Goal: Task Accomplishment & Management: Manage account settings

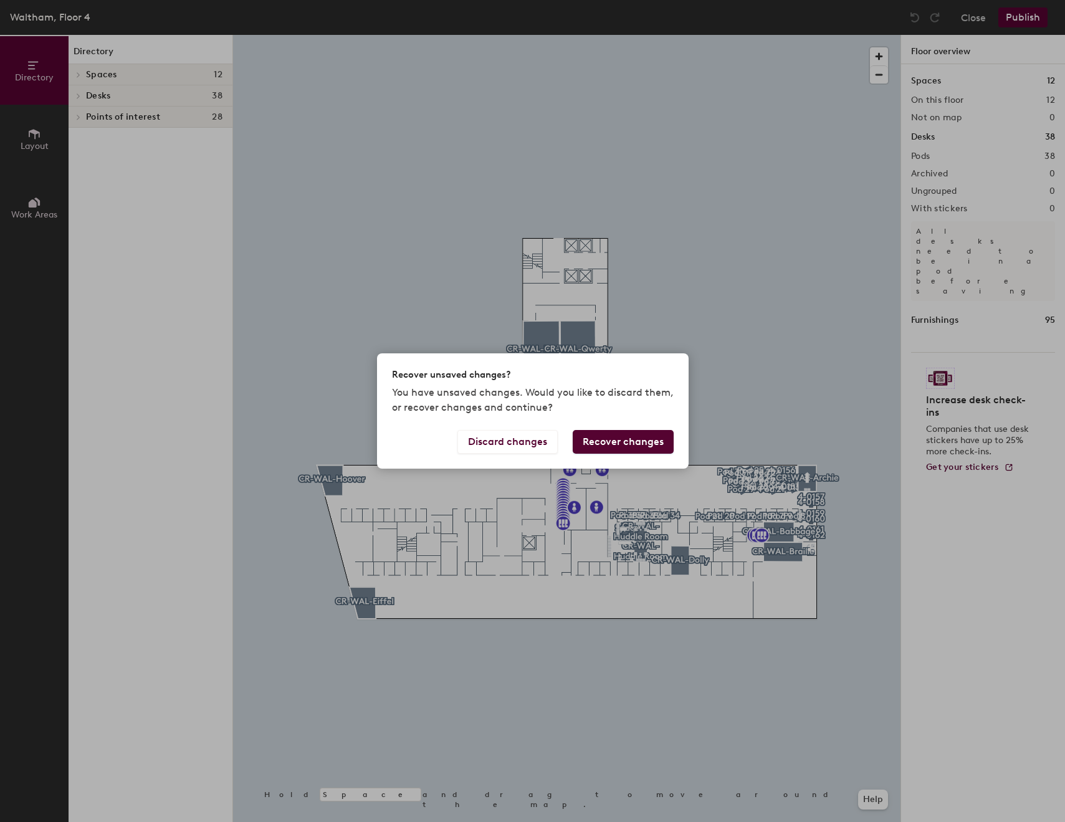
click at [653, 451] on button "Recover changes" at bounding box center [623, 442] width 101 height 24
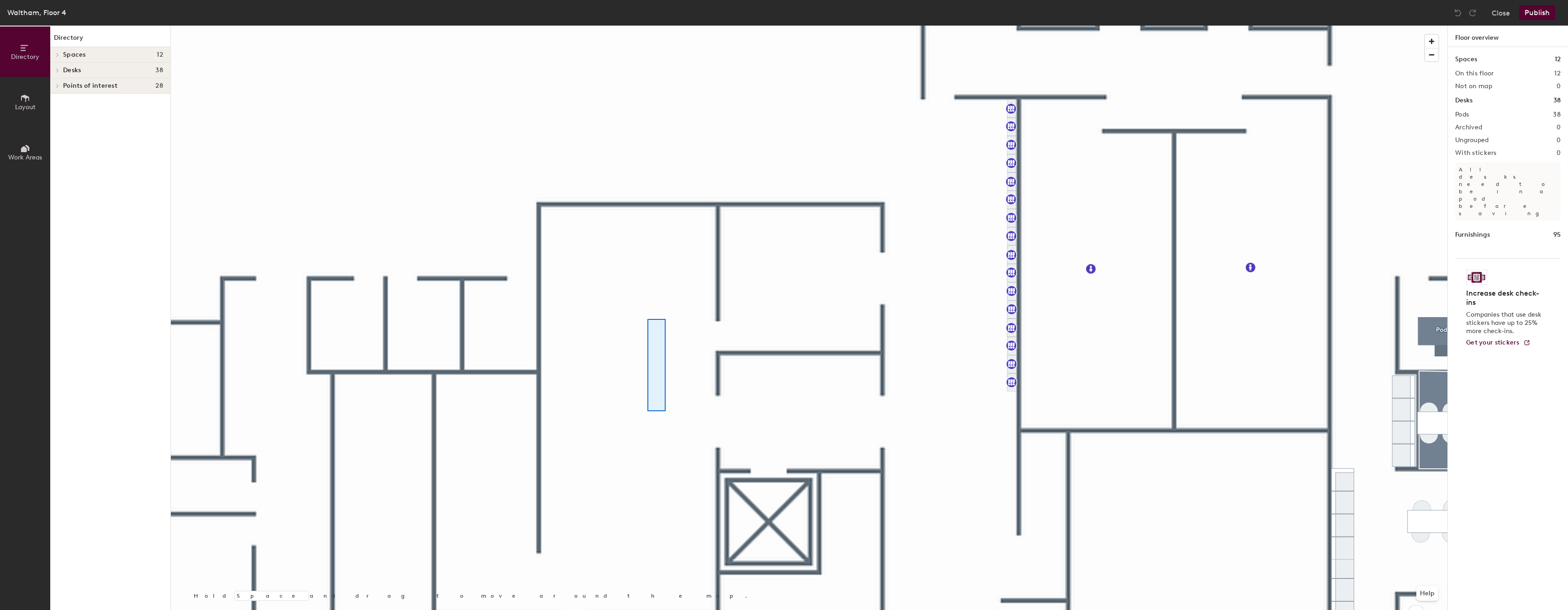
click at [647, 26] on div at bounding box center [809, 26] width 1276 height 0
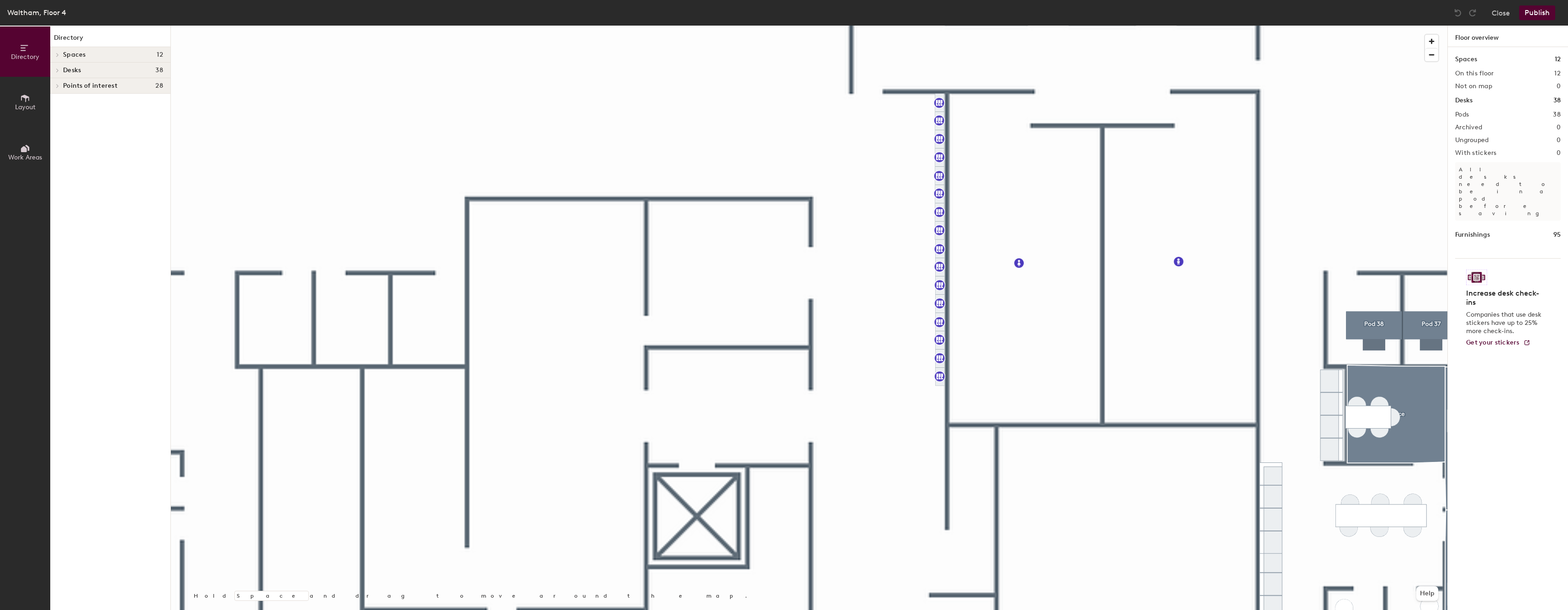
click at [54, 118] on div "Directory Spaces 12 CR-WAL-[PERSON_NAME]-WAL-[PERSON_NAME]-WAL-Braille CR-WAL-D…" at bounding box center [111, 317] width 120 height 584
click at [12, 99] on button "Layout" at bounding box center [25, 102] width 51 height 51
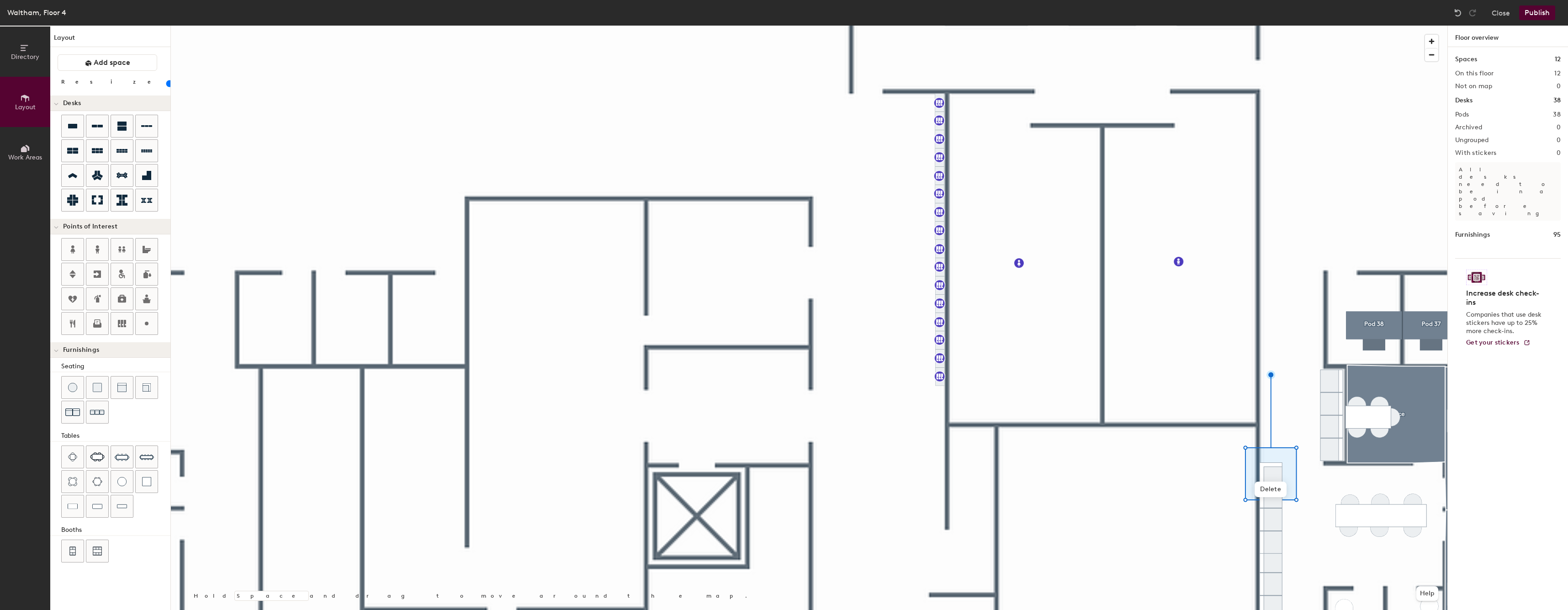
click at [780, 26] on div at bounding box center [809, 26] width 1276 height 0
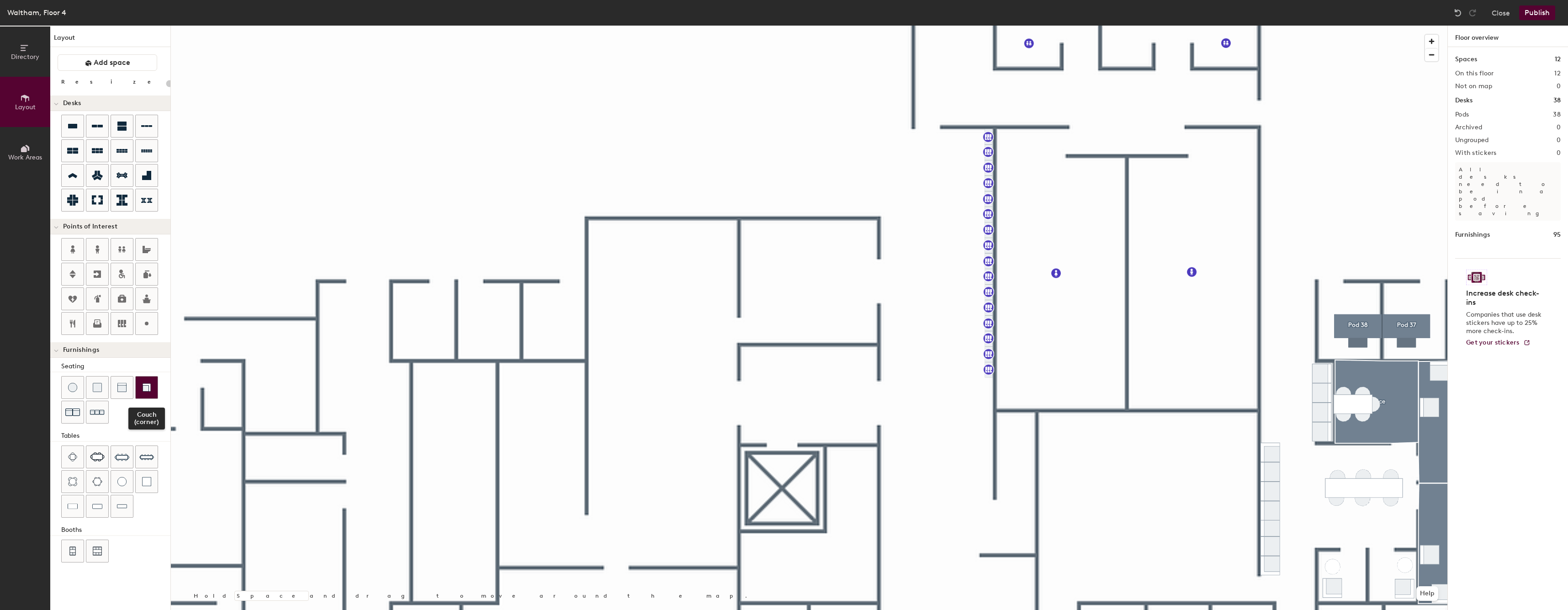
click at [140, 389] on div at bounding box center [147, 388] width 22 height 22
click at [780, 26] on div at bounding box center [809, 26] width 1276 height 0
click at [94, 415] on img at bounding box center [97, 412] width 15 height 14
click at [158, 383] on button at bounding box center [146, 387] width 23 height 23
click at [121, 508] on img at bounding box center [122, 506] width 10 height 9
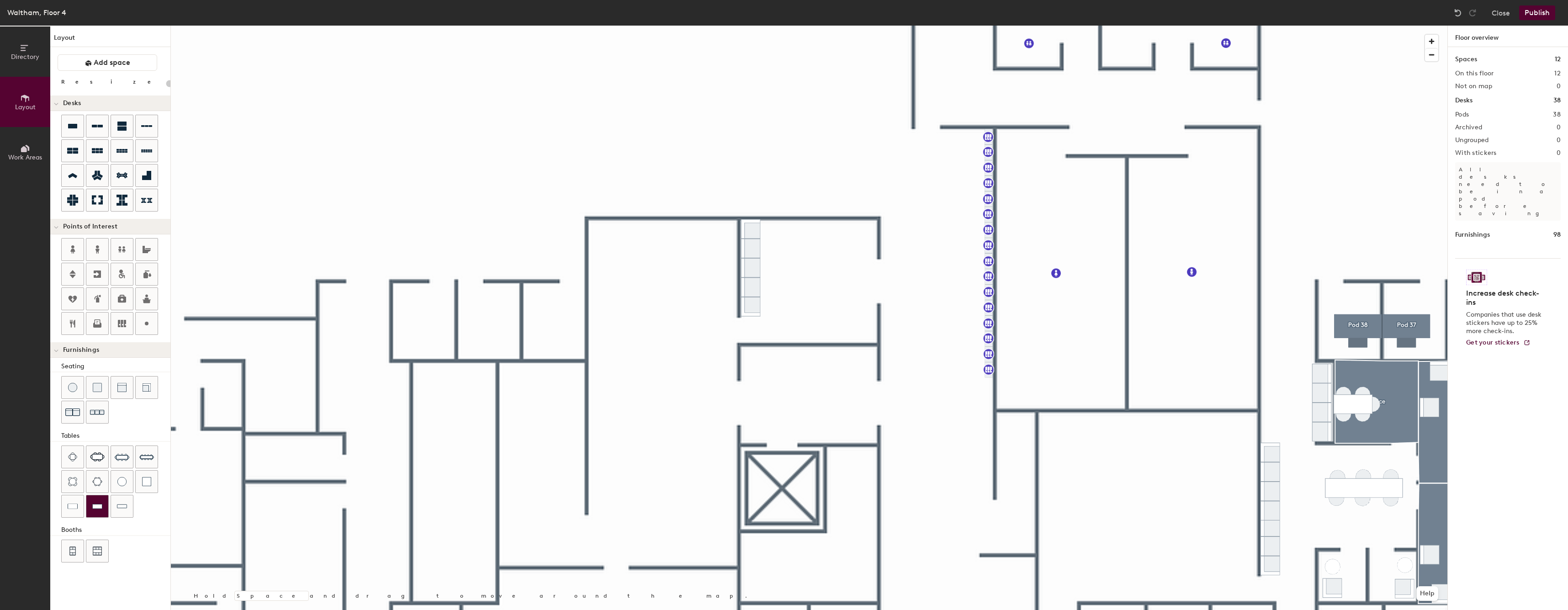
click at [89, 503] on div at bounding box center [97, 507] width 22 height 22
click at [144, 388] on img at bounding box center [147, 387] width 9 height 9
click at [75, 389] on img at bounding box center [73, 387] width 9 height 9
click at [123, 485] on img at bounding box center [122, 482] width 9 height 9
type input "20"
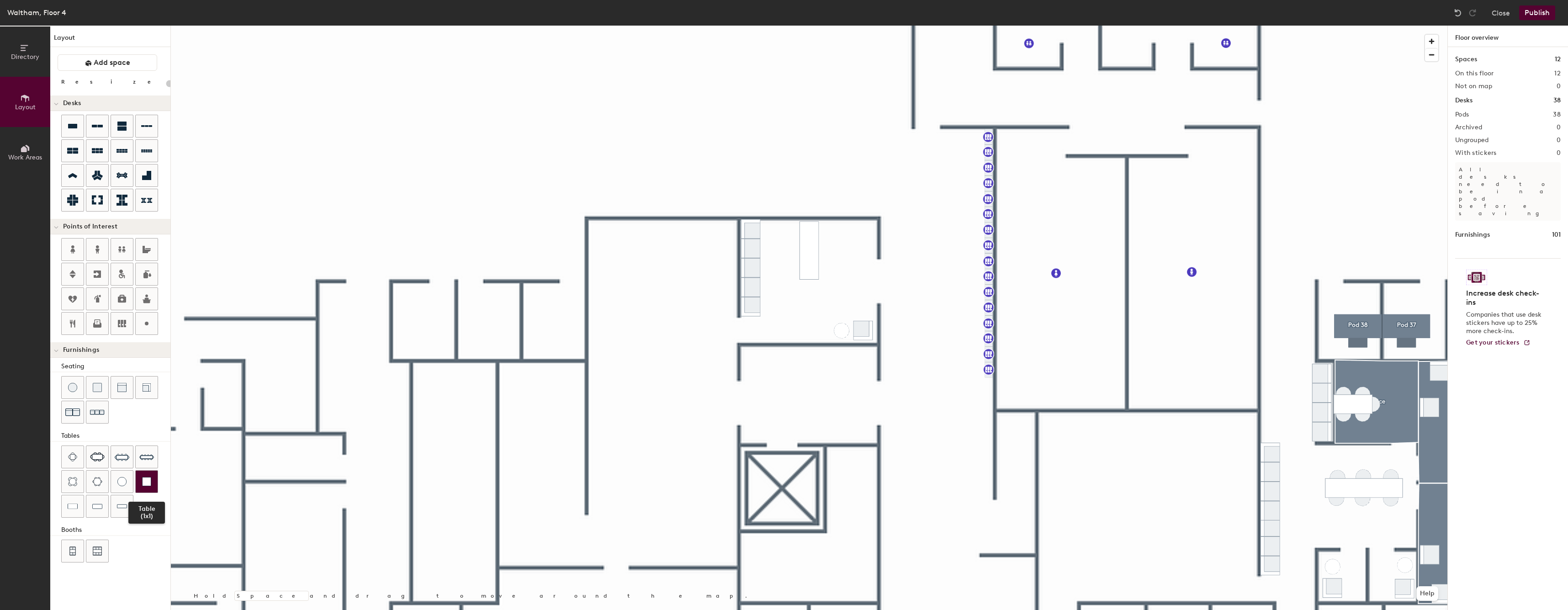
click at [141, 478] on div at bounding box center [147, 482] width 22 height 22
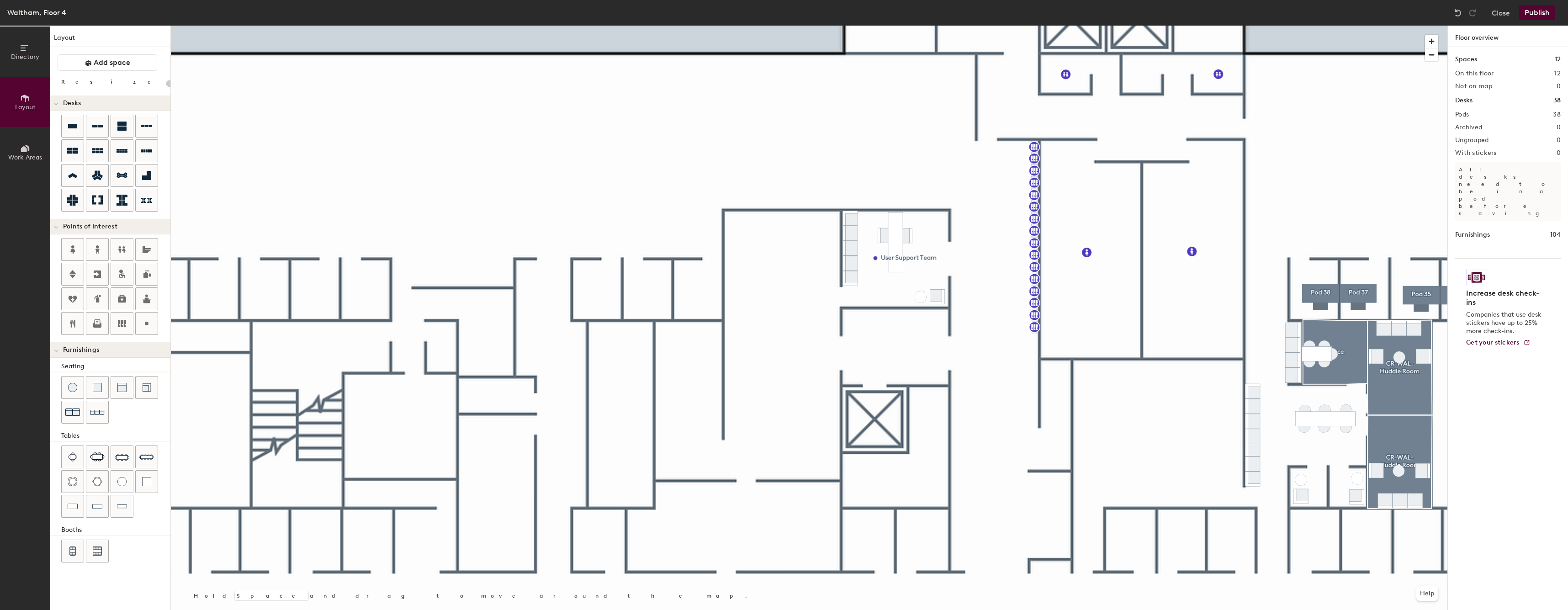
click at [989, 26] on div at bounding box center [809, 26] width 1276 height 0
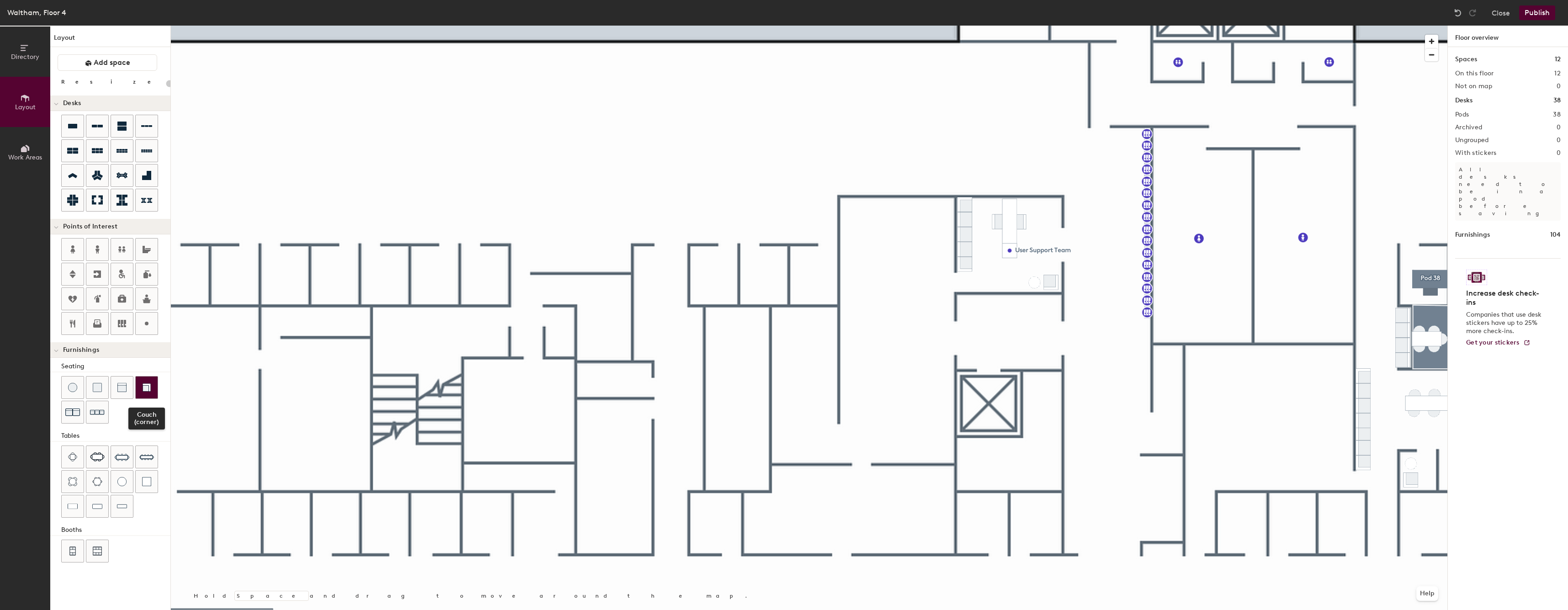
click at [141, 394] on div at bounding box center [147, 388] width 22 height 22
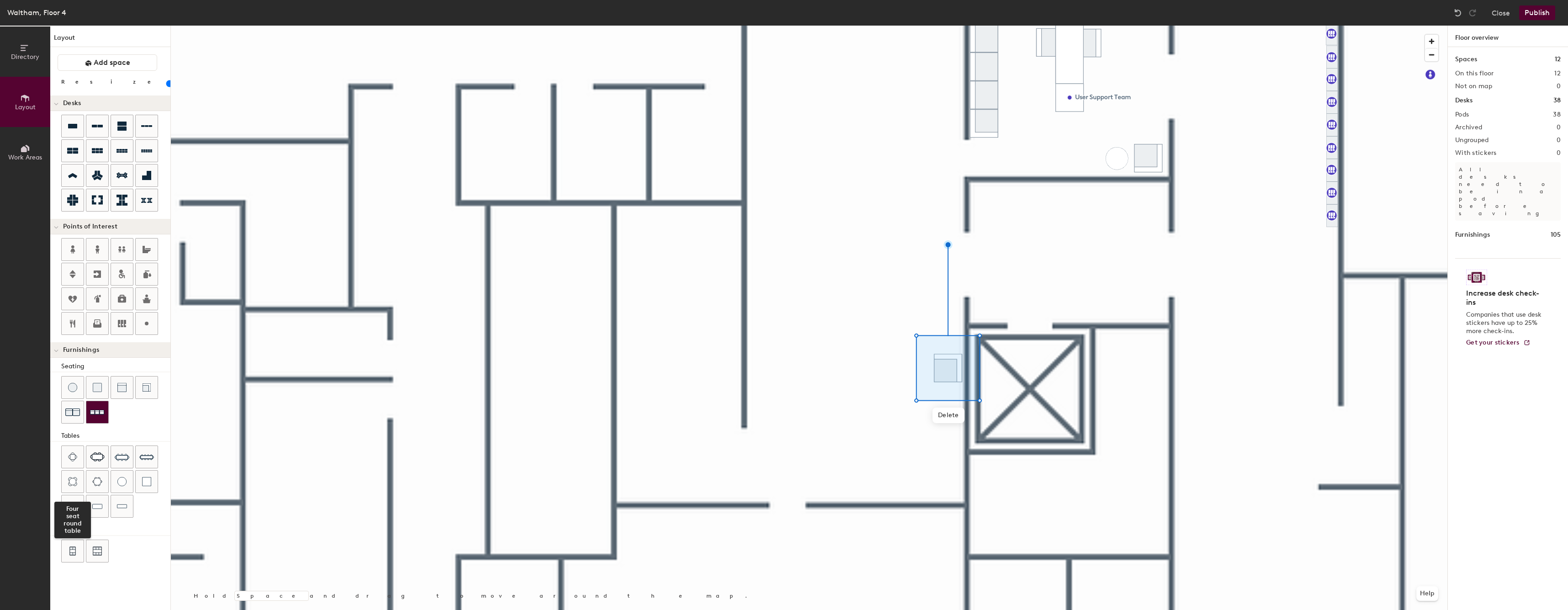
click at [97, 419] on img at bounding box center [97, 412] width 15 height 14
click at [889, 26] on div at bounding box center [809, 26] width 1276 height 0
click at [958, 26] on div at bounding box center [809, 26] width 1276 height 0
click at [73, 413] on img at bounding box center [73, 412] width 15 height 15
click at [750, 26] on div at bounding box center [809, 26] width 1276 height 0
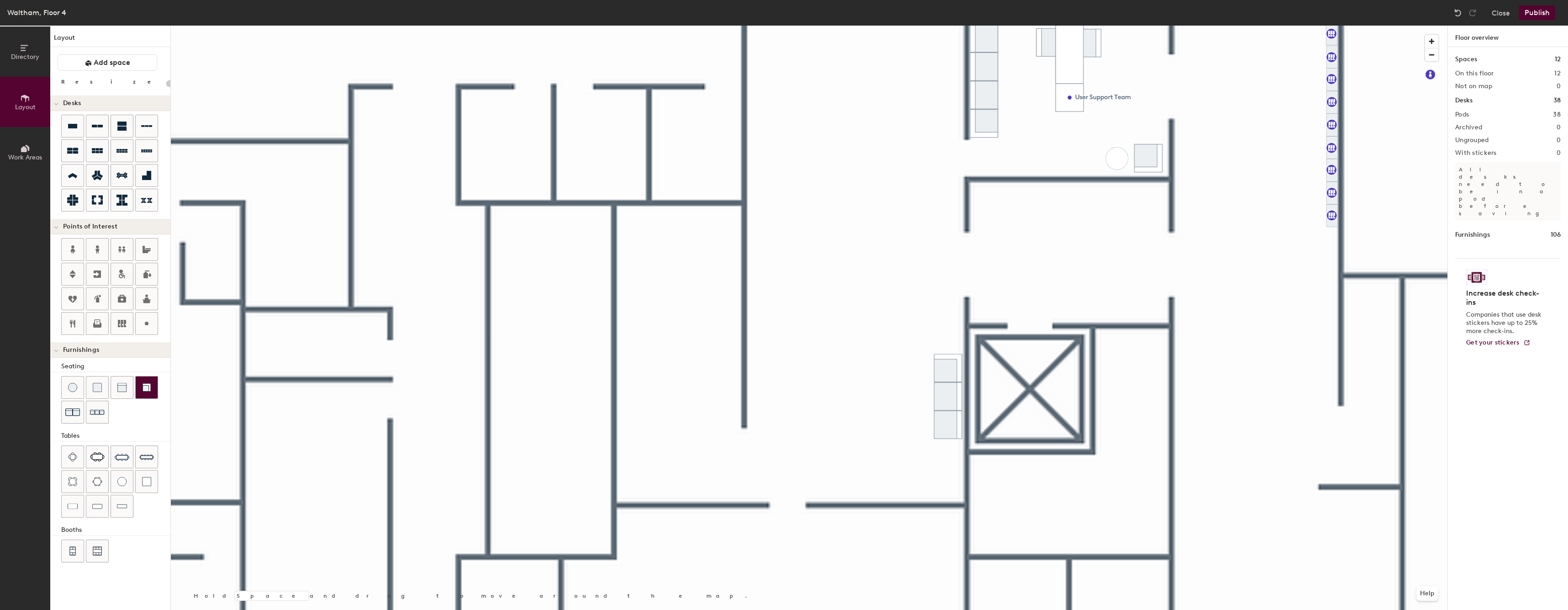
click at [144, 392] on div at bounding box center [147, 388] width 22 height 22
click at [66, 413] on img at bounding box center [73, 412] width 15 height 15
click at [151, 386] on img at bounding box center [147, 387] width 9 height 9
click at [76, 397] on div at bounding box center [73, 388] width 22 height 22
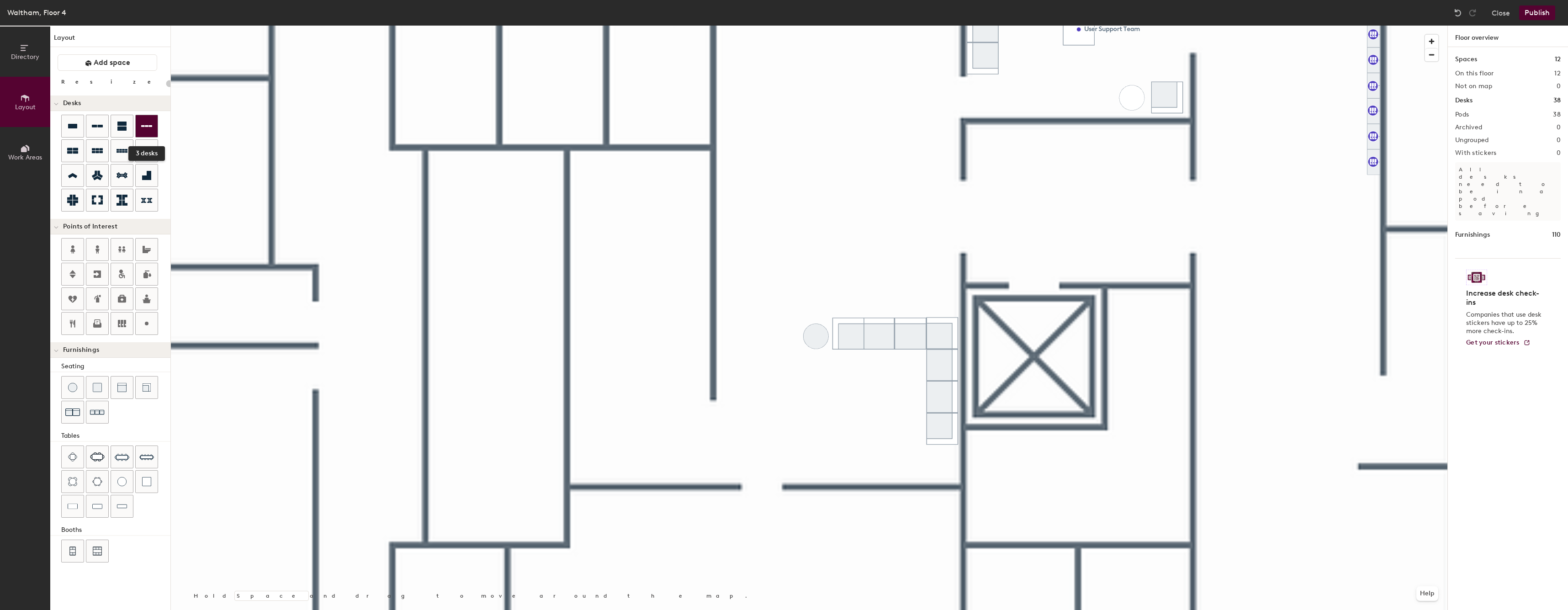
click at [147, 123] on icon at bounding box center [147, 126] width 11 height 11
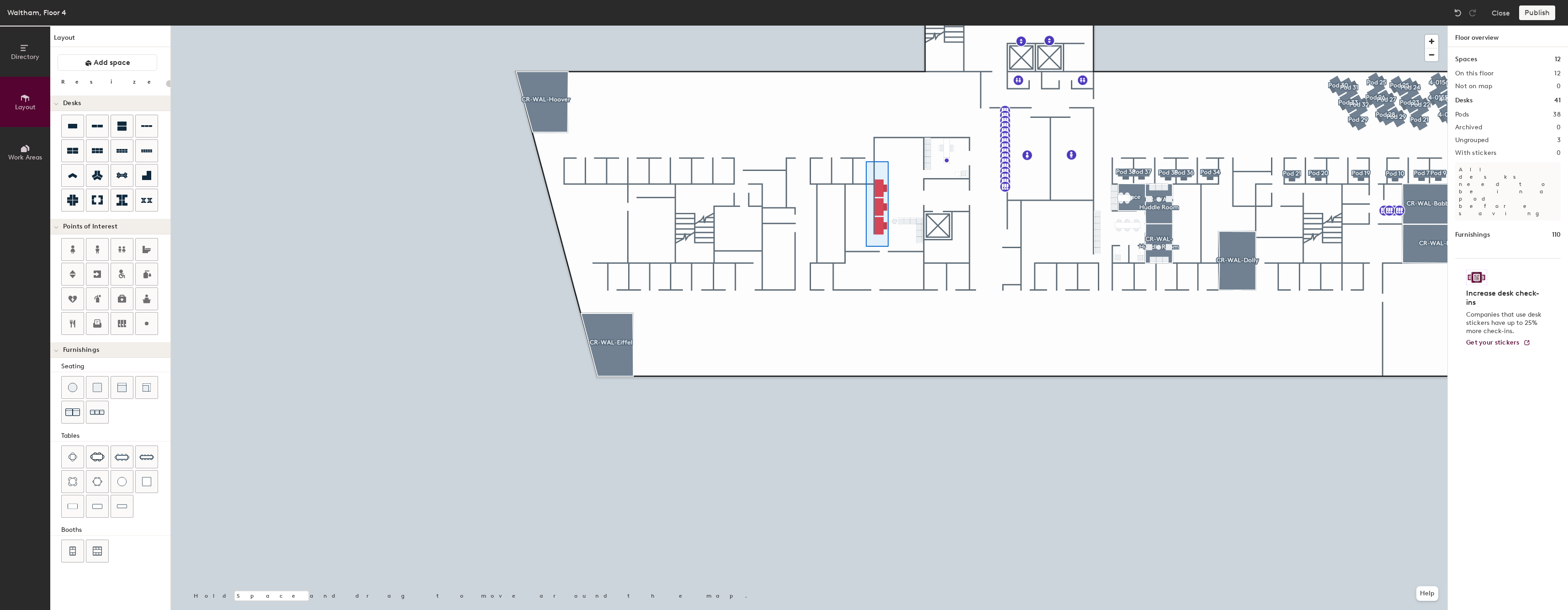
click at [866, 26] on div at bounding box center [809, 26] width 1276 height 0
click at [1498, 139] on button "Assigned" at bounding box center [1508, 135] width 106 height 16
click at [1486, 166] on div "Assigned" at bounding box center [1501, 163] width 92 height 14
click at [1507, 30] on button "Policies" at bounding box center [1505, 35] width 34 height 19
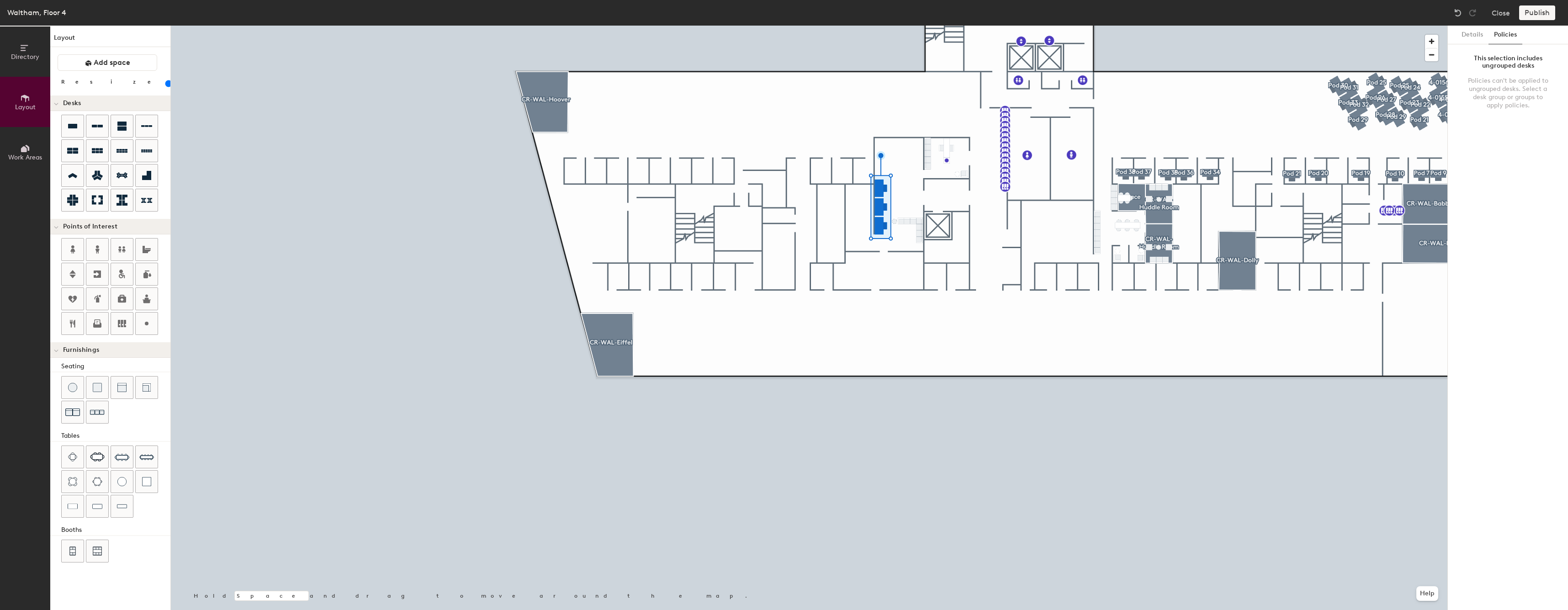
click at [1507, 35] on button "Policies" at bounding box center [1505, 35] width 34 height 19
click at [1481, 36] on button "Details" at bounding box center [1472, 35] width 32 height 19
click at [1476, 38] on button "Details" at bounding box center [1472, 35] width 32 height 19
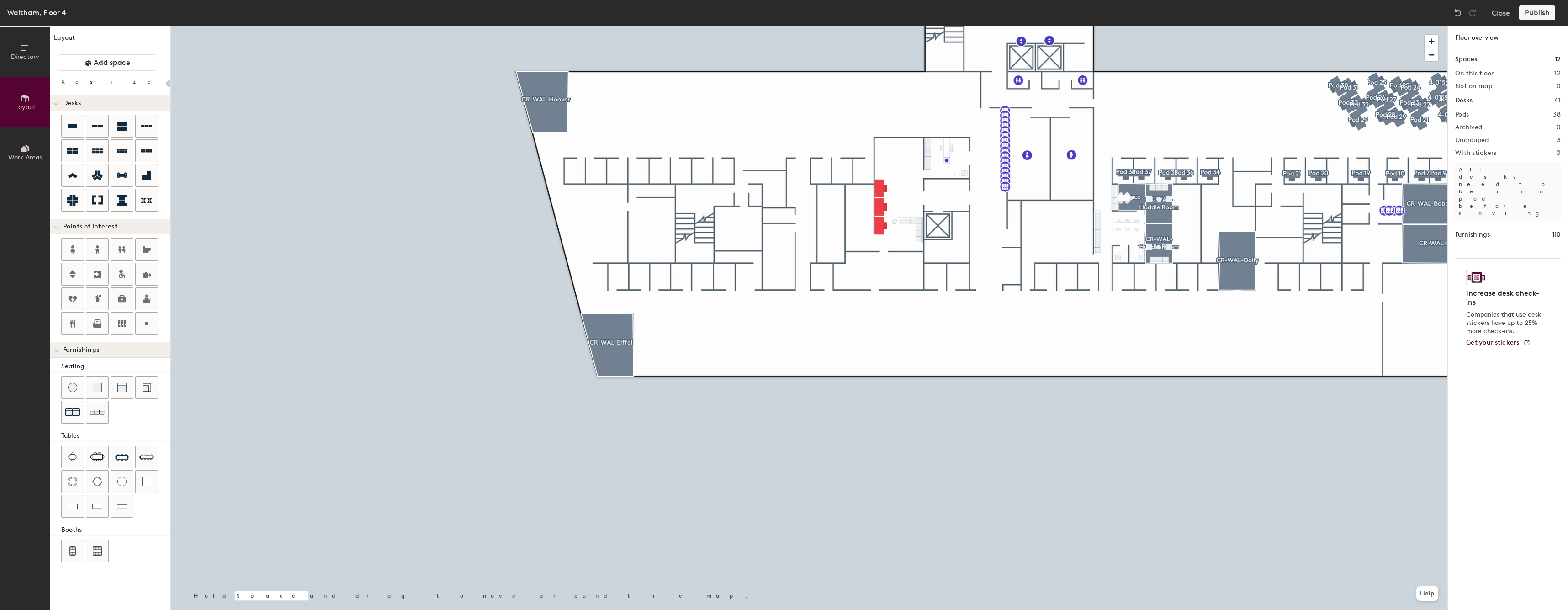
type input "20"
click at [874, 26] on div at bounding box center [809, 26] width 1276 height 0
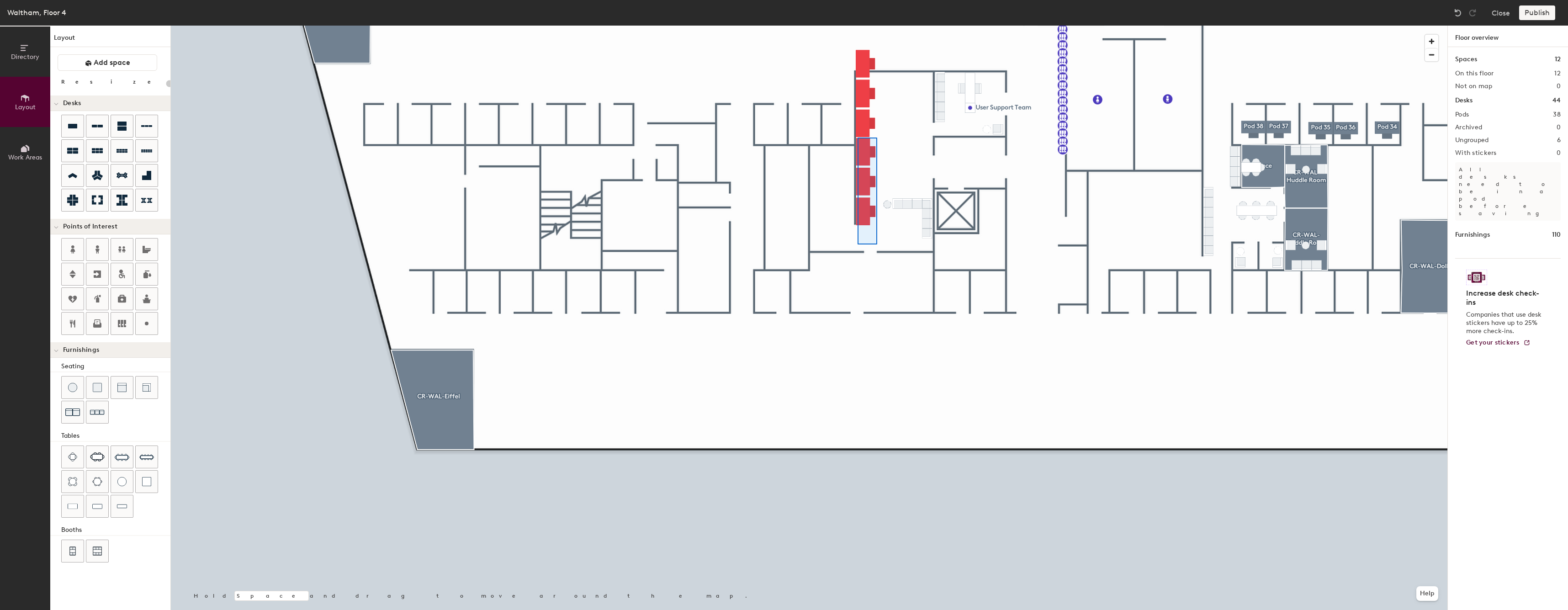
click at [858, 26] on div at bounding box center [809, 26] width 1276 height 0
click at [853, 26] on div at bounding box center [809, 26] width 1276 height 0
click at [880, 26] on div at bounding box center [809, 26] width 1276 height 0
click at [123, 273] on icon at bounding box center [122, 273] width 11 height 11
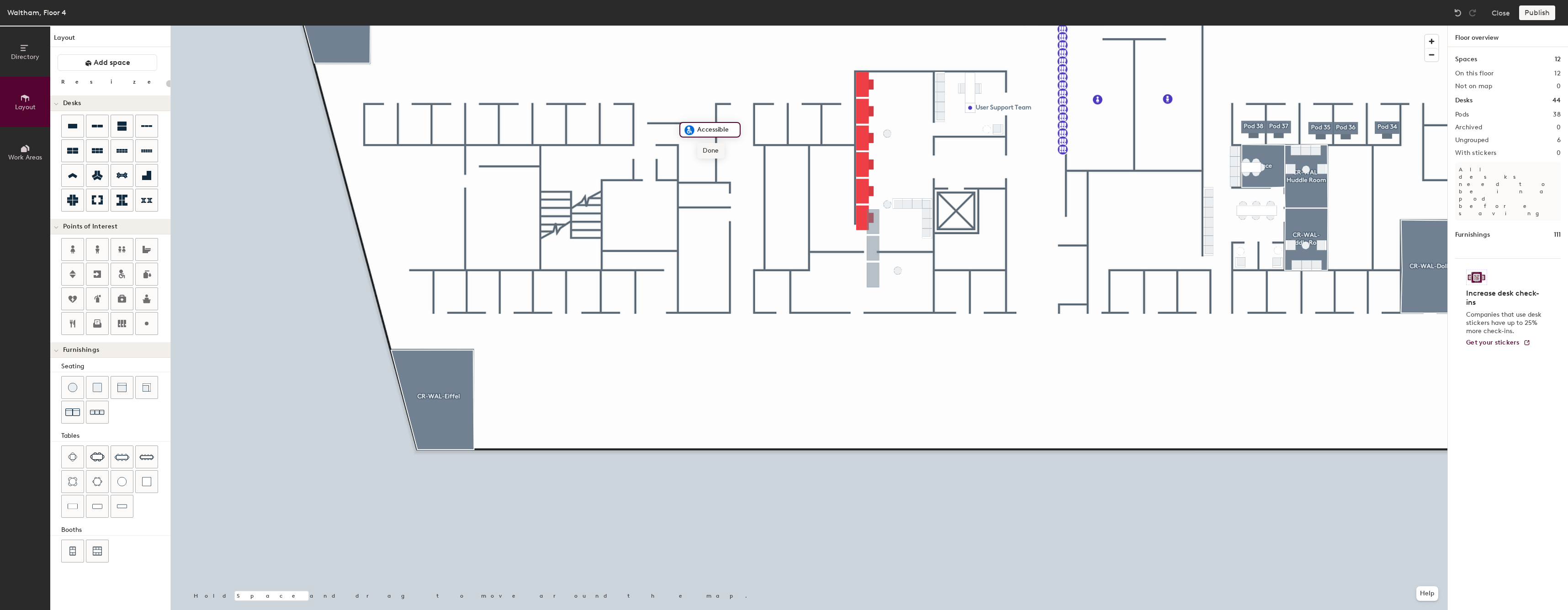
click at [700, 156] on span "Done" at bounding box center [710, 150] width 27 height 15
click at [708, 150] on span "Delete" at bounding box center [721, 150] width 32 height 15
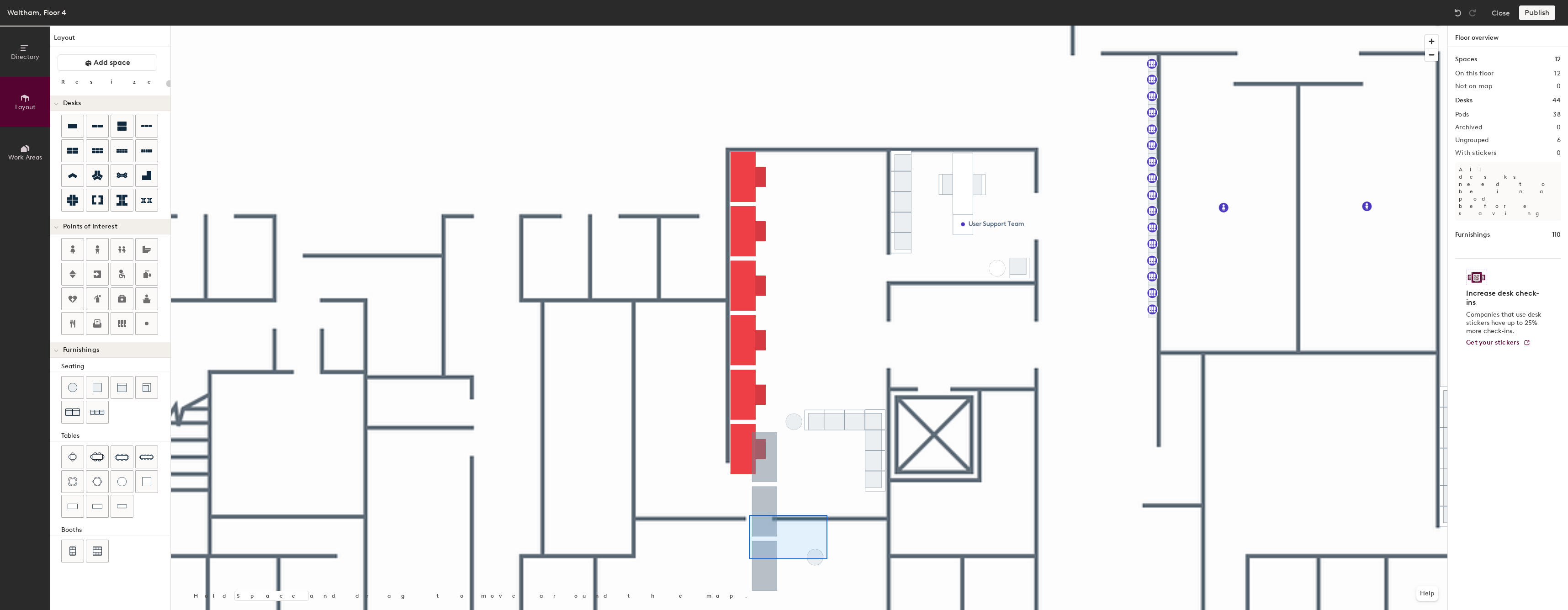
click at [749, 26] on div at bounding box center [809, 26] width 1276 height 0
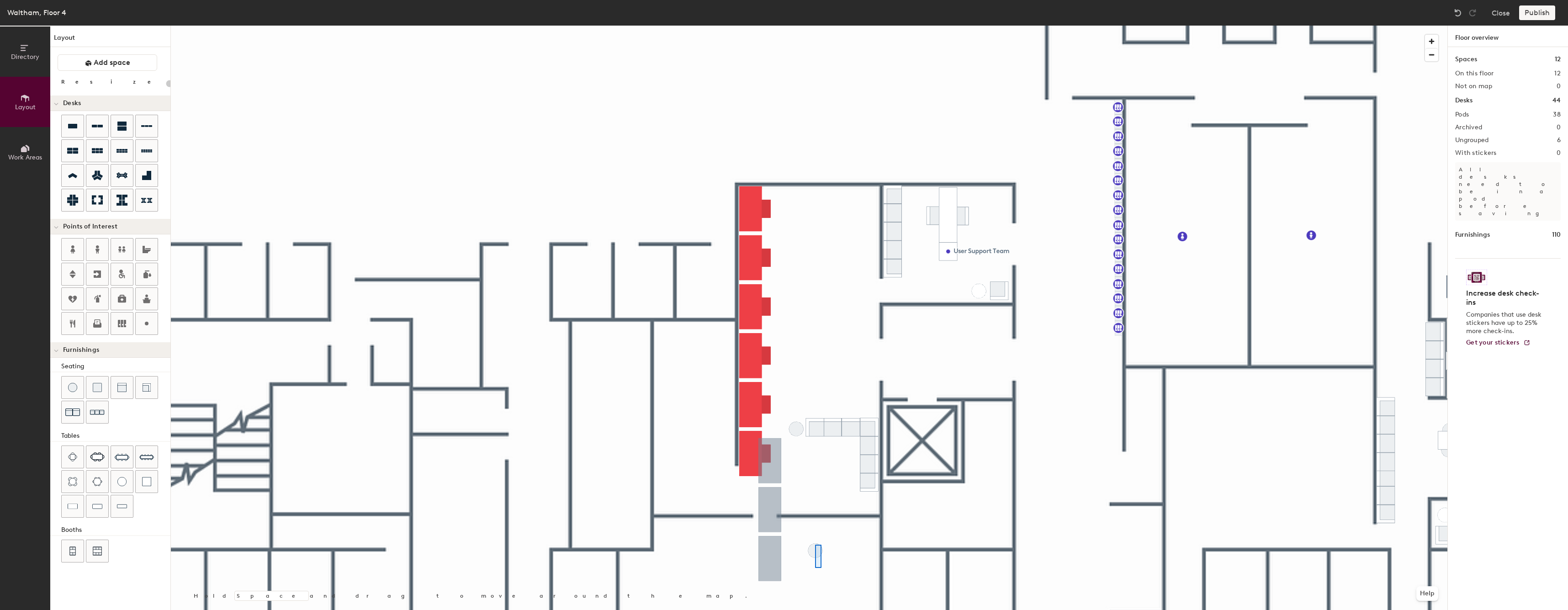
click at [807, 26] on div at bounding box center [809, 26] width 1276 height 0
click at [813, 26] on div at bounding box center [809, 26] width 1276 height 0
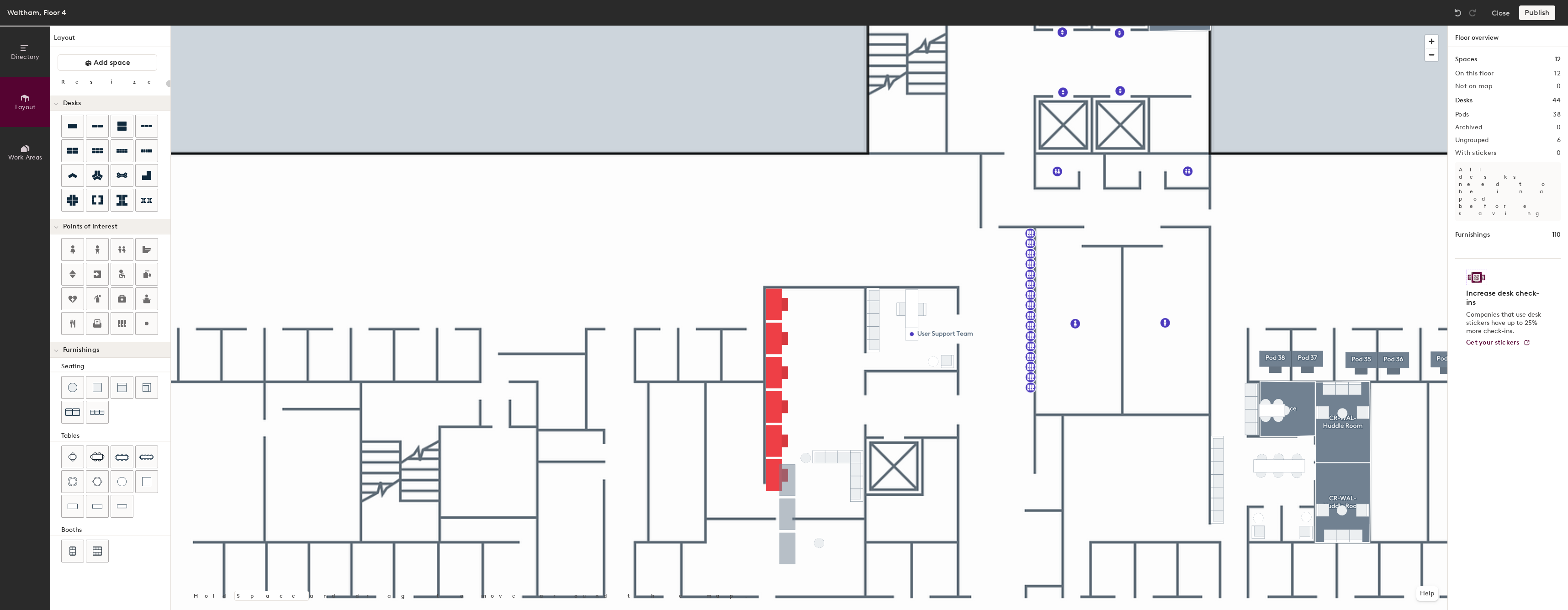
click at [809, 26] on div at bounding box center [809, 26] width 1276 height 0
click at [772, 26] on div at bounding box center [809, 26] width 1276 height 0
type input "80"
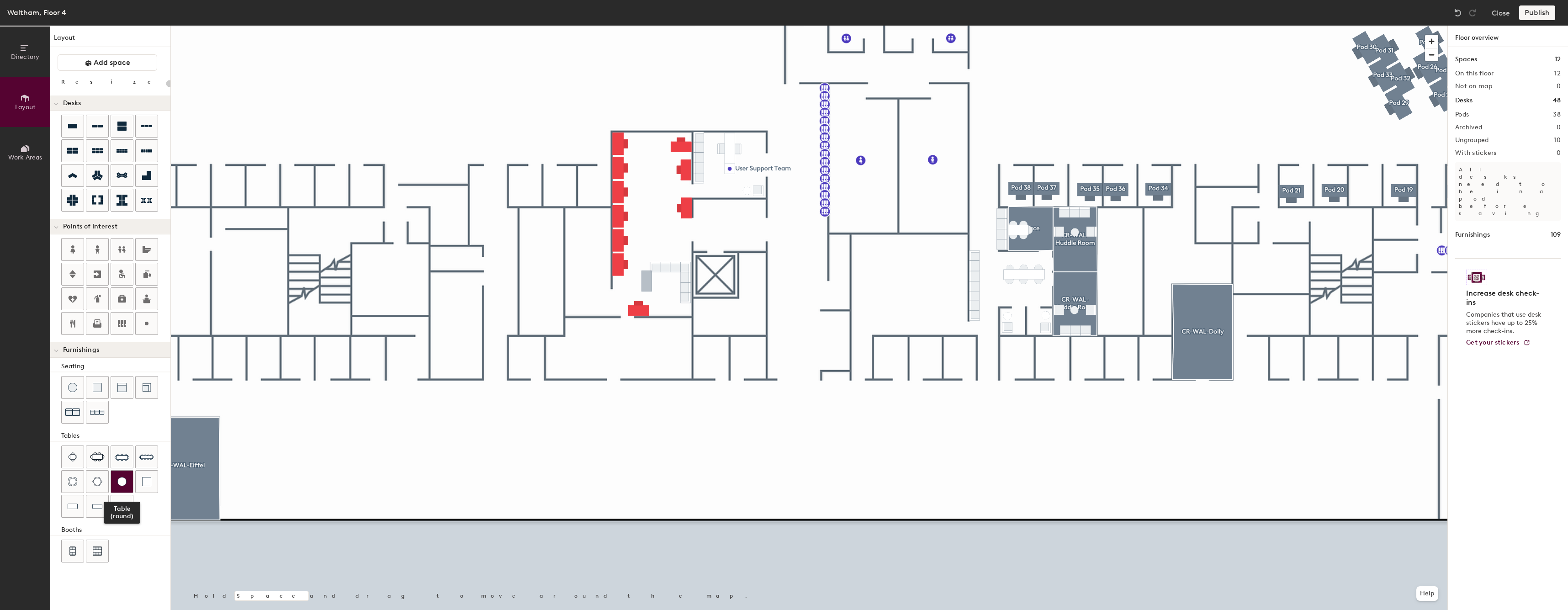
click at [123, 485] on img at bounding box center [122, 482] width 9 height 9
type input "20"
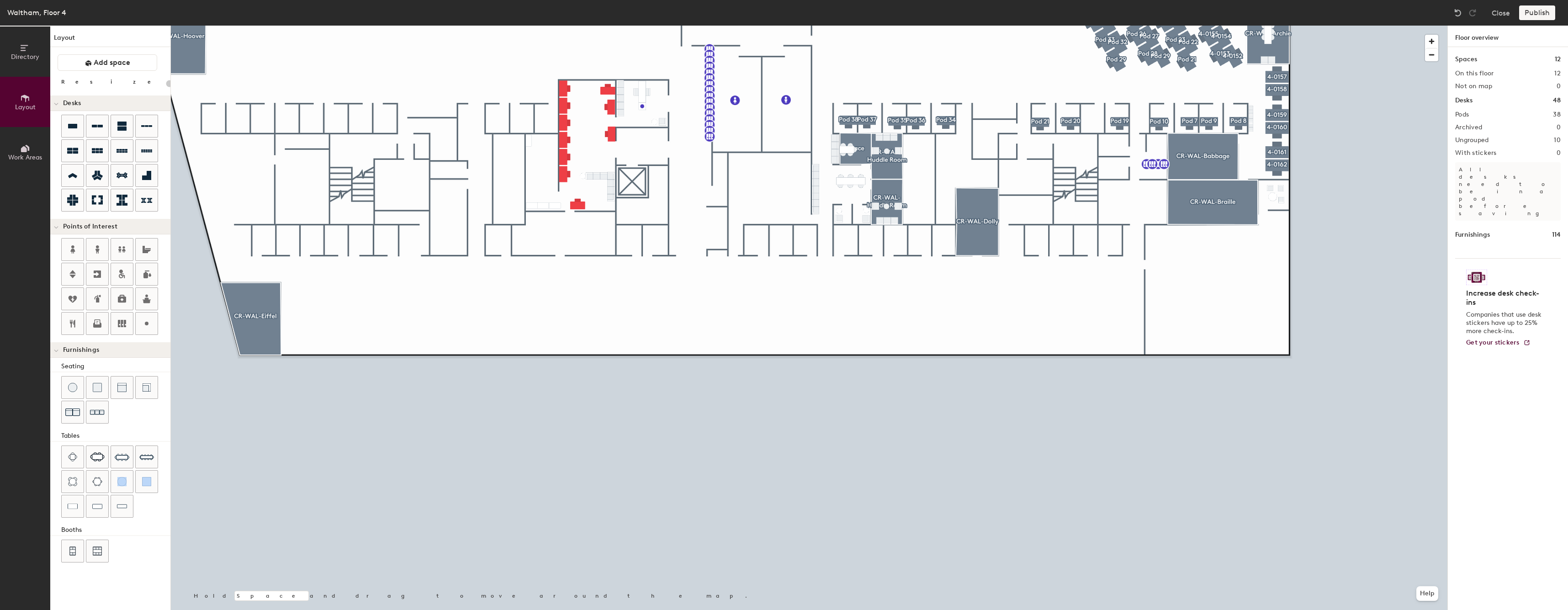
click at [869, 7] on div "Waltham, Floor 4 Close Publish Directory Layout Work Areas Layout Add space Res…" at bounding box center [784, 305] width 1568 height 610
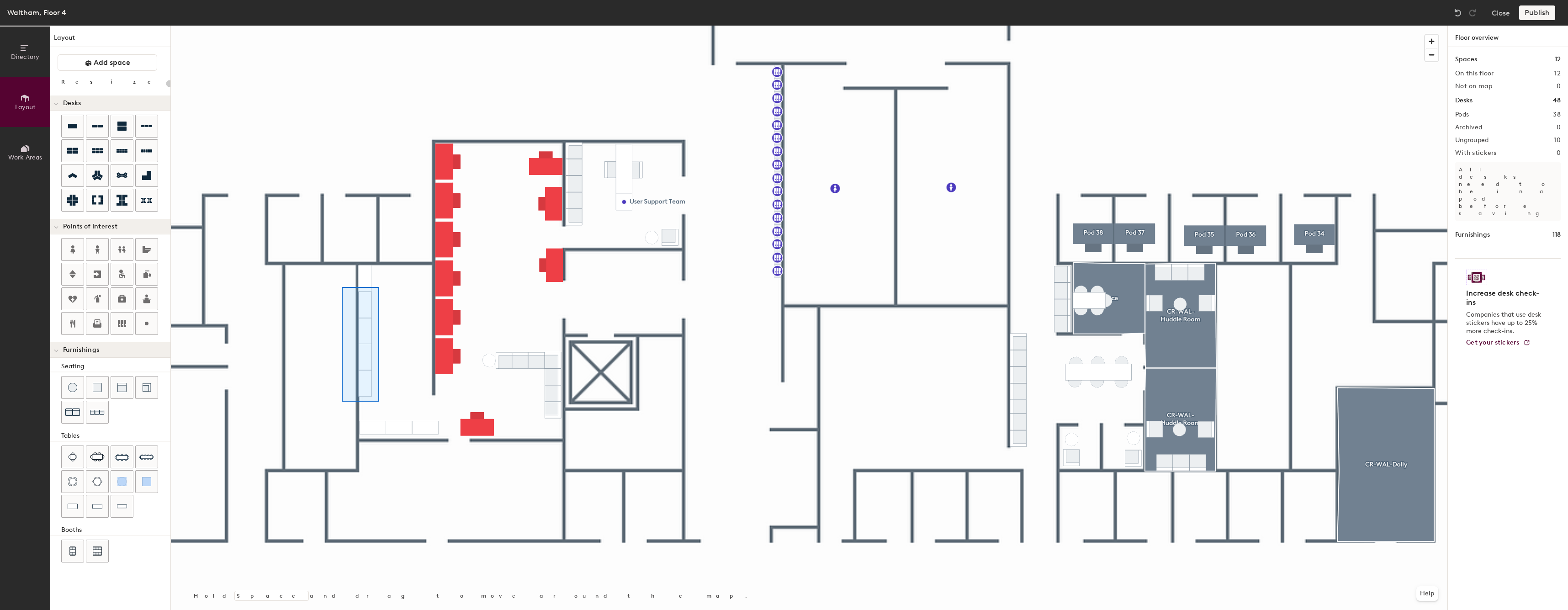
type input "20"
click at [352, 26] on div at bounding box center [809, 26] width 1276 height 0
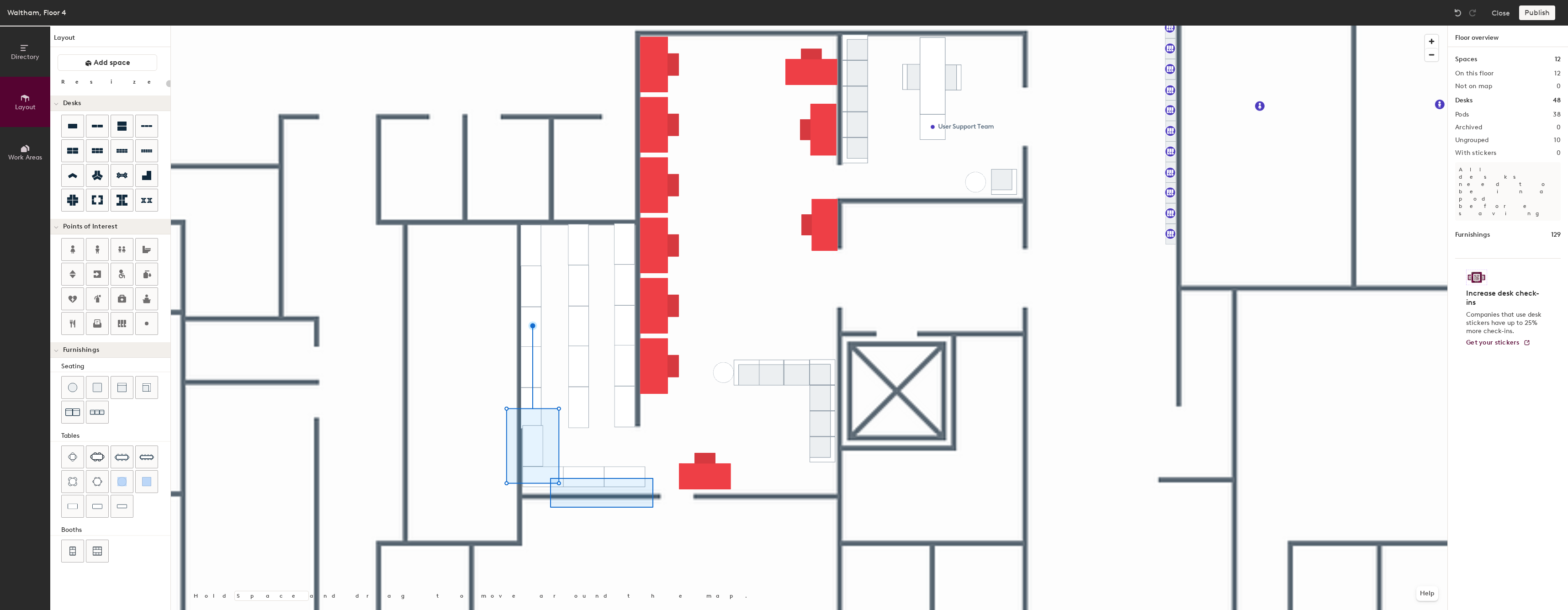
click at [542, 26] on div at bounding box center [809, 26] width 1276 height 0
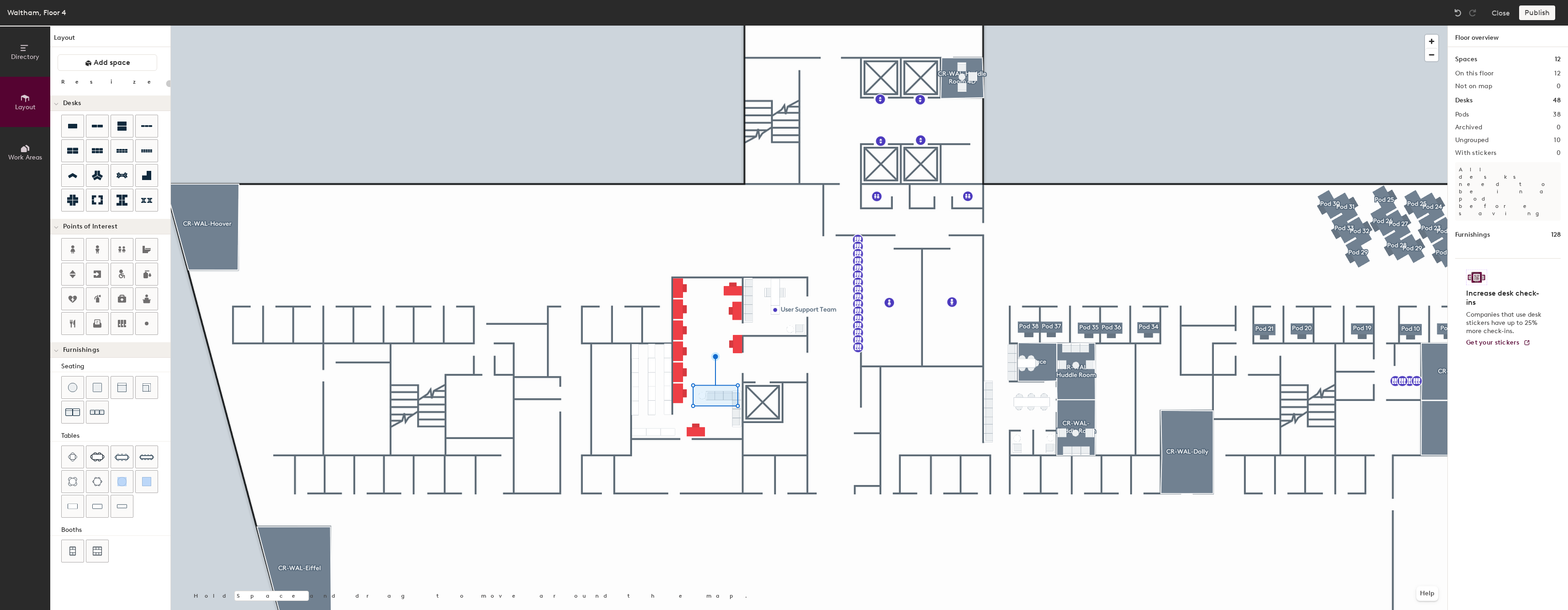
type input "20"
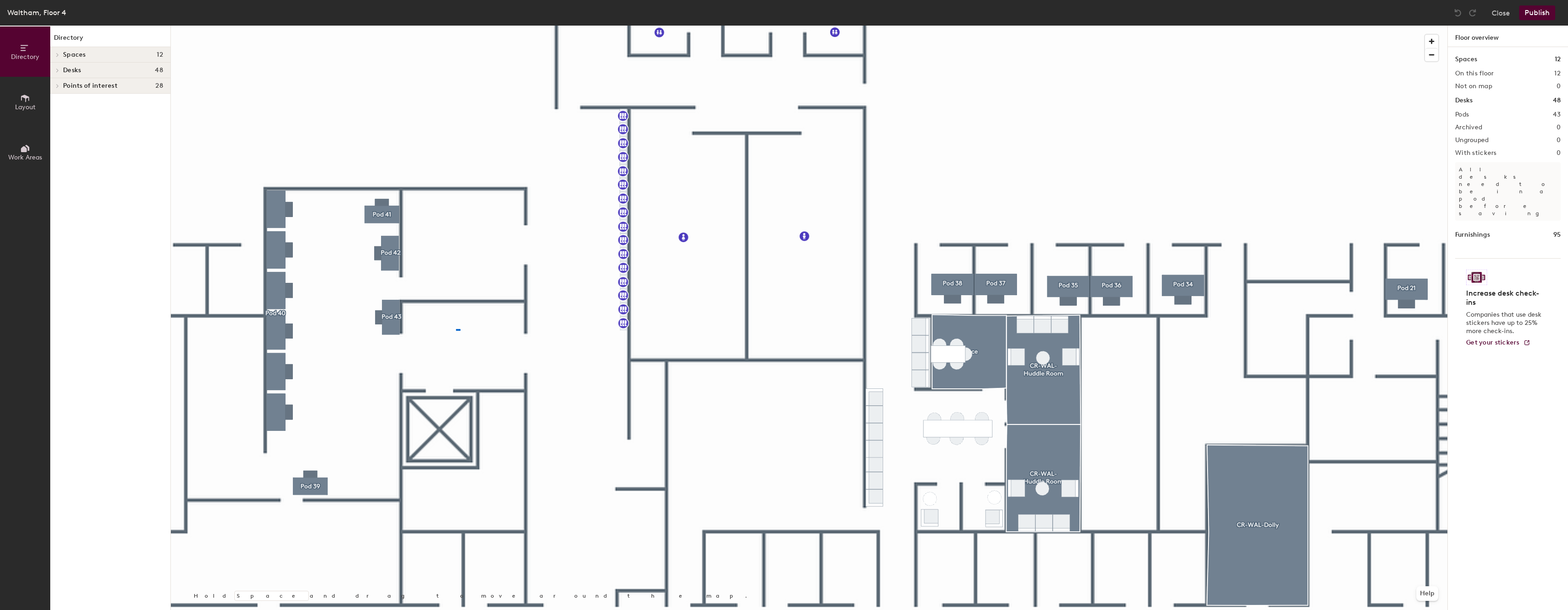
click at [460, 26] on div at bounding box center [809, 26] width 1276 height 0
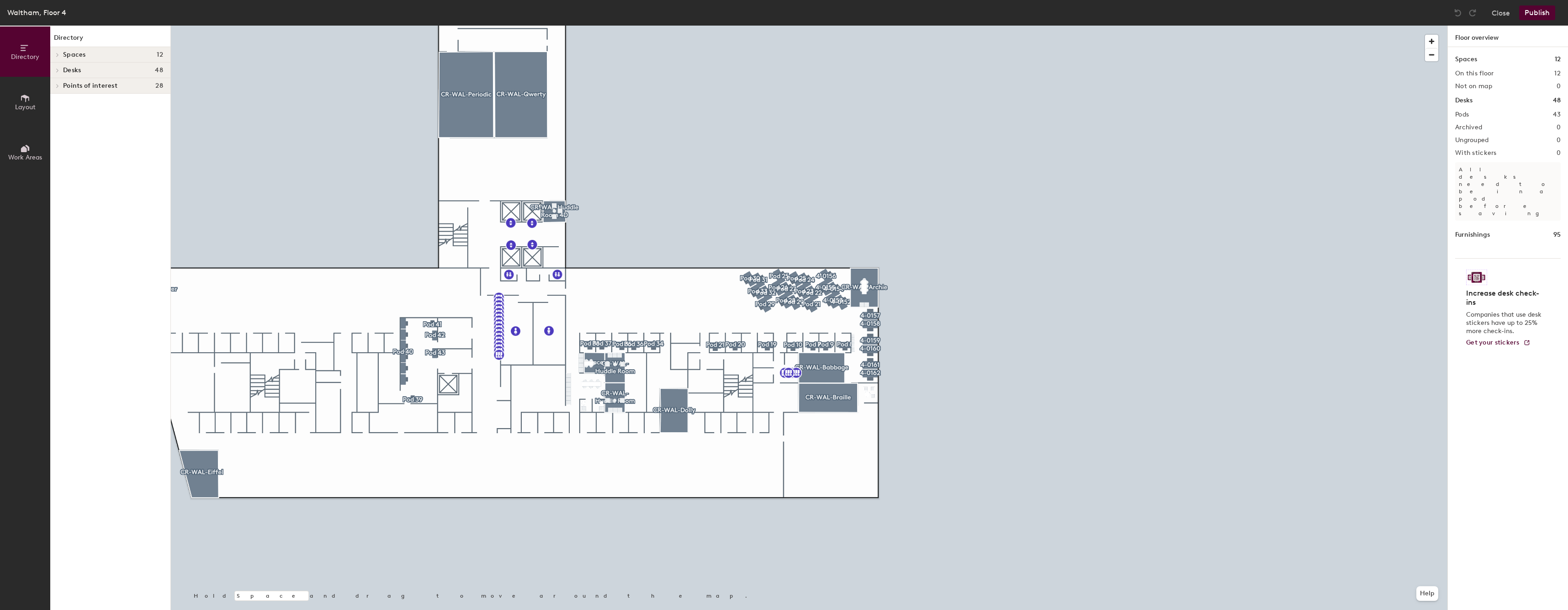
click at [18, 104] on span "Layout" at bounding box center [26, 107] width 21 height 8
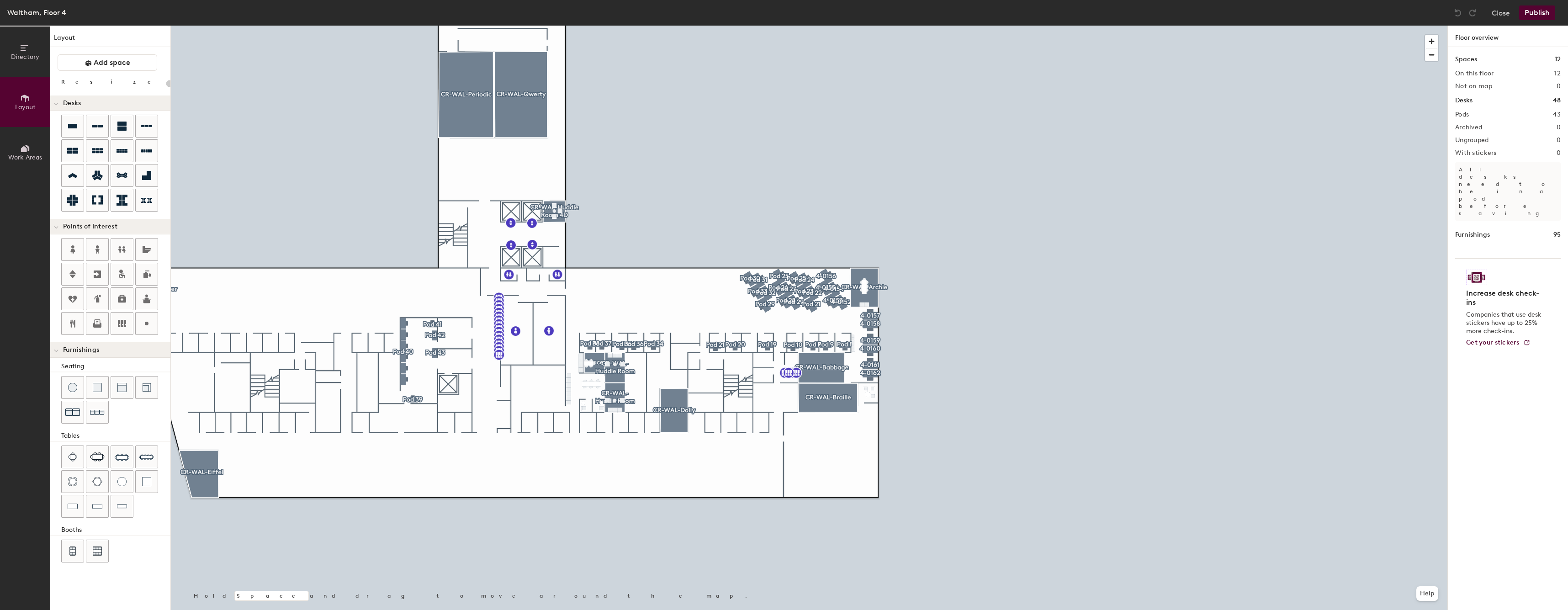
click at [25, 102] on button "Layout" at bounding box center [25, 102] width 51 height 51
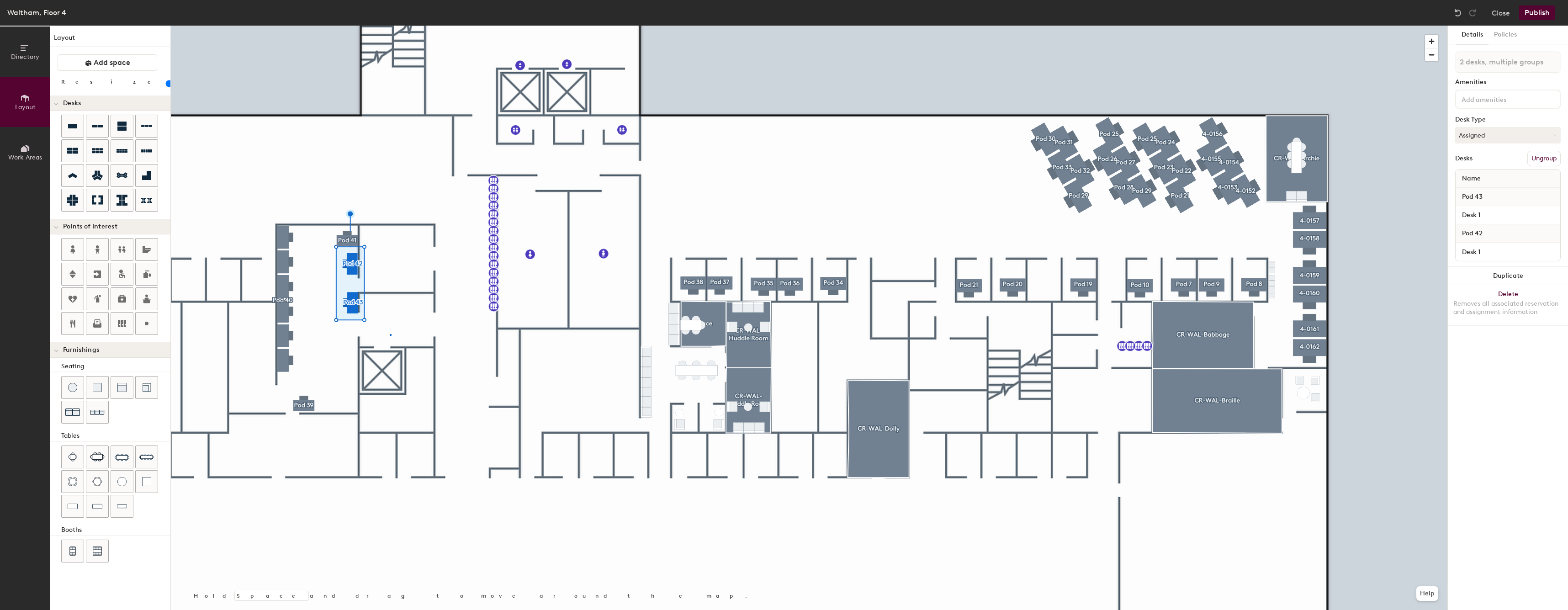
click at [390, 26] on div at bounding box center [809, 26] width 1276 height 0
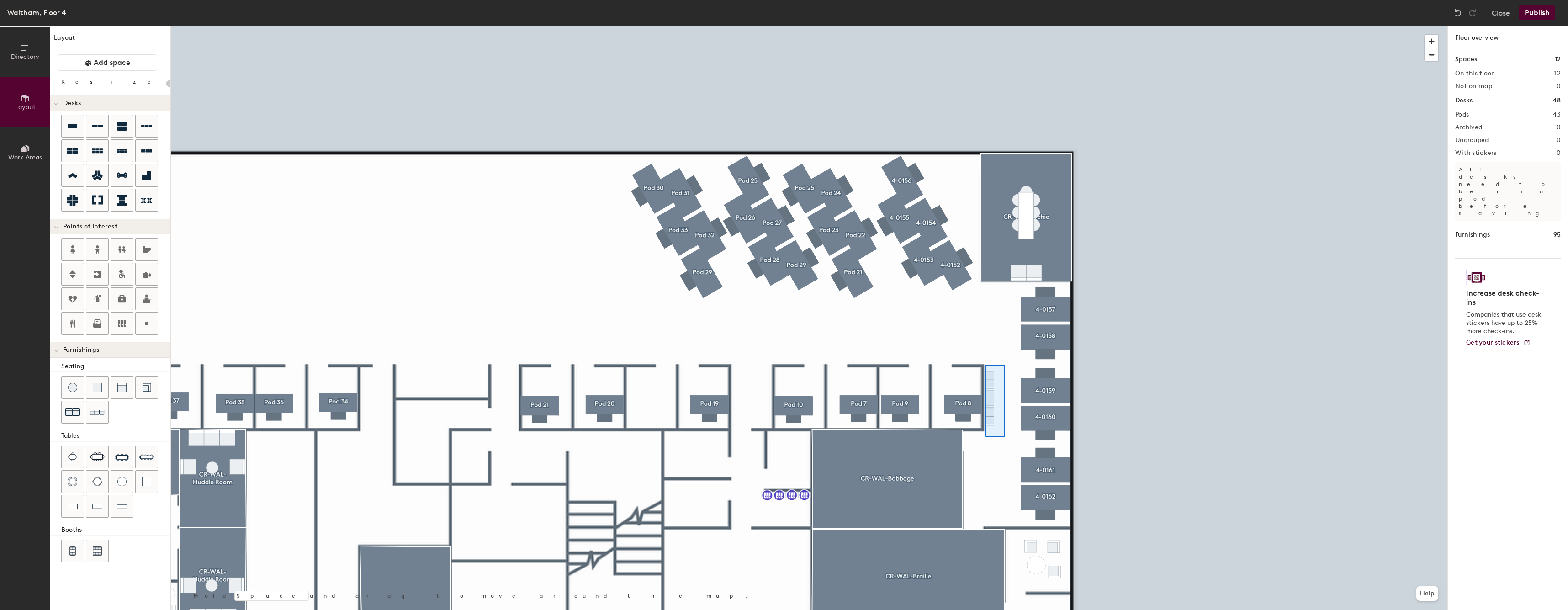
click at [985, 26] on div at bounding box center [809, 26] width 1276 height 0
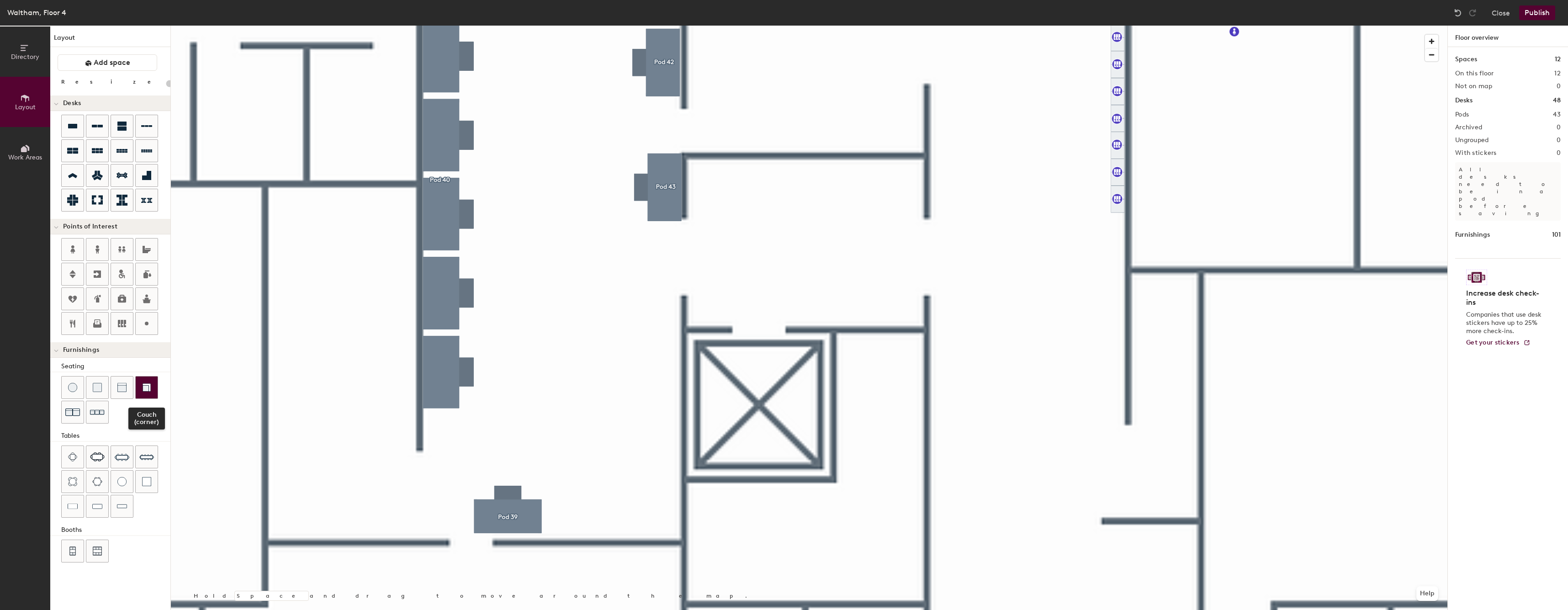
click at [154, 395] on div at bounding box center [147, 388] width 22 height 22
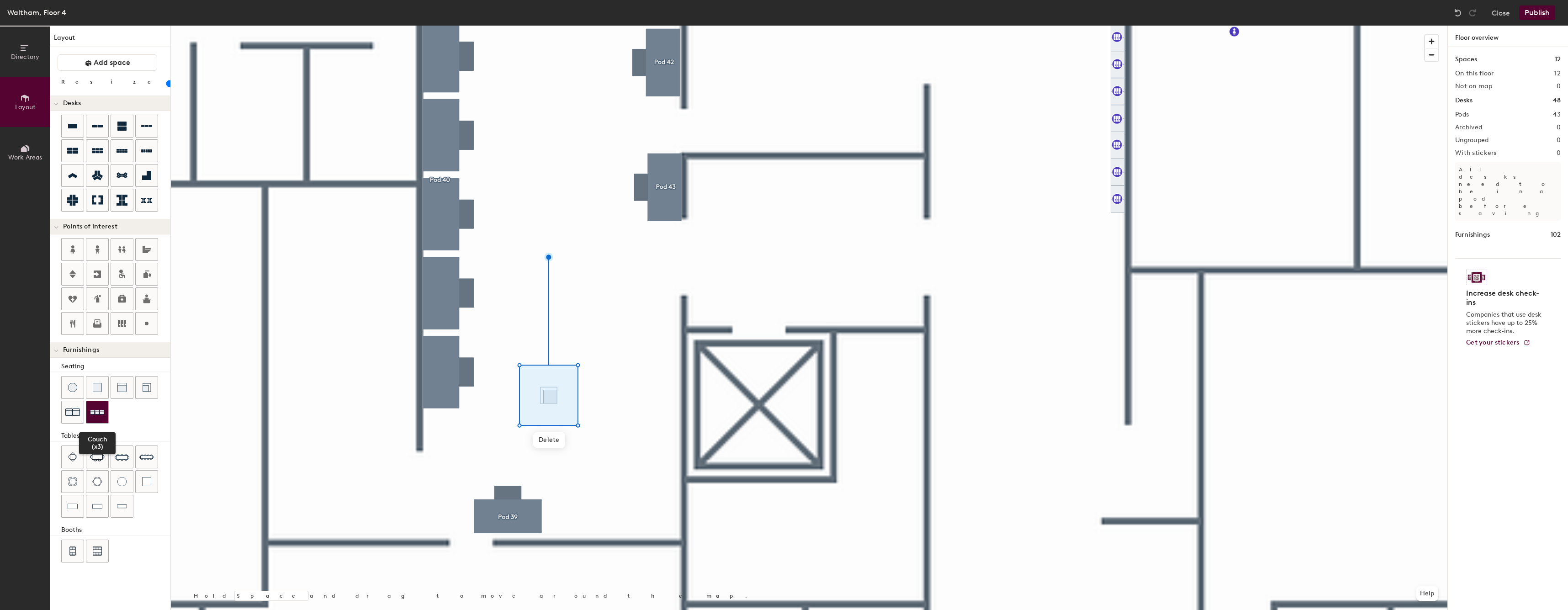
click at [99, 411] on img at bounding box center [97, 412] width 15 height 14
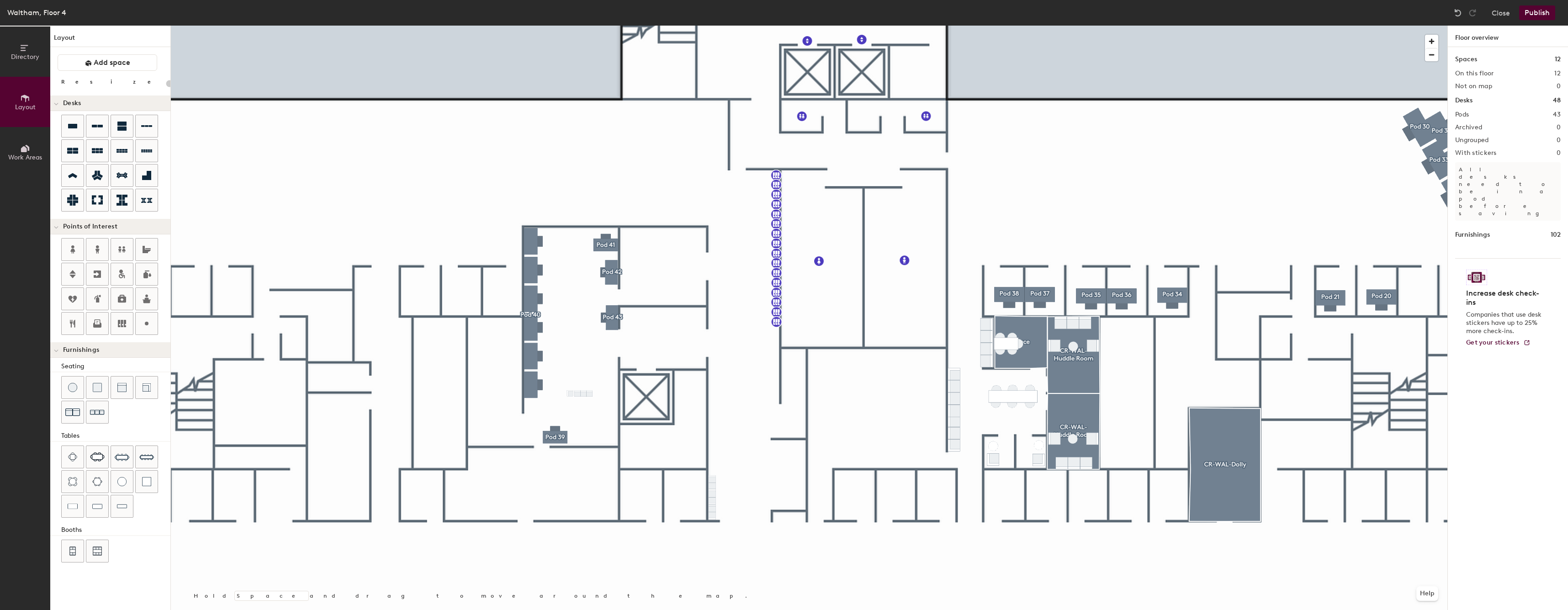
click at [592, 26] on div at bounding box center [809, 26] width 1276 height 0
click at [566, 26] on div at bounding box center [809, 26] width 1276 height 0
click at [572, 26] on div at bounding box center [809, 26] width 1276 height 0
click at [563, 26] on div at bounding box center [809, 26] width 1276 height 0
click at [569, 26] on div at bounding box center [809, 26] width 1276 height 0
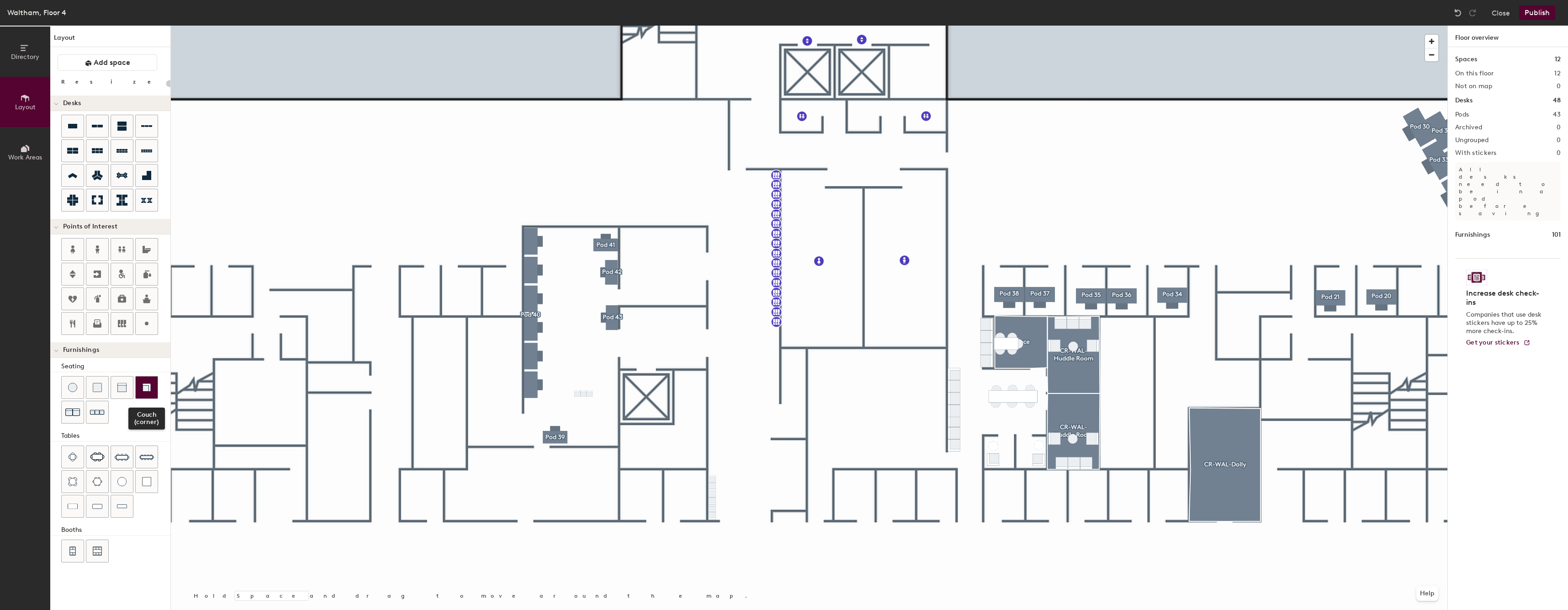
click at [148, 391] on img at bounding box center [147, 387] width 9 height 9
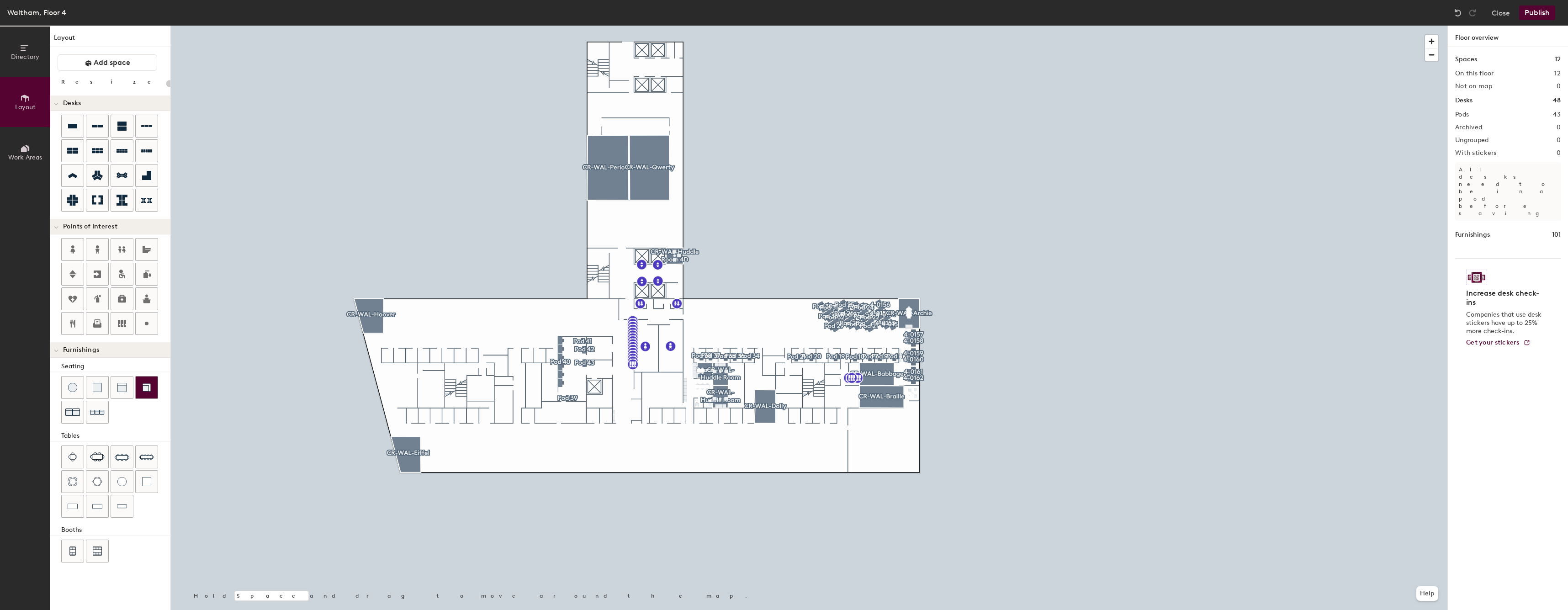
click at [141, 381] on div at bounding box center [147, 388] width 22 height 22
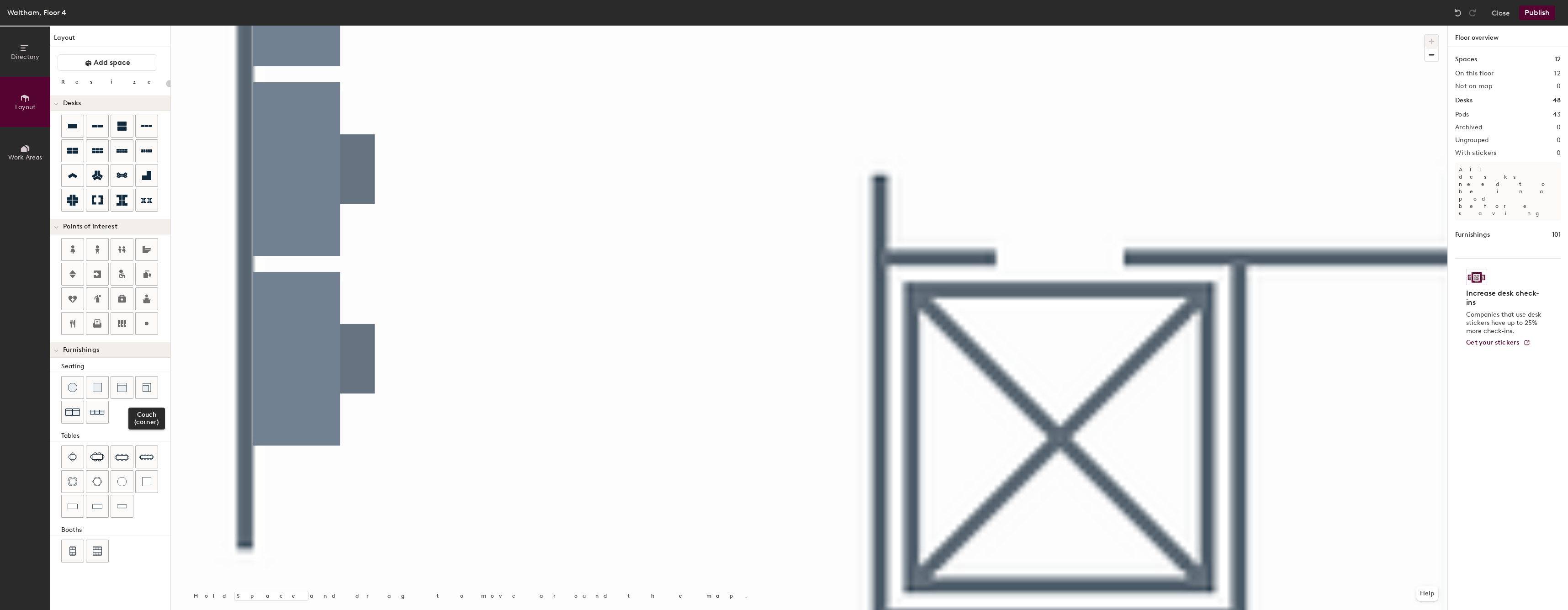
drag, startPoint x: 152, startPoint y: 393, endPoint x: 168, endPoint y: 390, distance: 16.3
click at [152, 392] on div at bounding box center [147, 388] width 22 height 22
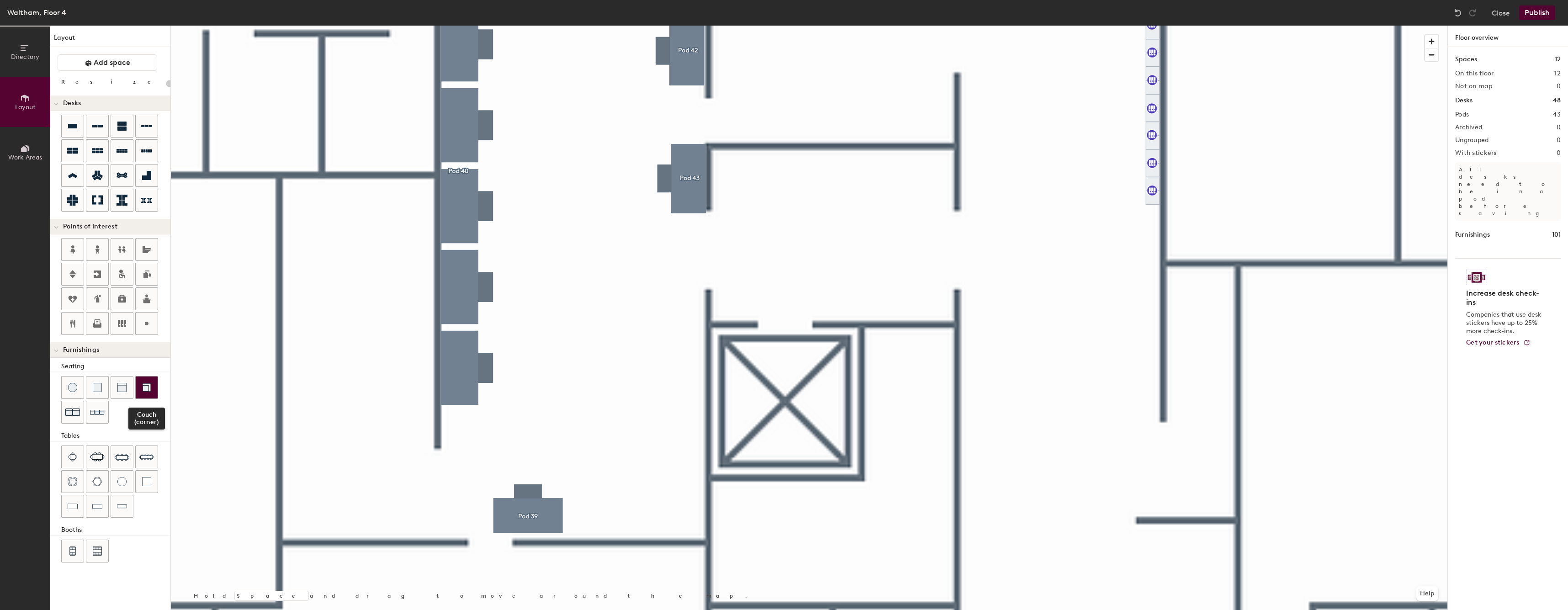
click at [152, 387] on div at bounding box center [147, 388] width 22 height 22
type input "20"
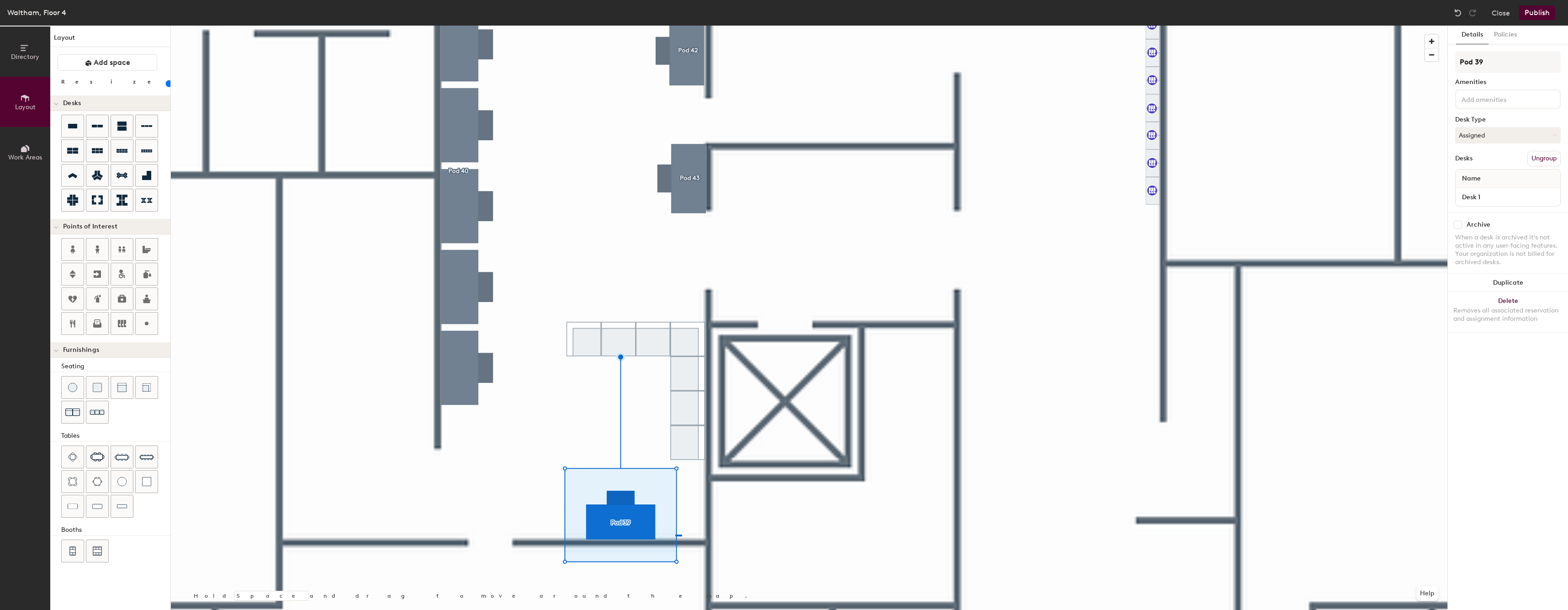
click at [660, 26] on div at bounding box center [809, 26] width 1276 height 0
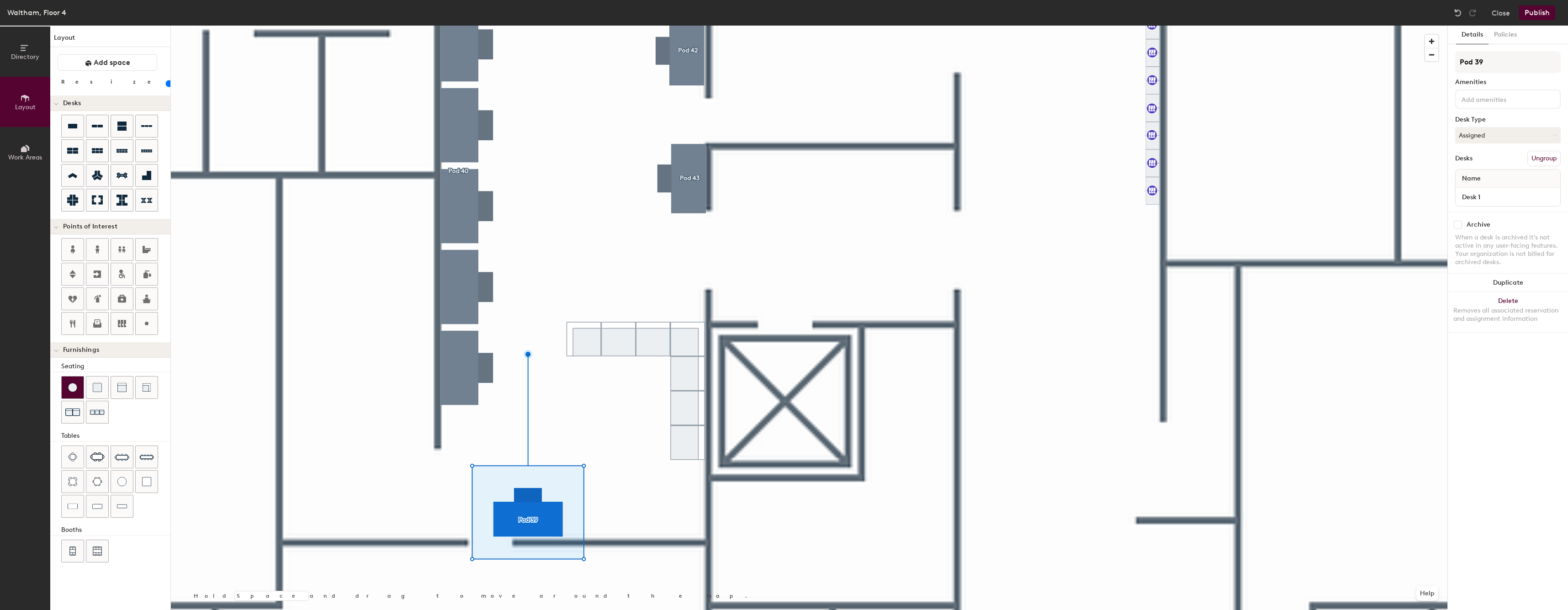
click at [73, 391] on img at bounding box center [73, 387] width 9 height 9
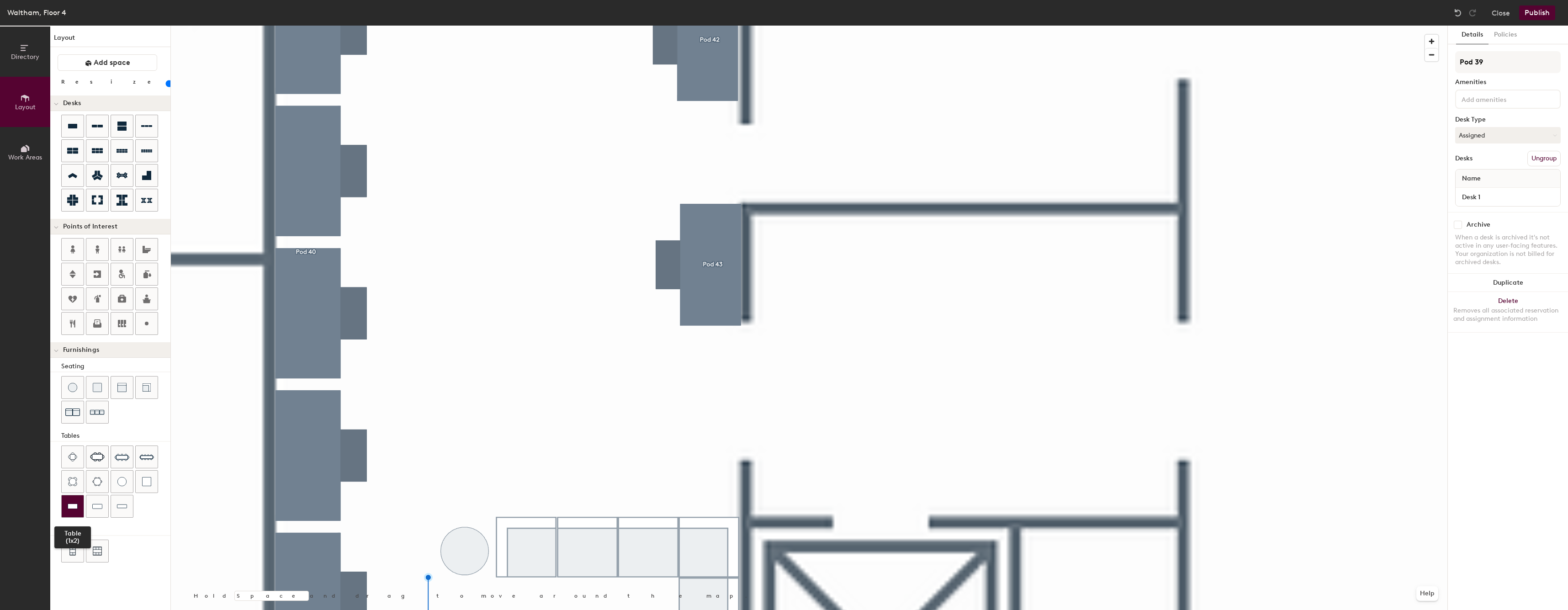
click at [78, 504] on div at bounding box center [73, 507] width 22 height 22
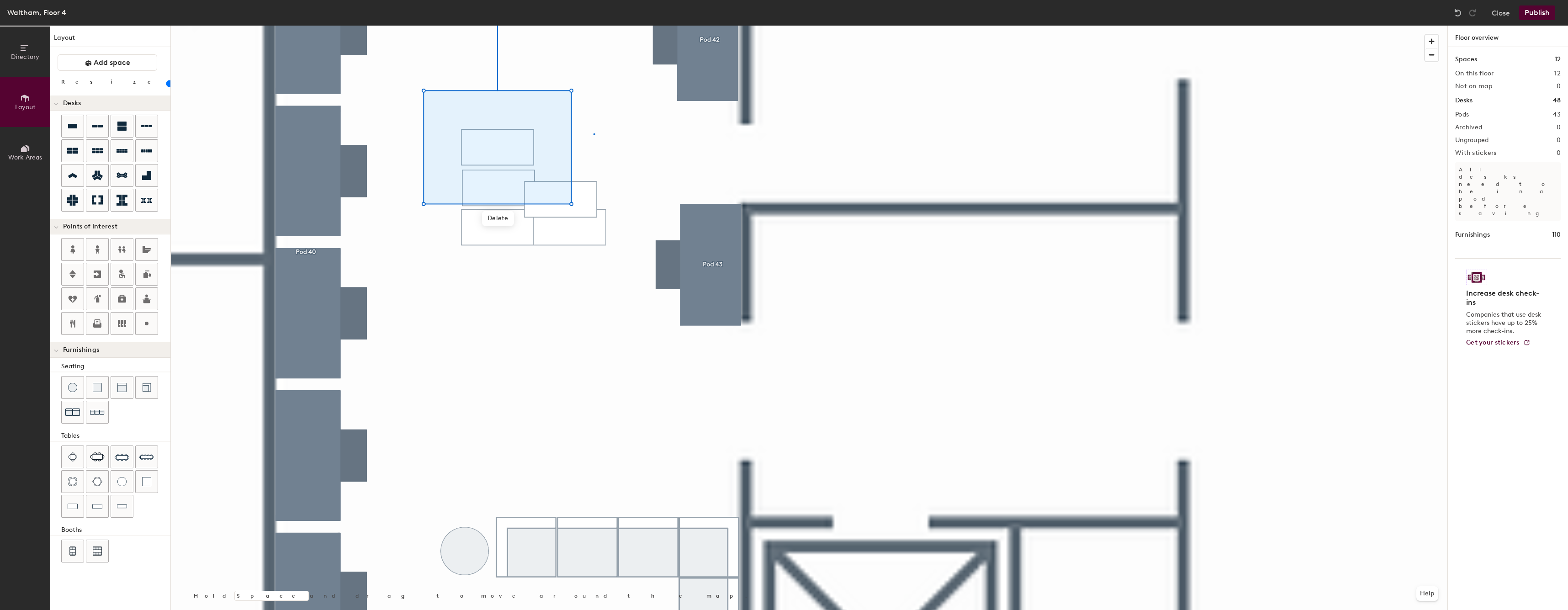
click at [594, 26] on div at bounding box center [809, 26] width 1276 height 0
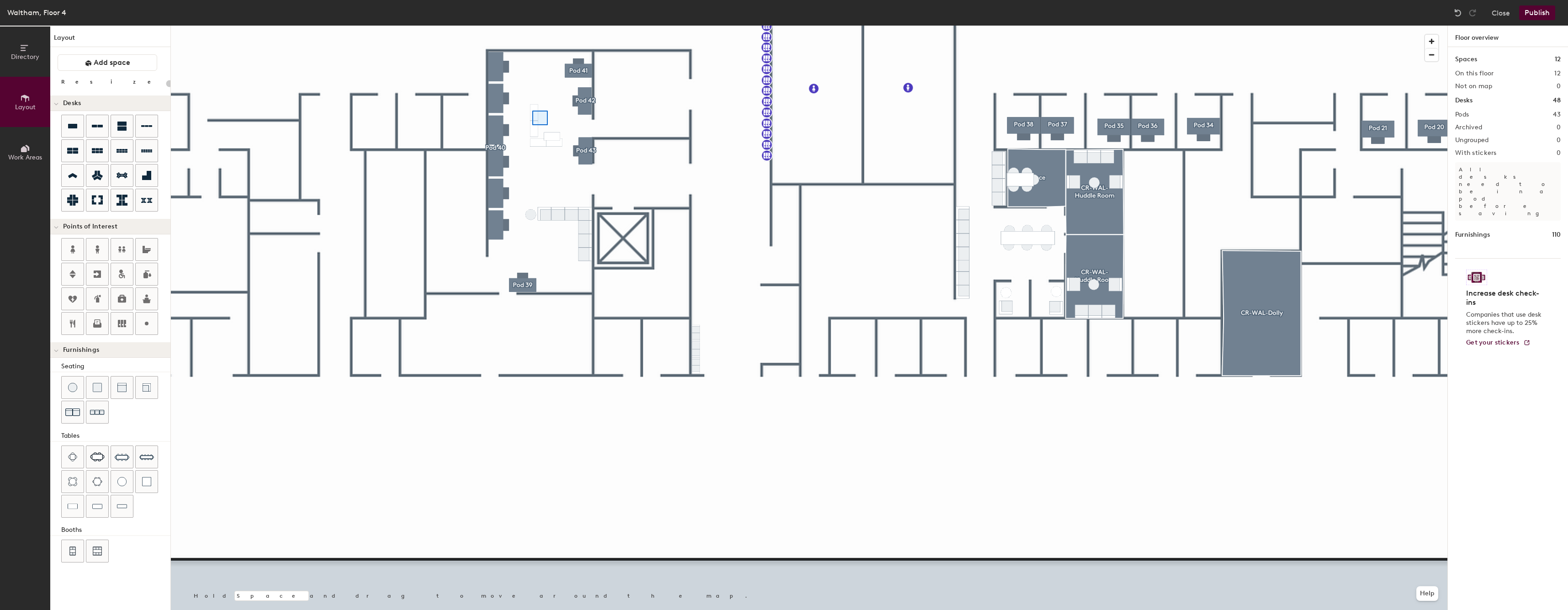
click at [524, 26] on div at bounding box center [809, 26] width 1276 height 0
click at [541, 26] on div at bounding box center [809, 26] width 1276 height 0
click at [533, 26] on div at bounding box center [809, 26] width 1276 height 0
click at [527, 26] on div at bounding box center [809, 26] width 1276 height 0
click at [533, 26] on div at bounding box center [809, 26] width 1276 height 0
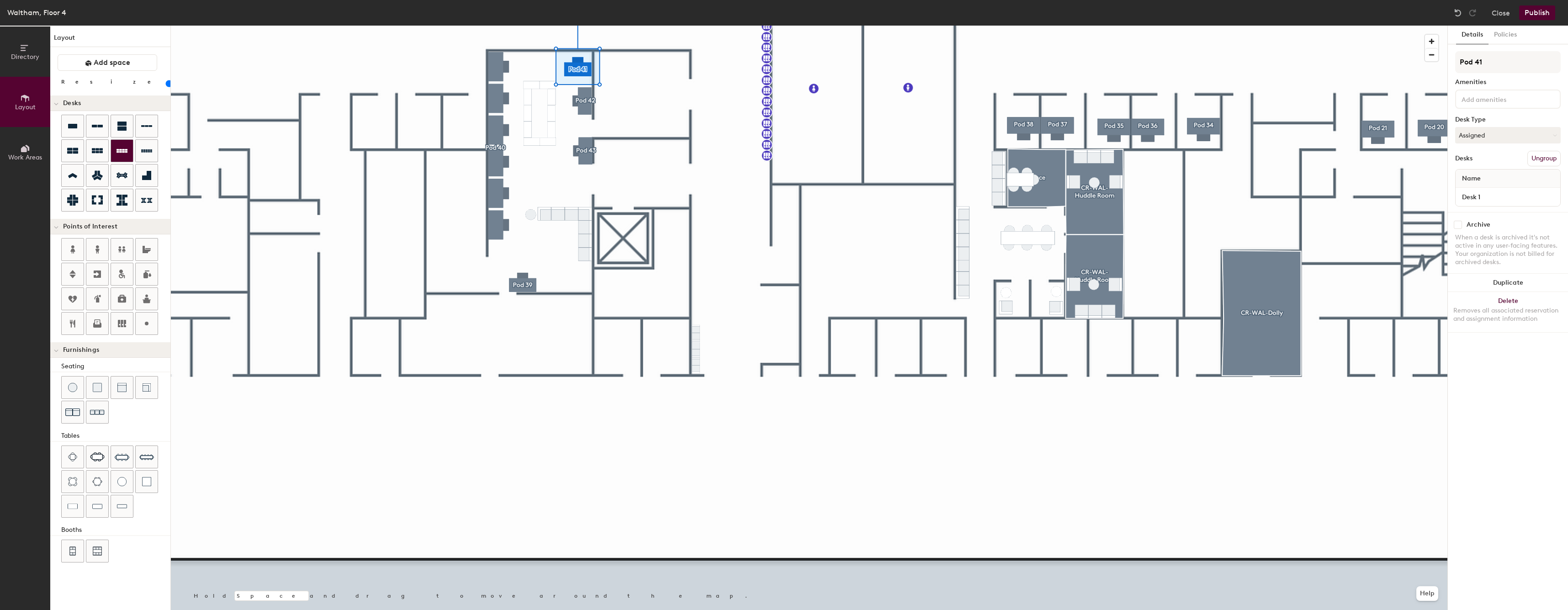
click at [620, 26] on div at bounding box center [809, 26] width 1276 height 0
click at [1544, 16] on button "Publish" at bounding box center [1536, 12] width 36 height 15
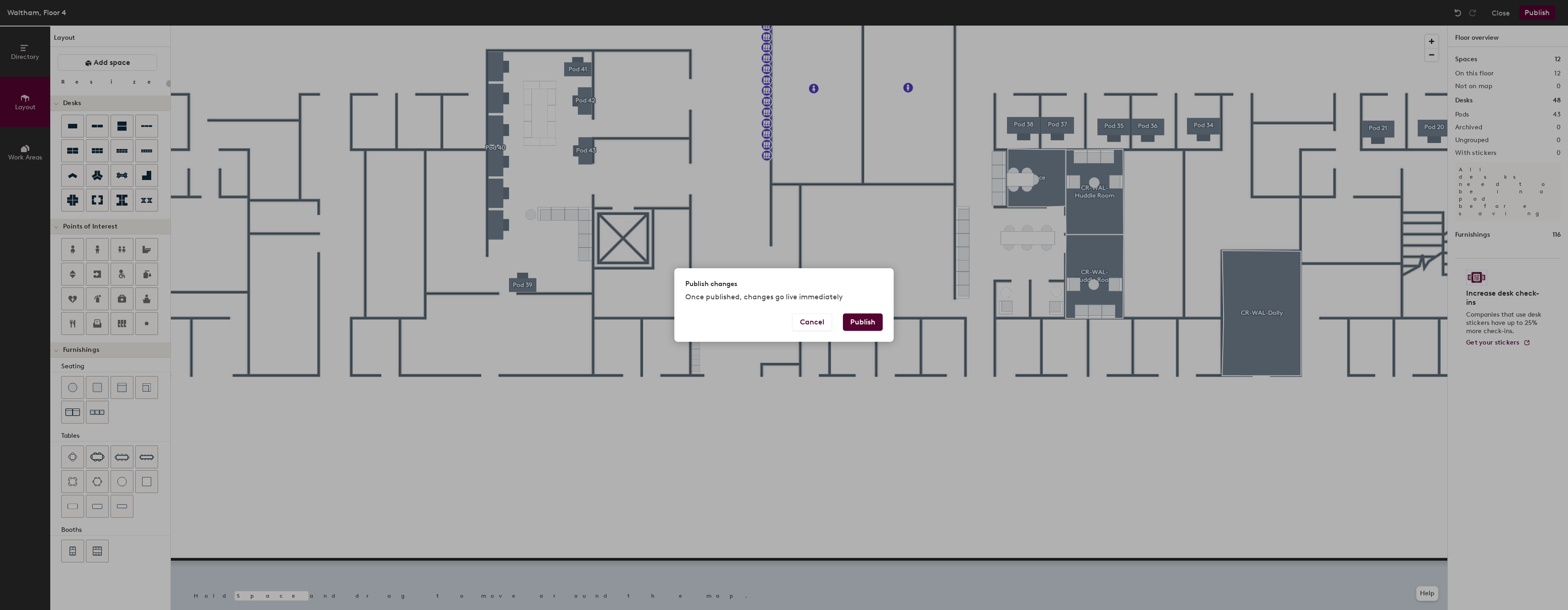
click at [869, 318] on button "Publish" at bounding box center [863, 323] width 40 height 18
type input "20"
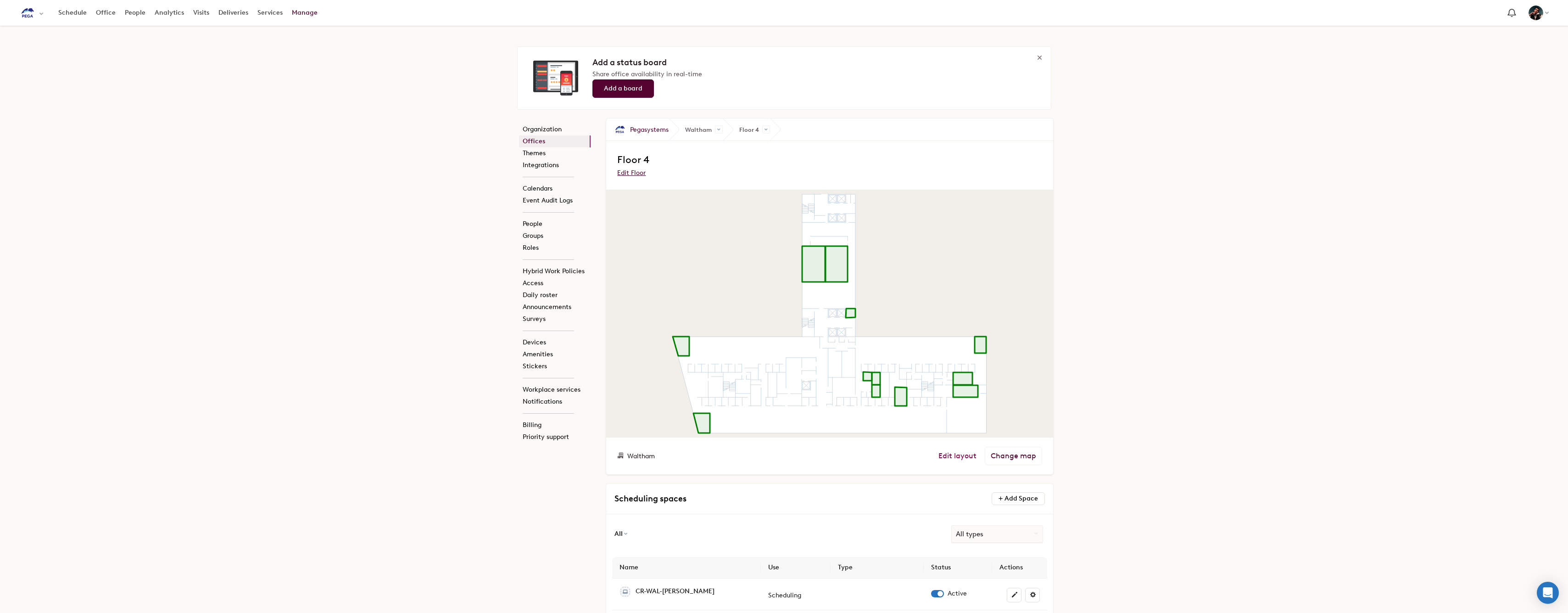
click at [953, 454] on link "Edit layout" at bounding box center [957, 456] width 38 height 9
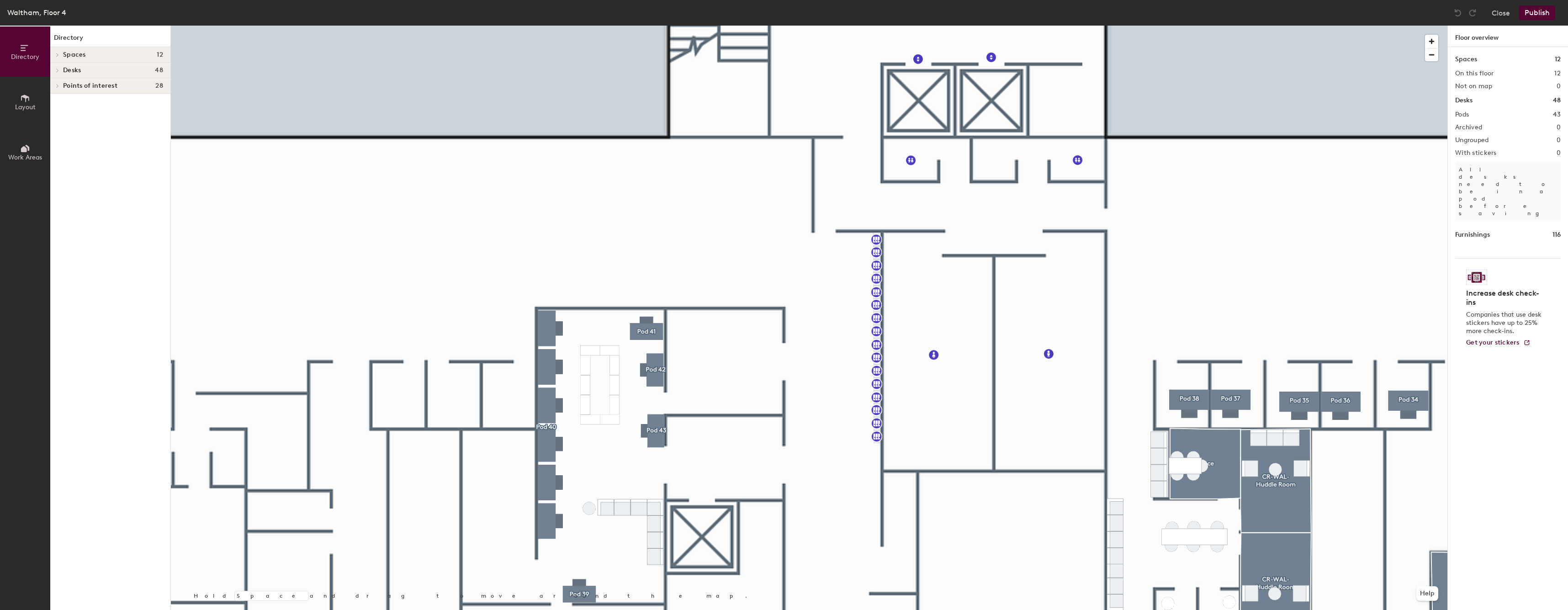
click at [27, 100] on icon at bounding box center [25, 98] width 10 height 10
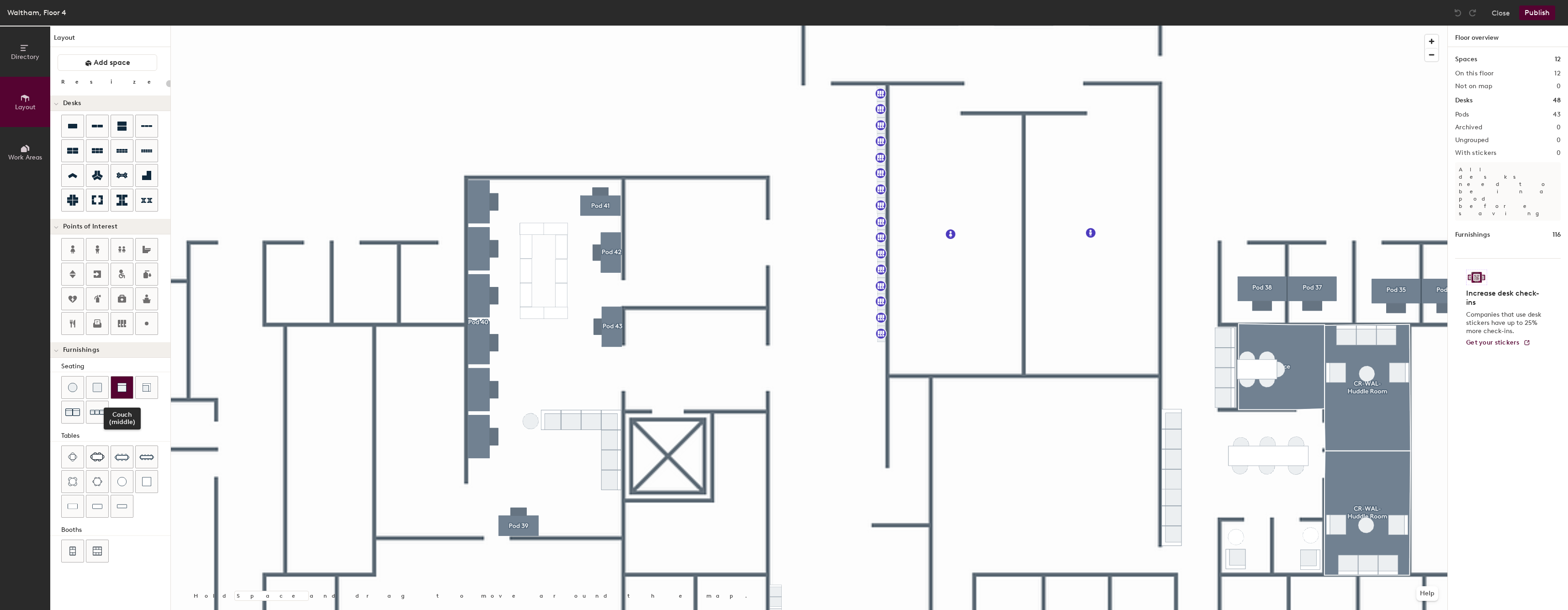
click at [118, 389] on img at bounding box center [122, 387] width 9 height 9
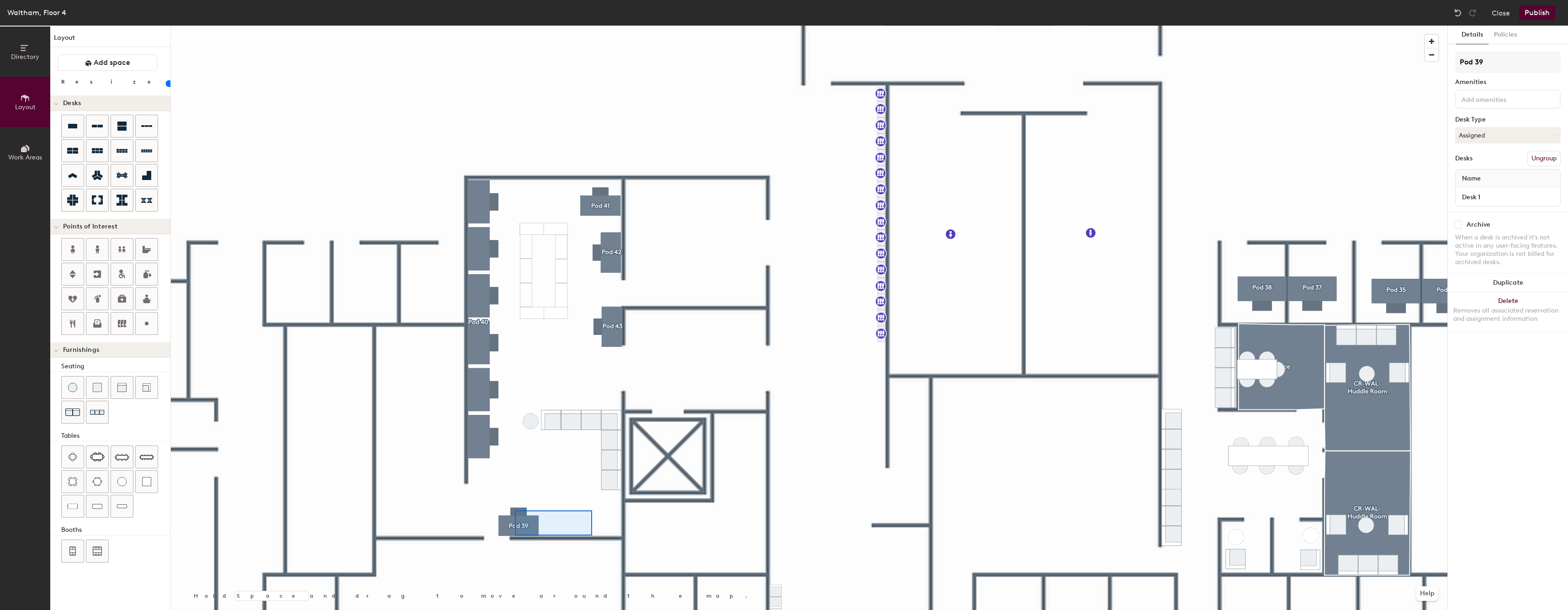
click at [492, 26] on div at bounding box center [809, 26] width 1276 height 0
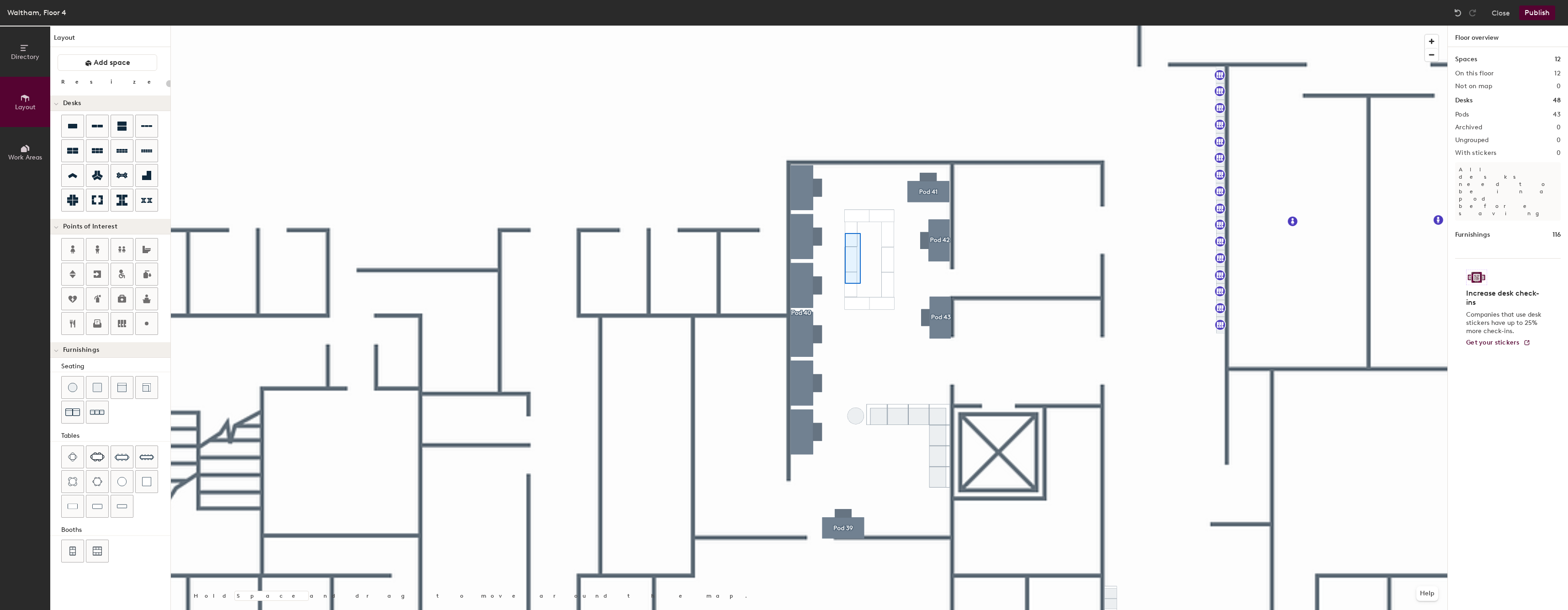
click at [844, 26] on div at bounding box center [809, 26] width 1276 height 0
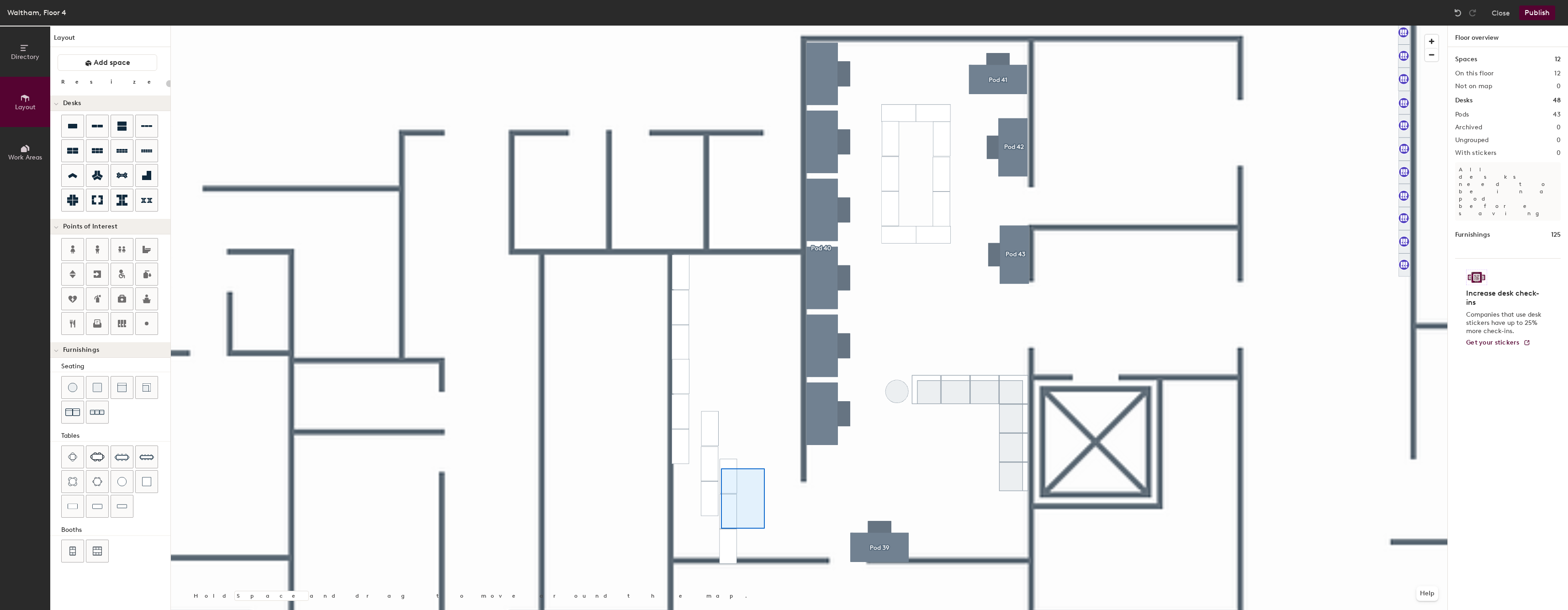
click at [714, 26] on div at bounding box center [809, 26] width 1276 height 0
click at [702, 26] on div at bounding box center [809, 26] width 1276 height 0
click at [704, 26] on div at bounding box center [809, 26] width 1276 height 0
click at [726, 26] on div at bounding box center [809, 26] width 1276 height 0
click at [732, 26] on div at bounding box center [809, 26] width 1276 height 0
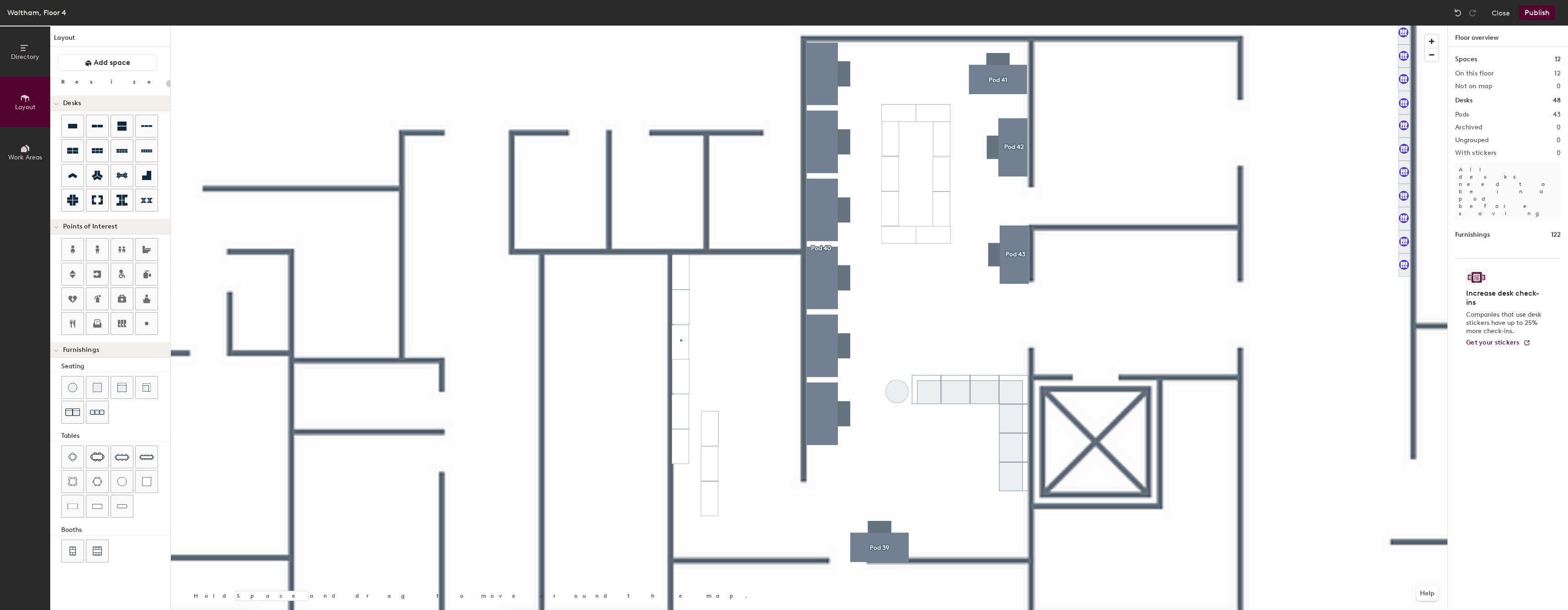
click at [680, 26] on div at bounding box center [809, 26] width 1276 height 0
click at [718, 26] on div at bounding box center [809, 26] width 1276 height 0
click at [669, 26] on div at bounding box center [809, 26] width 1276 height 0
click at [743, 26] on div at bounding box center [809, 26] width 1276 height 0
click at [720, 26] on div at bounding box center [809, 26] width 1276 height 0
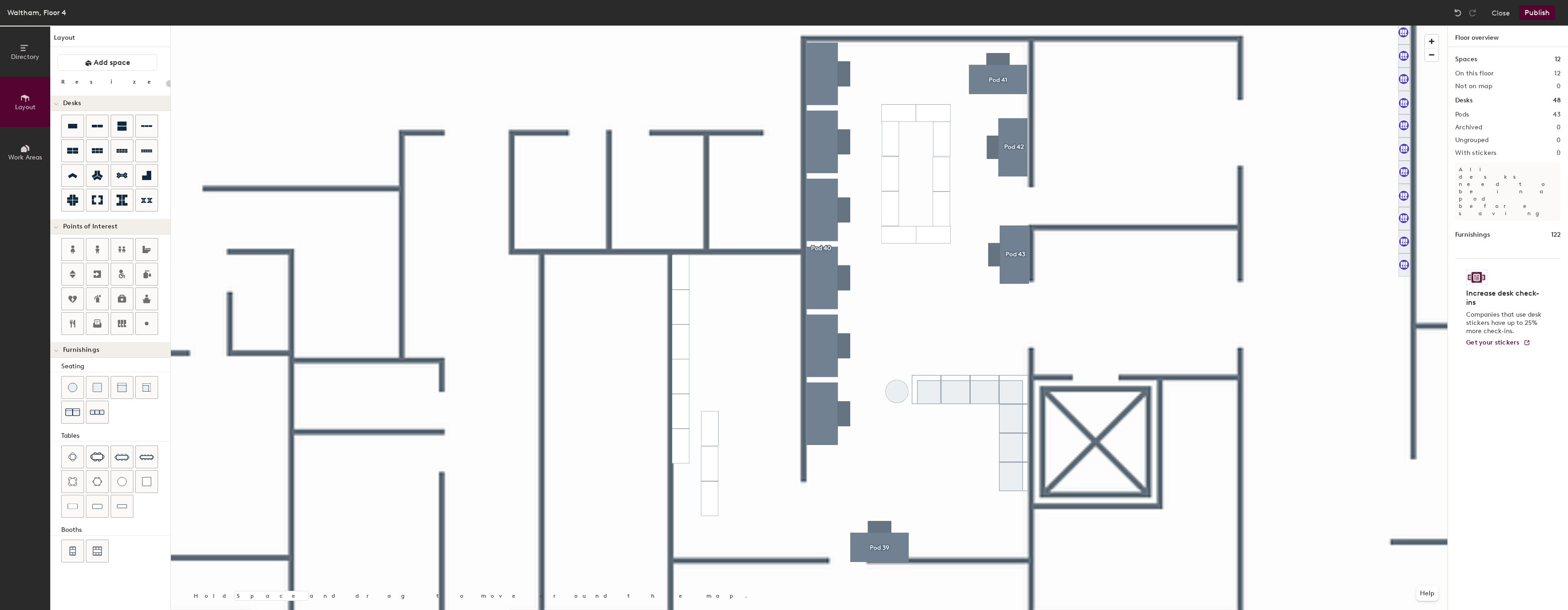
click at [938, 26] on div at bounding box center [809, 26] width 1276 height 0
type input "20"
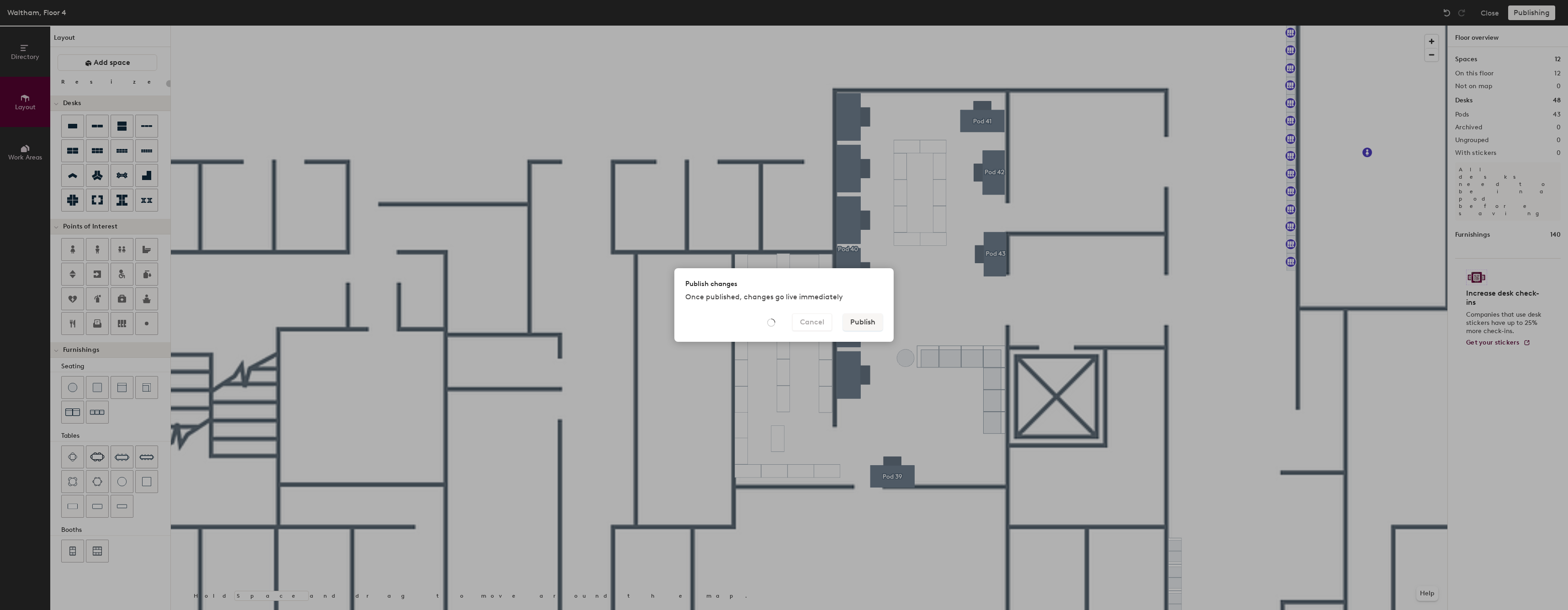
type input "20"
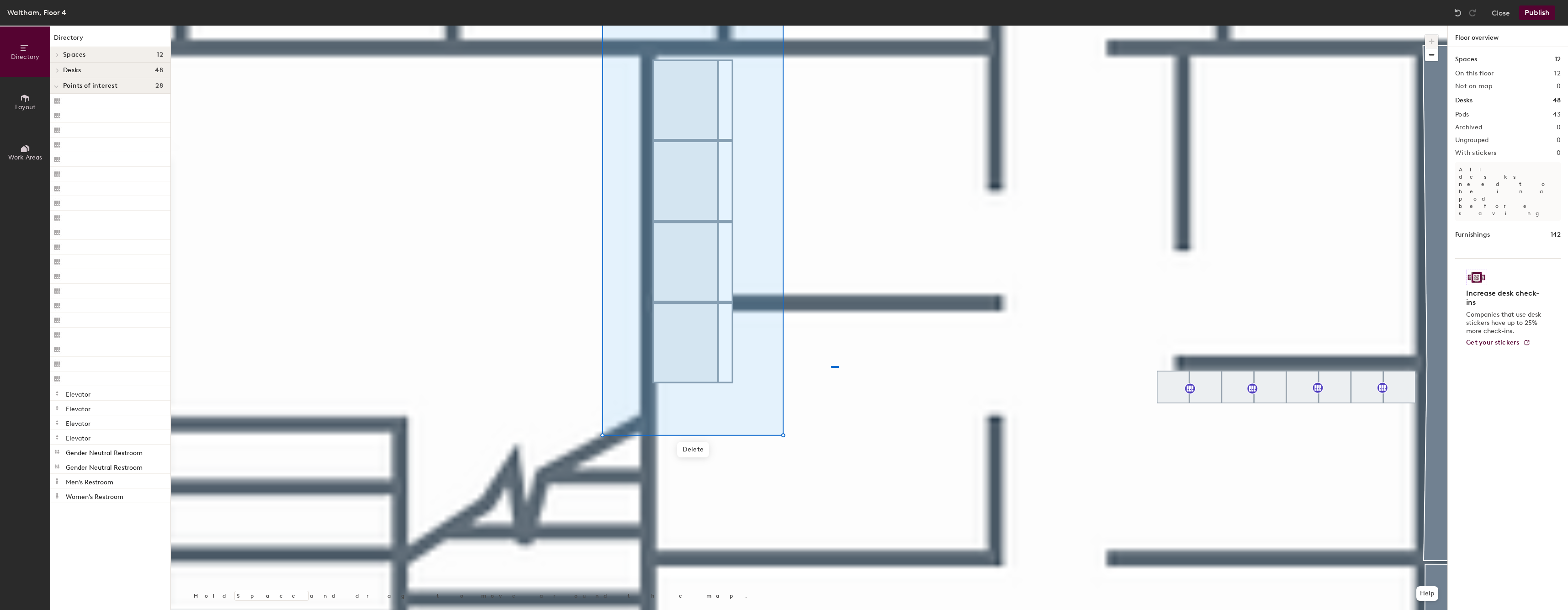
click at [831, 26] on div at bounding box center [809, 26] width 1276 height 0
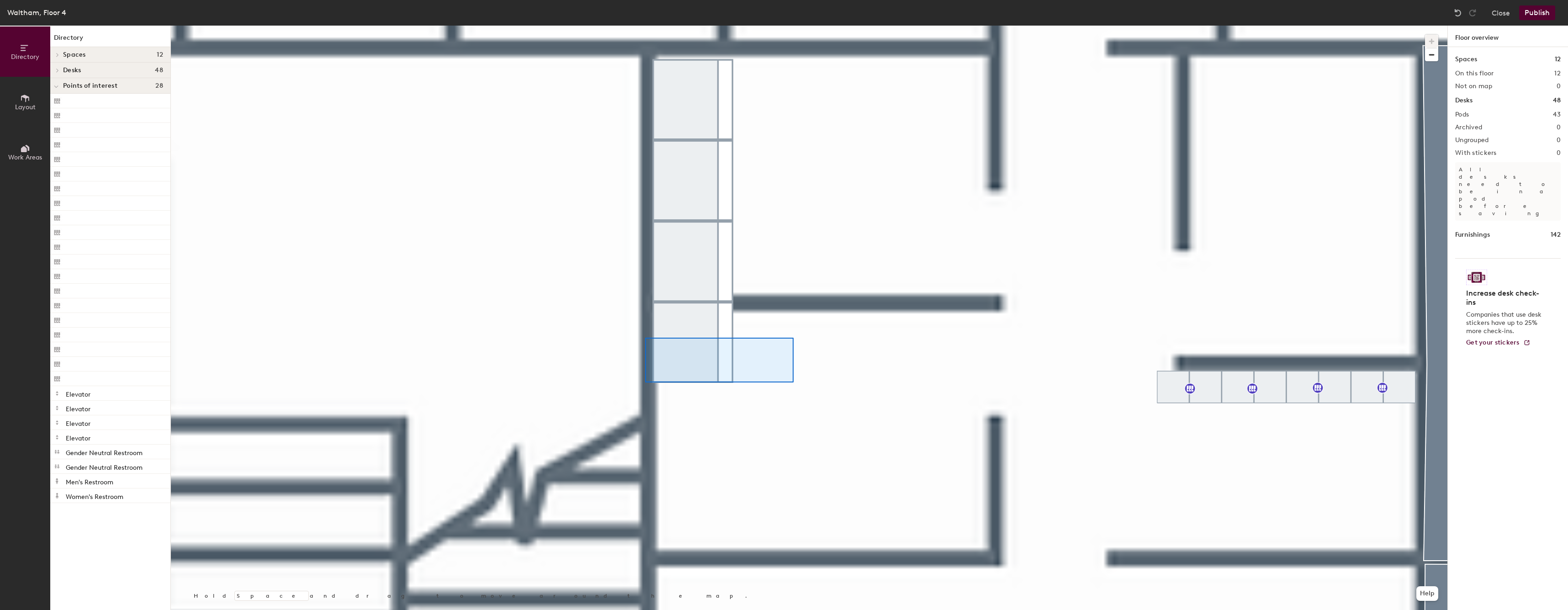
click at [645, 26] on div at bounding box center [809, 26] width 1276 height 0
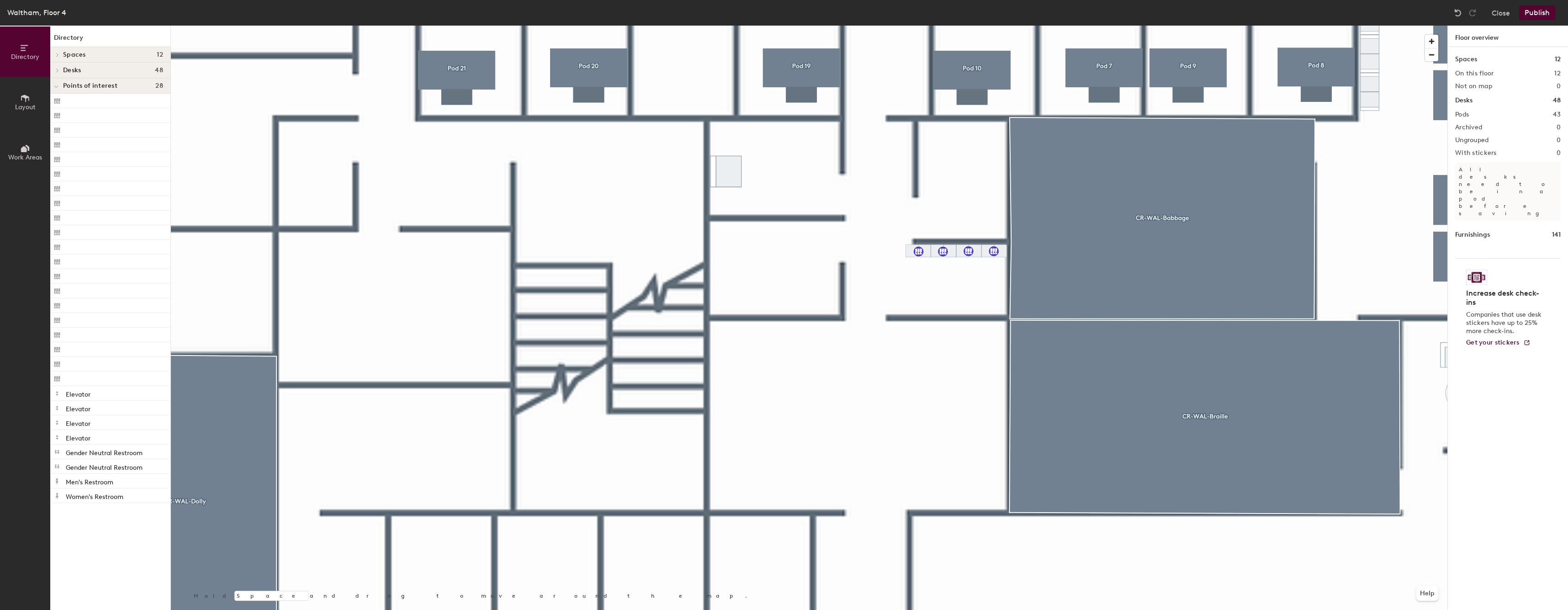
click at [32, 109] on span "Layout" at bounding box center [26, 107] width 21 height 8
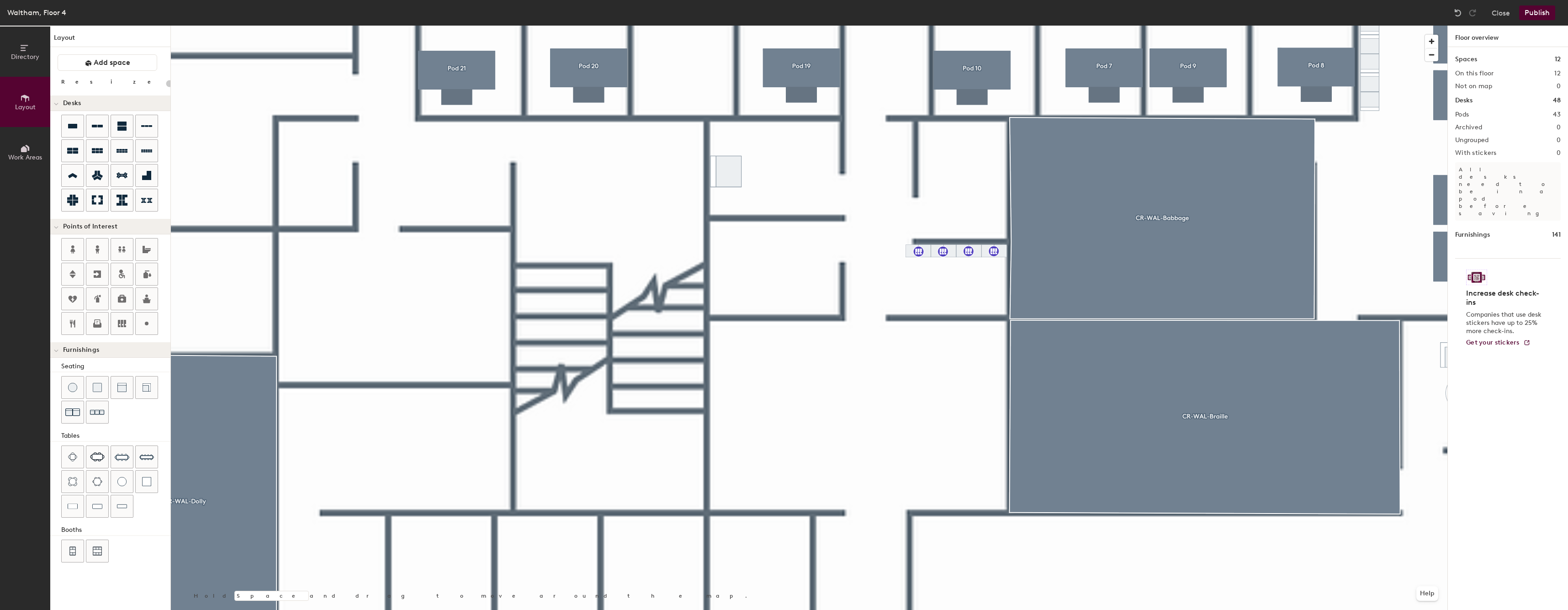
click at [28, 98] on icon at bounding box center [25, 98] width 10 height 10
click at [152, 394] on div at bounding box center [147, 388] width 22 height 22
click at [765, 26] on div at bounding box center [809, 26] width 1276 height 0
click at [695, 26] on div at bounding box center [809, 26] width 1276 height 0
type input "20"
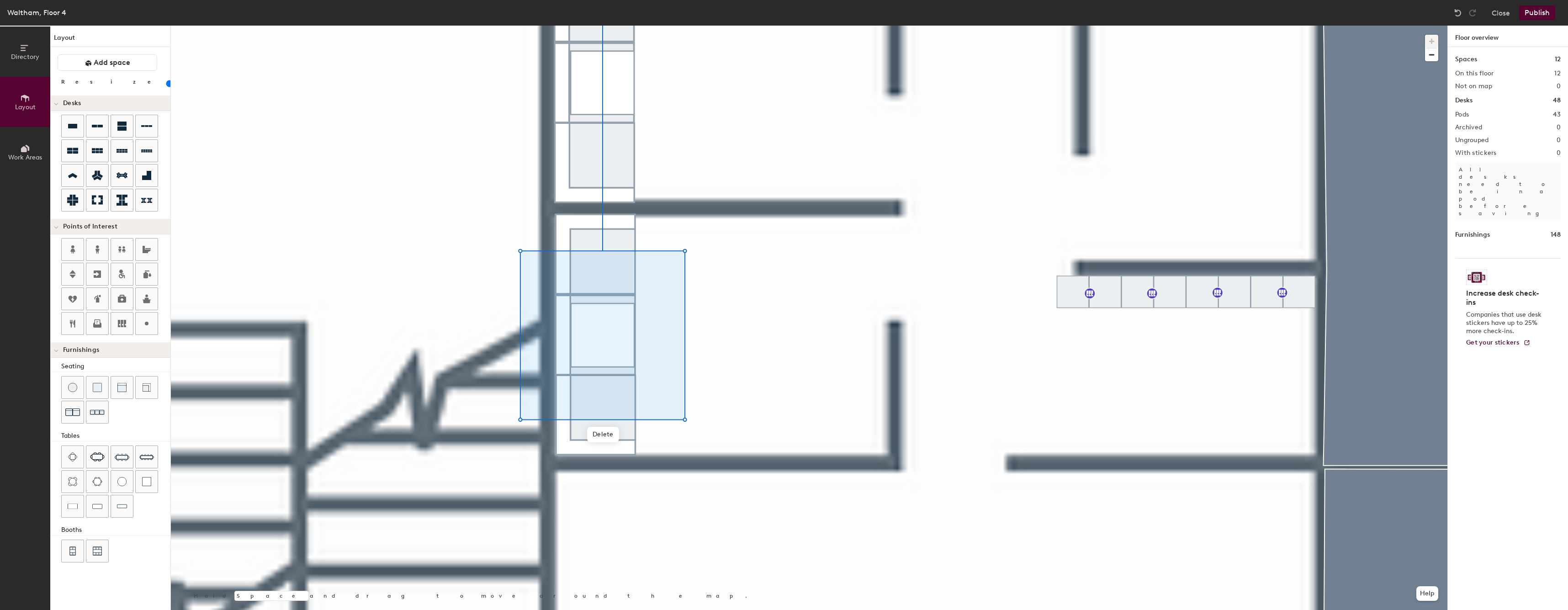
click at [745, 26] on div at bounding box center [809, 26] width 1276 height 0
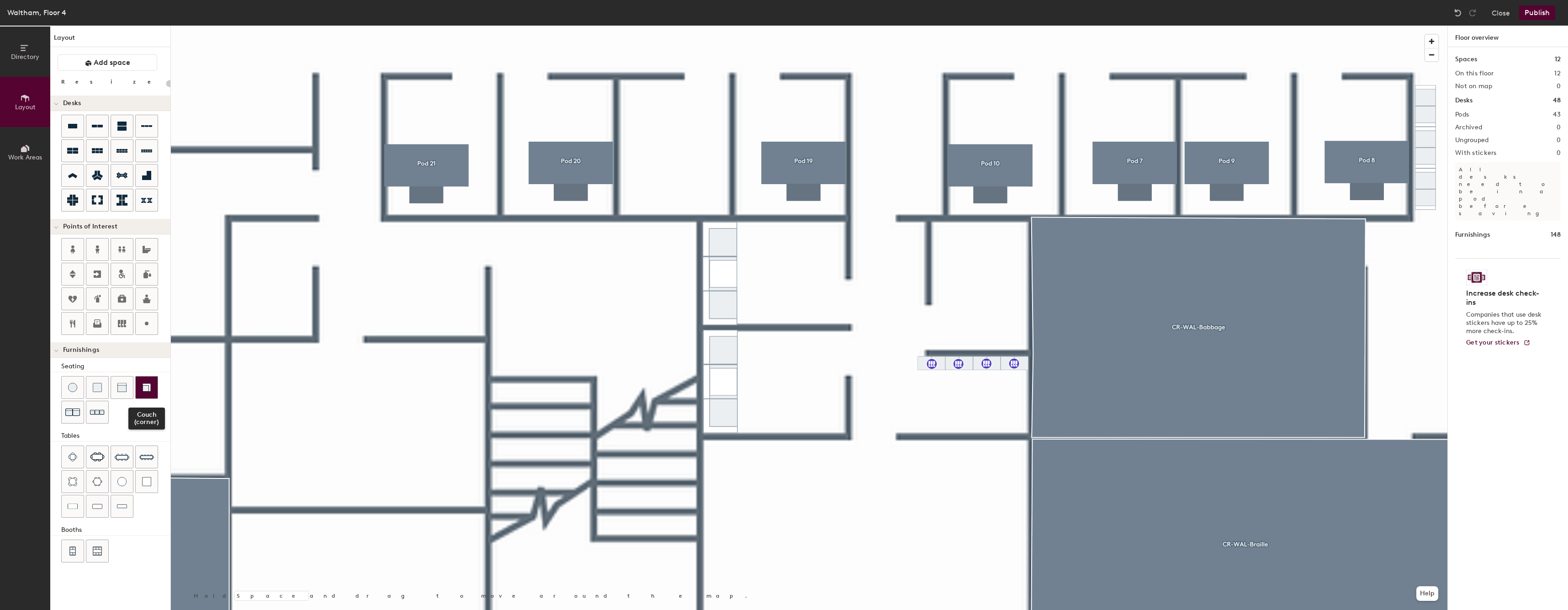
click at [151, 387] on div at bounding box center [147, 388] width 22 height 22
click at [72, 512] on div at bounding box center [73, 507] width 22 height 22
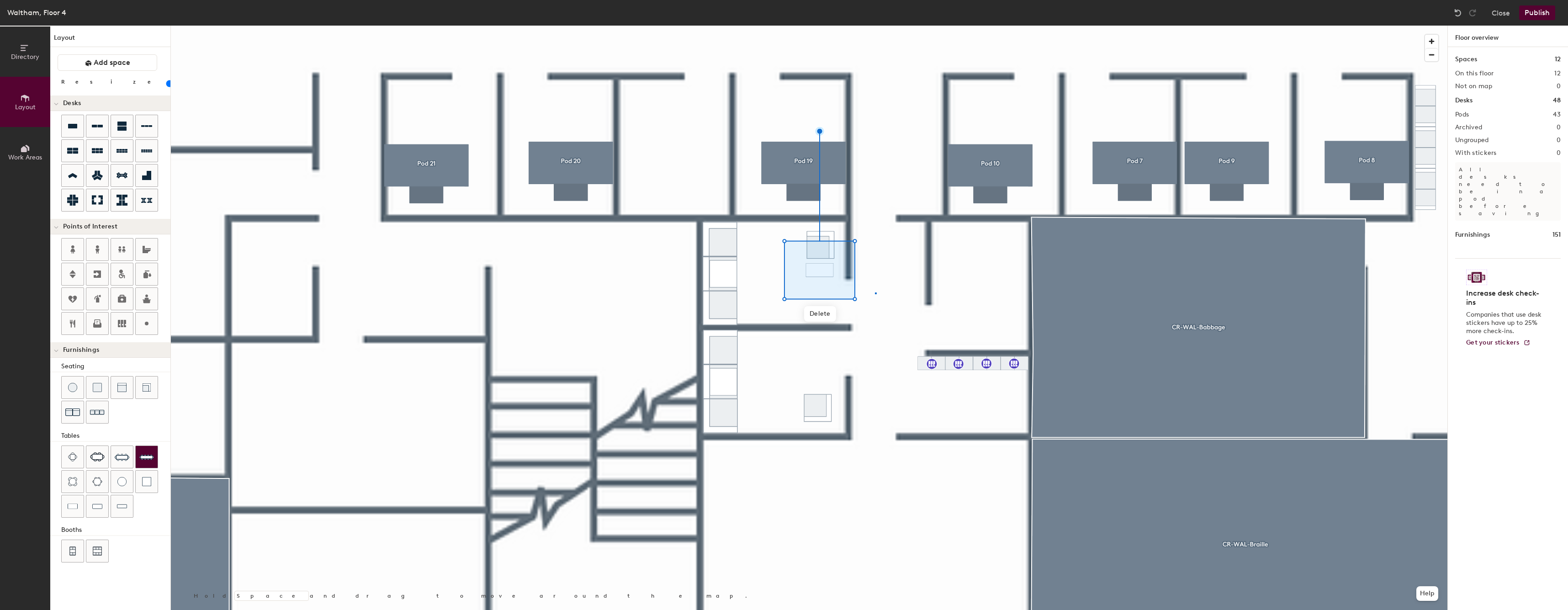
click at [875, 26] on div at bounding box center [809, 26] width 1276 height 0
click at [891, 26] on div at bounding box center [809, 26] width 1276 height 0
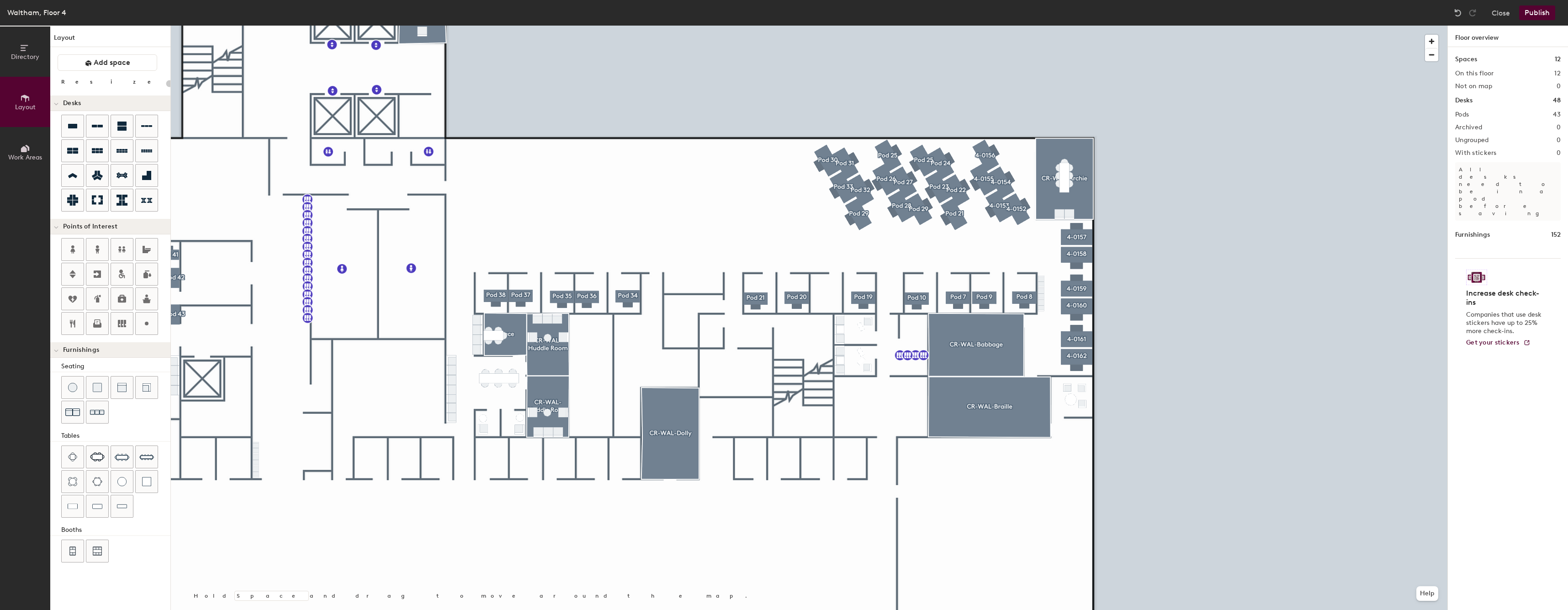
click at [1547, 14] on button "Publish" at bounding box center [1536, 12] width 36 height 15
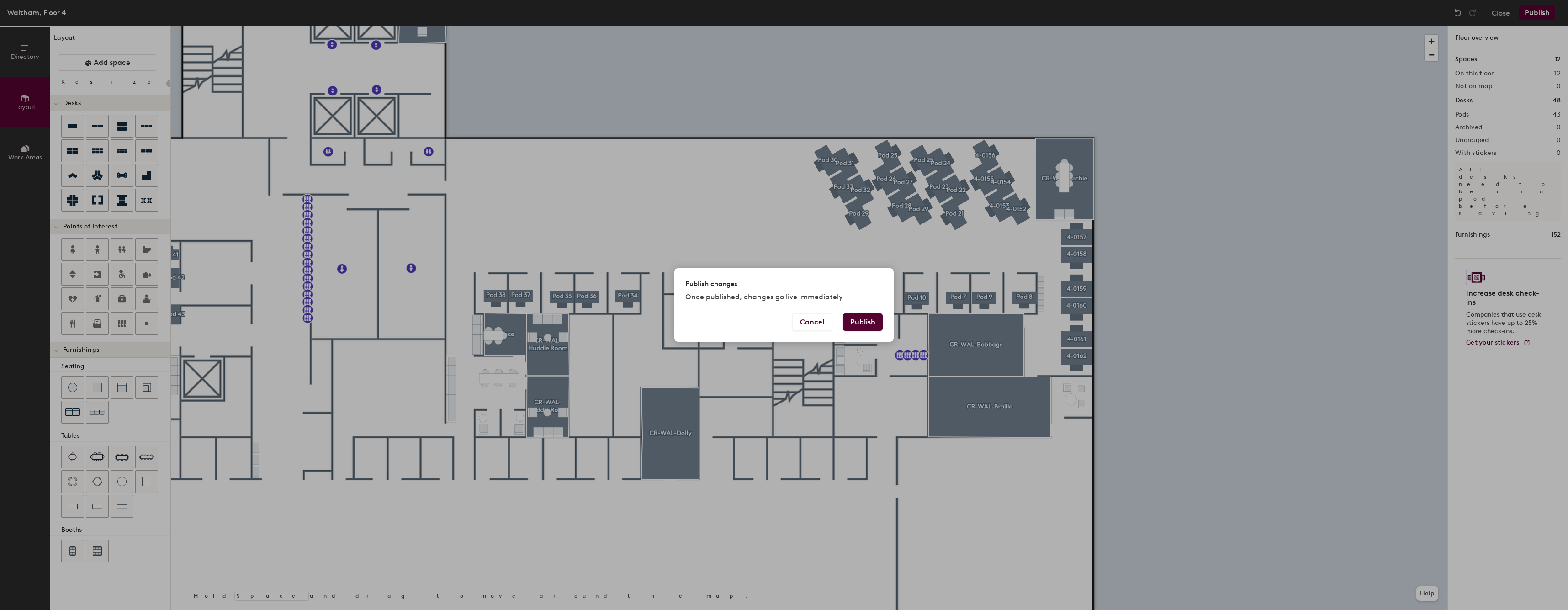
click at [869, 326] on button "Publish" at bounding box center [863, 323] width 40 height 18
type input "20"
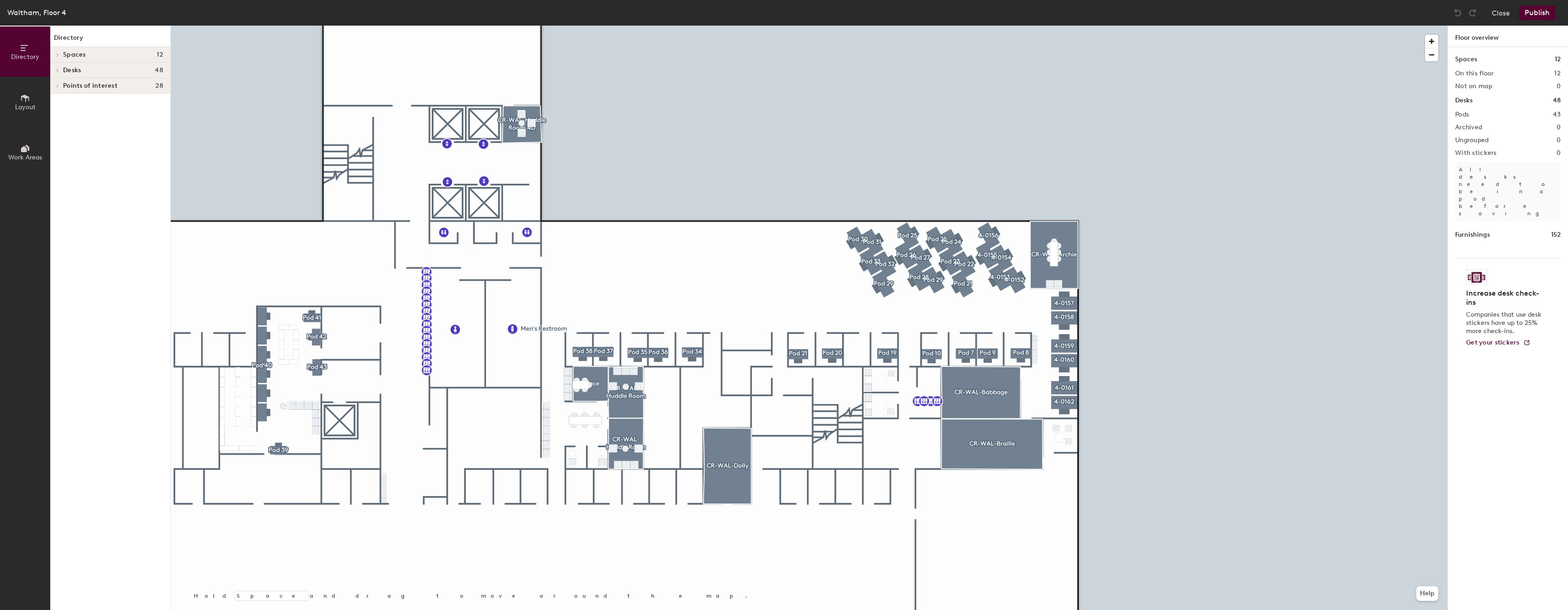
click at [405, 26] on div at bounding box center [809, 26] width 1276 height 0
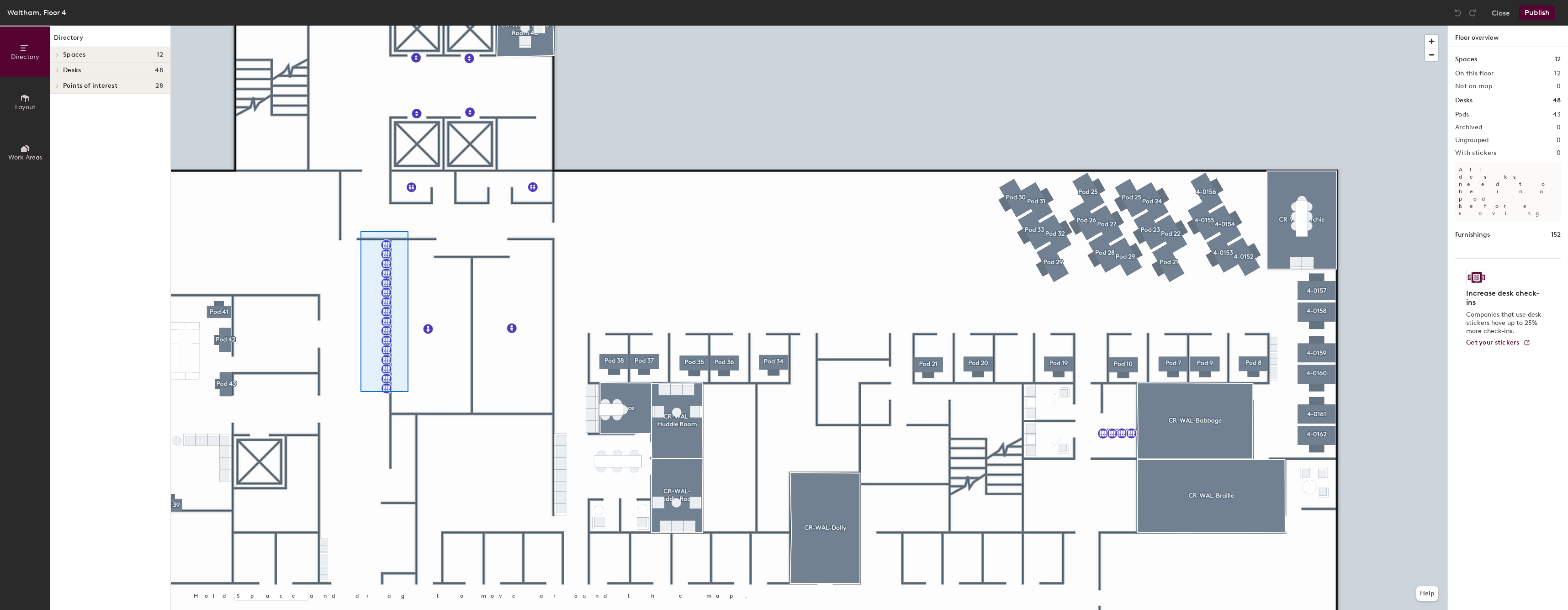
click at [361, 26] on div at bounding box center [809, 26] width 1276 height 0
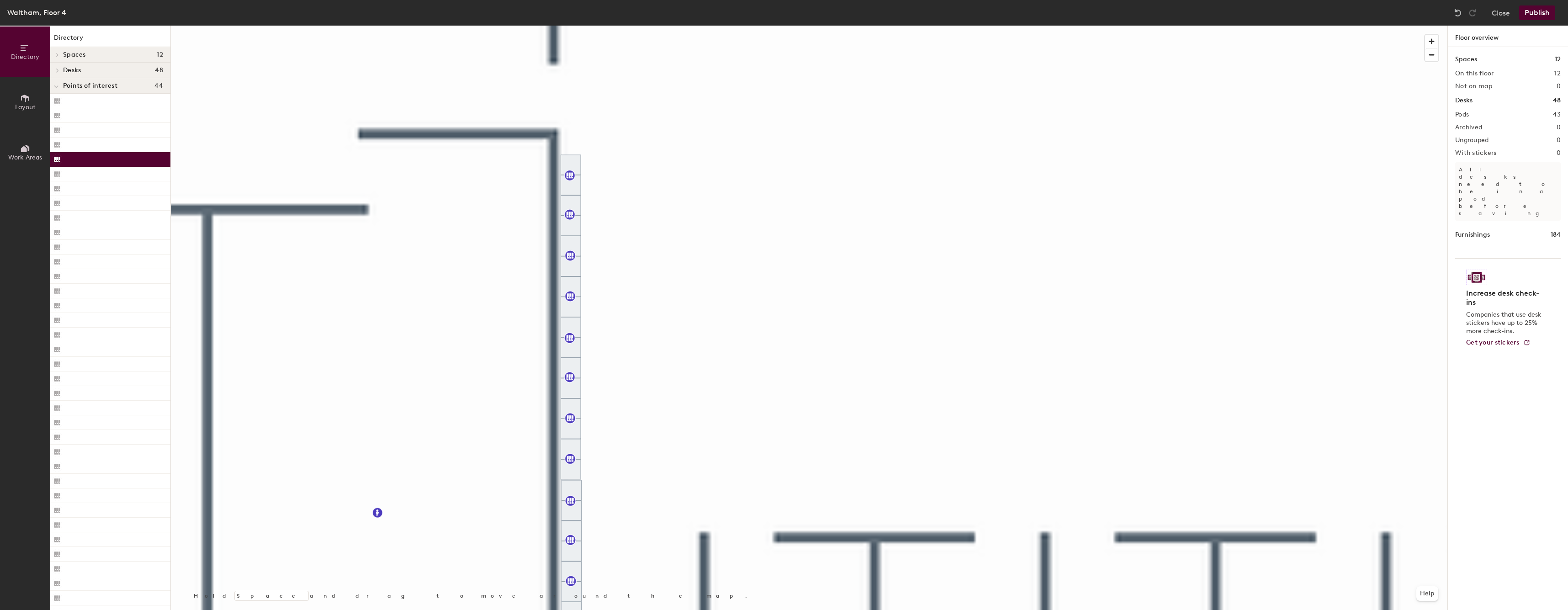
click at [26, 106] on span "Layout" at bounding box center [26, 107] width 21 height 8
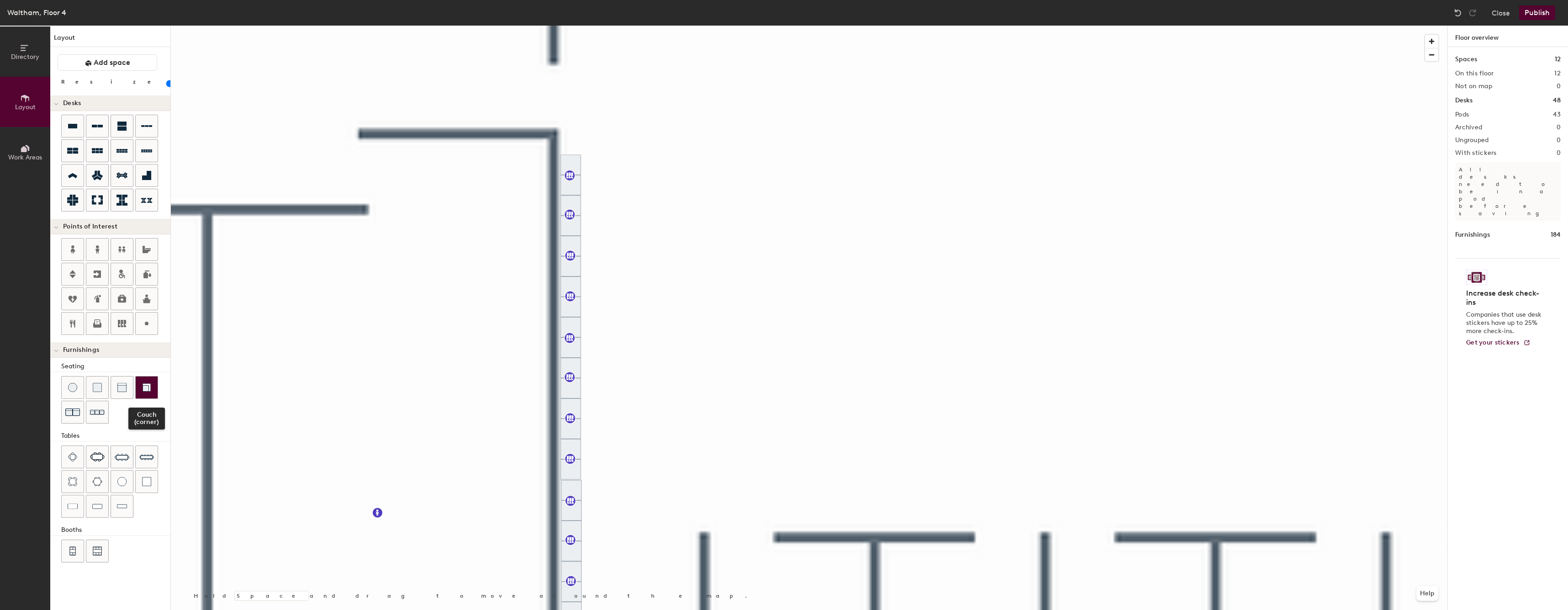
click at [142, 385] on img at bounding box center [147, 387] width 9 height 9
click at [576, 26] on div at bounding box center [809, 26] width 1276 height 0
click at [661, 26] on div at bounding box center [809, 26] width 1276 height 0
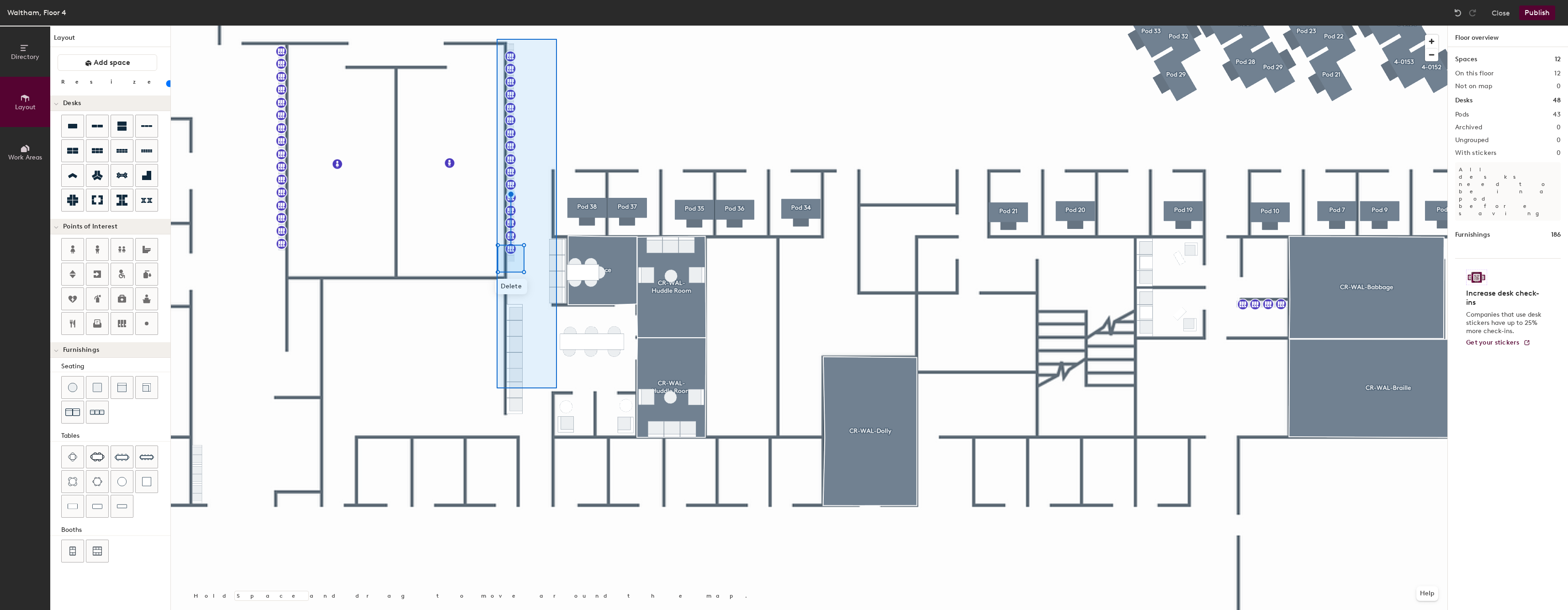
click at [496, 26] on div at bounding box center [809, 26] width 1276 height 0
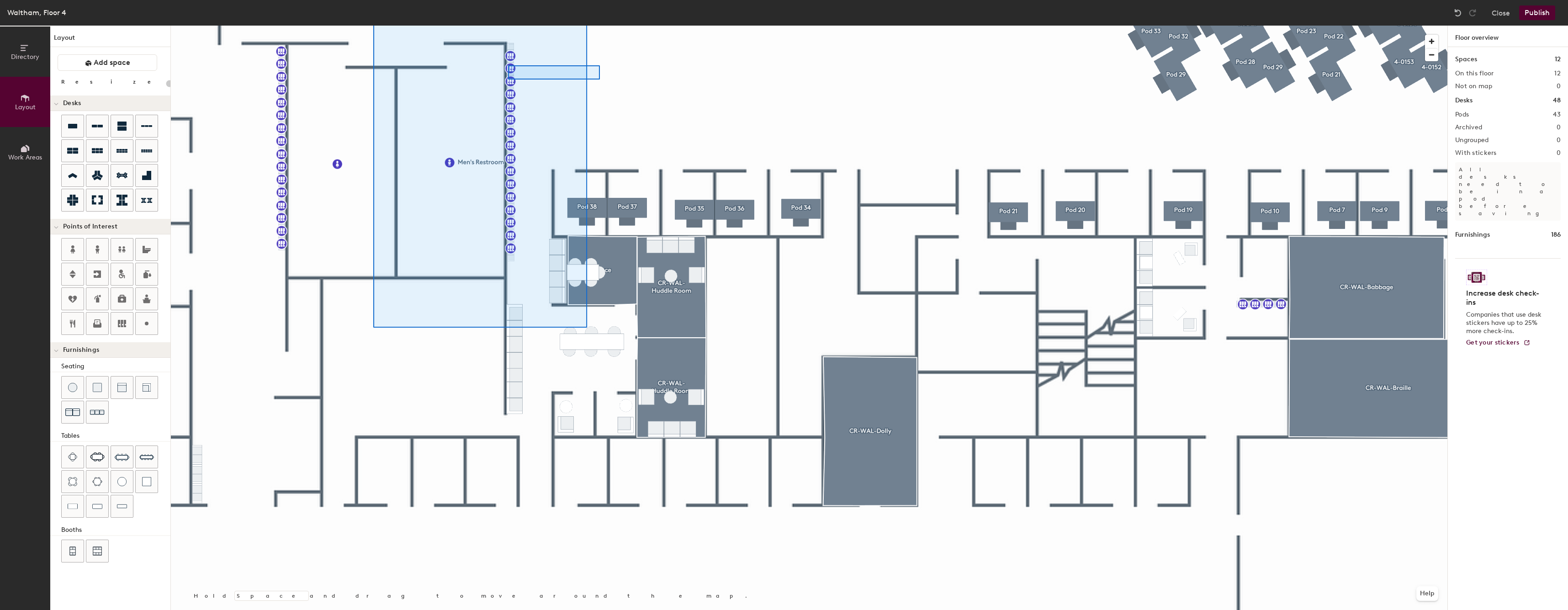
click at [509, 26] on div at bounding box center [809, 26] width 1276 height 0
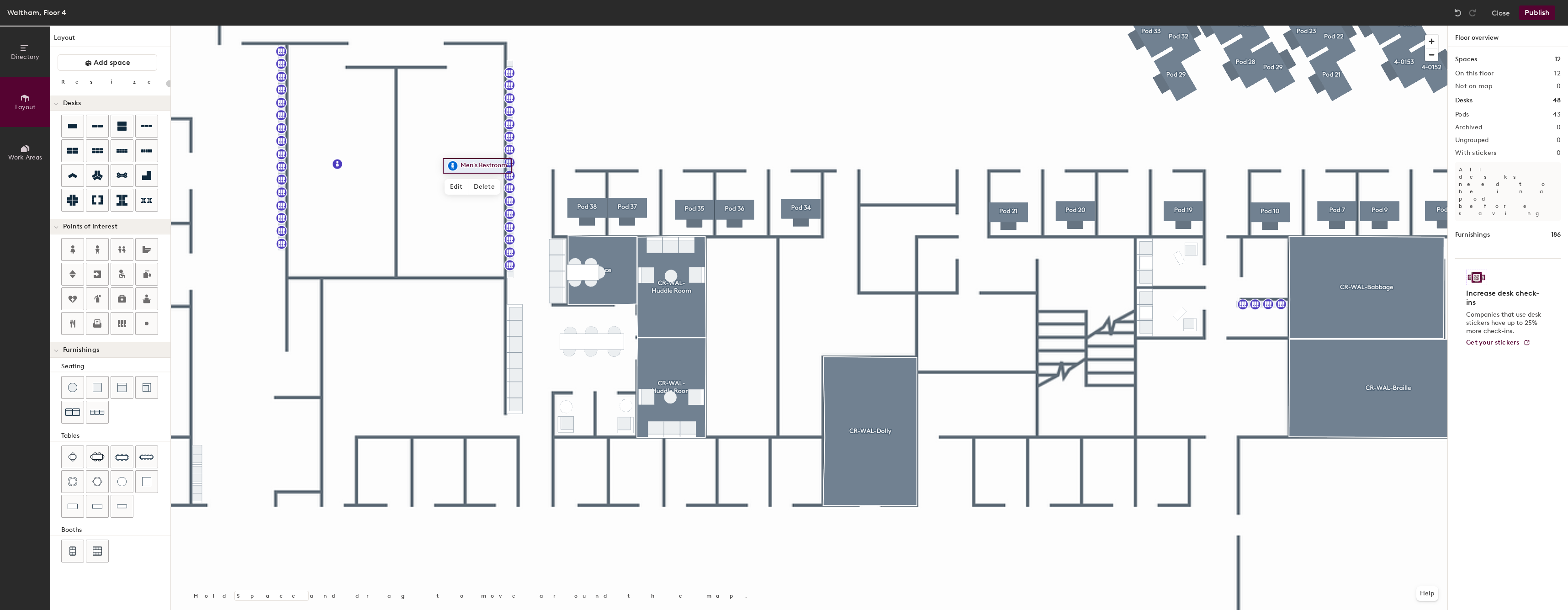
click at [611, 26] on div at bounding box center [809, 26] width 1276 height 0
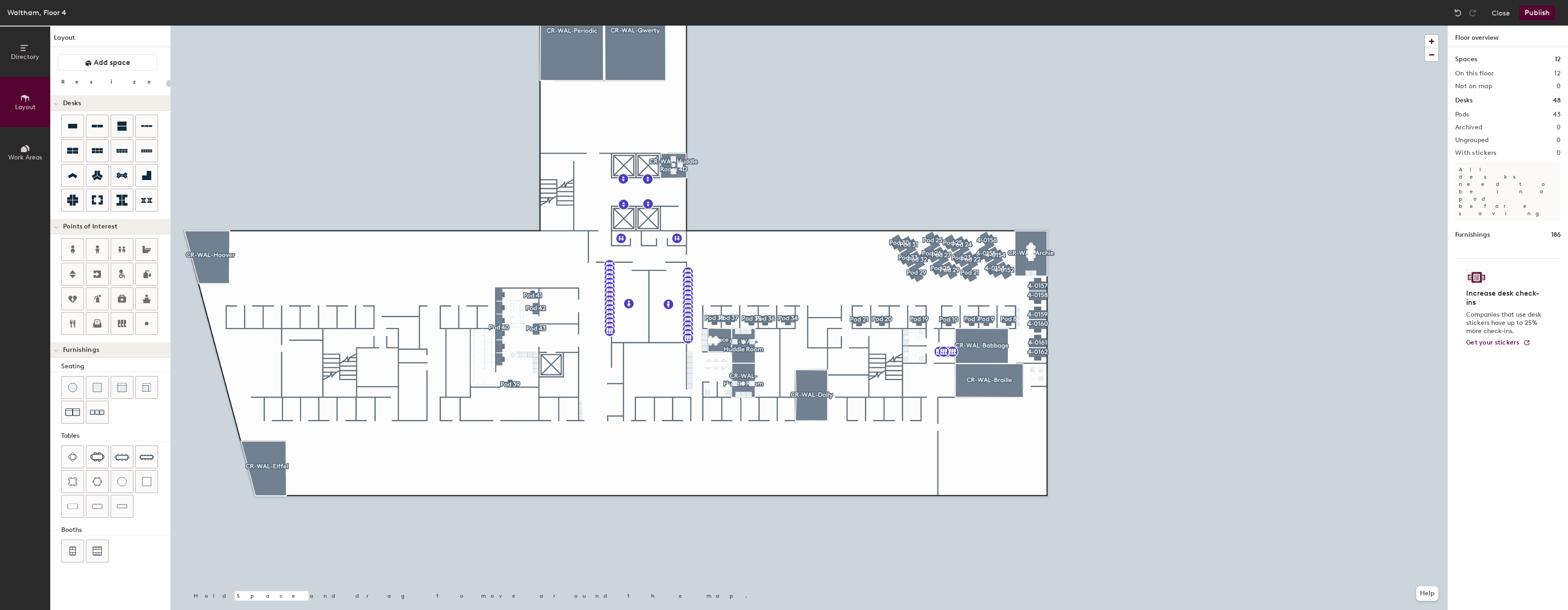
type input "20"
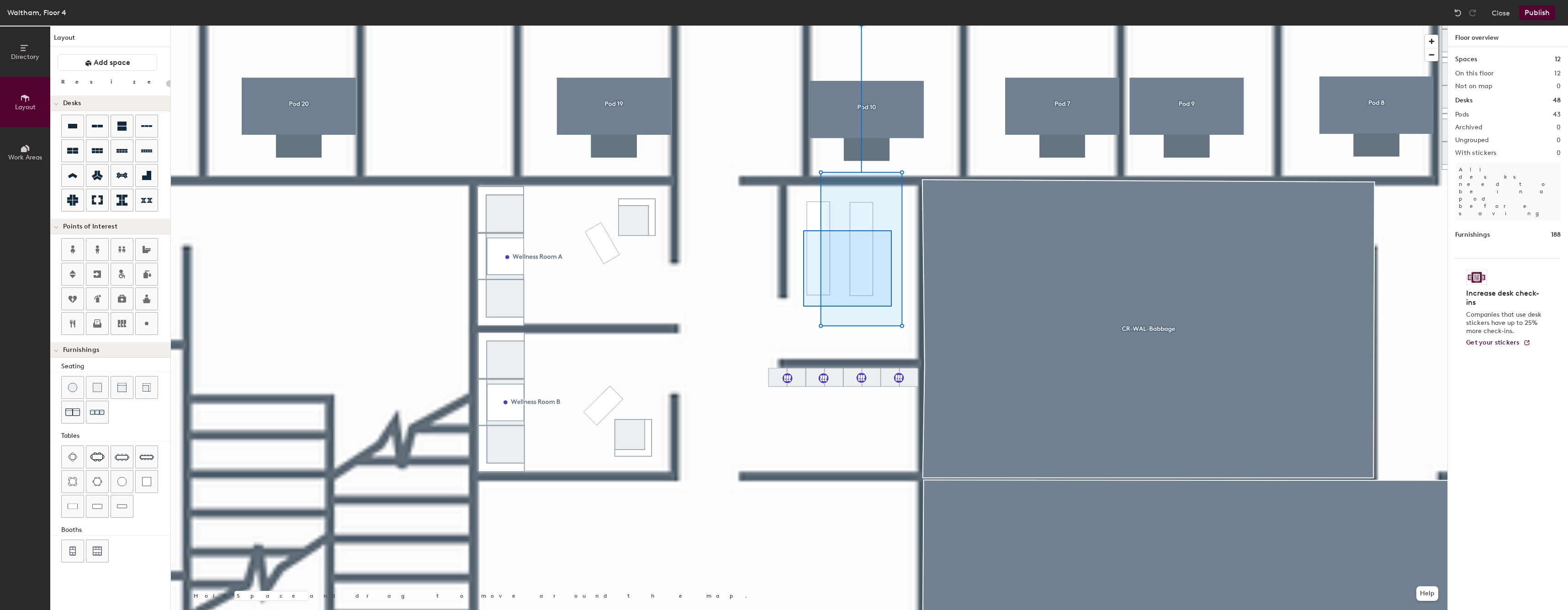
click at [797, 26] on div at bounding box center [809, 26] width 1276 height 0
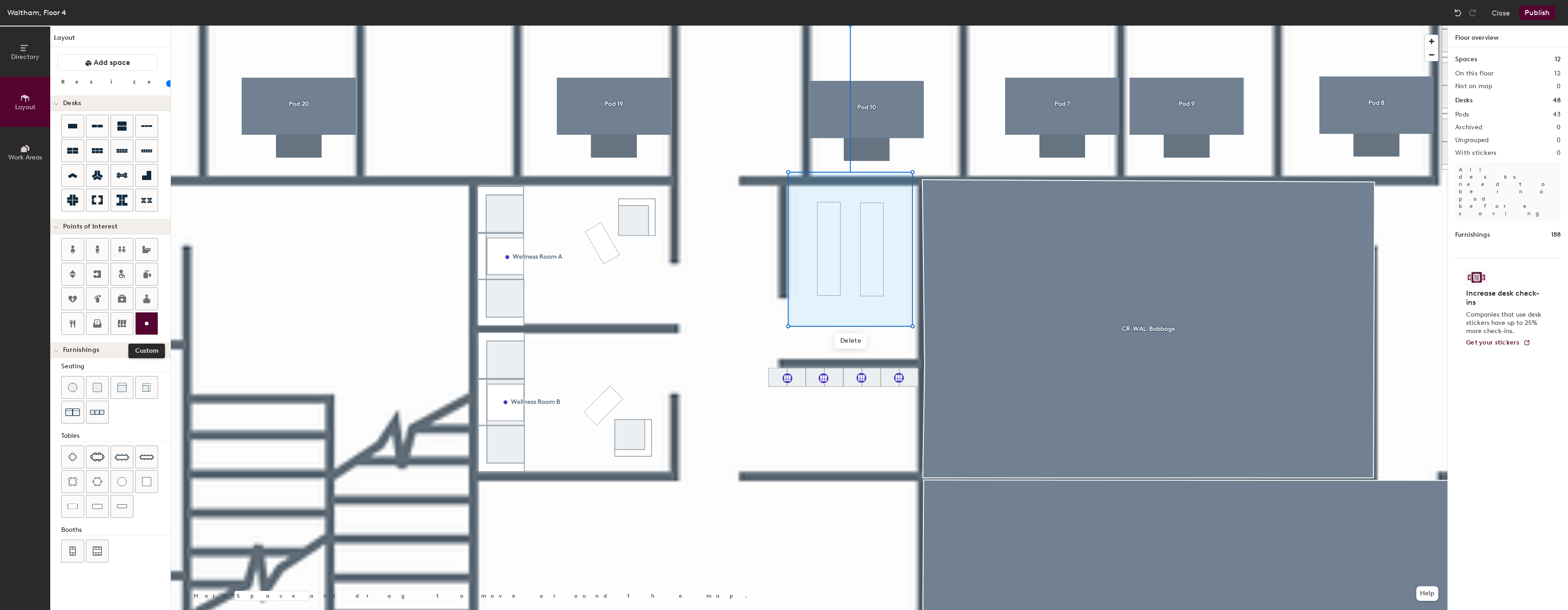
click at [144, 323] on icon at bounding box center [147, 323] width 11 height 11
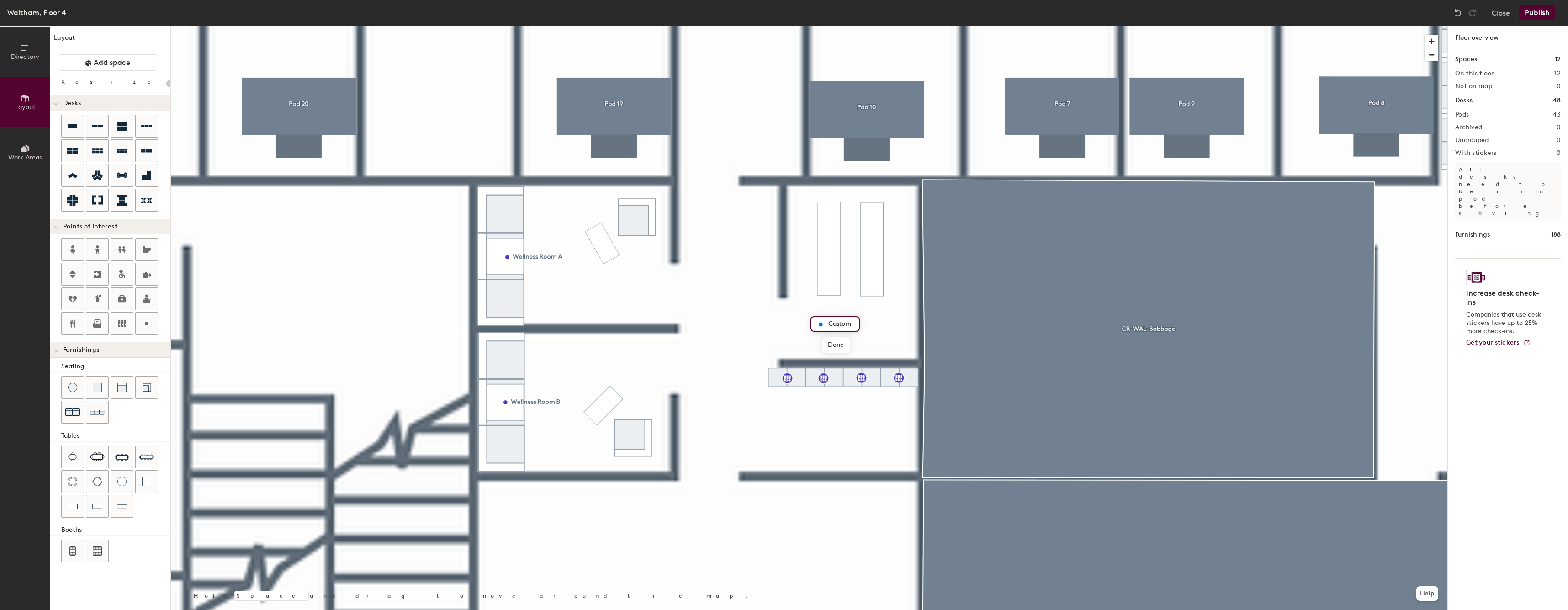
type input "20"
type input "Prayer Room"
click at [836, 345] on span "Done" at bounding box center [844, 345] width 27 height 15
click at [833, 26] on div at bounding box center [809, 26] width 1276 height 0
click at [897, 26] on div at bounding box center [809, 26] width 1276 height 0
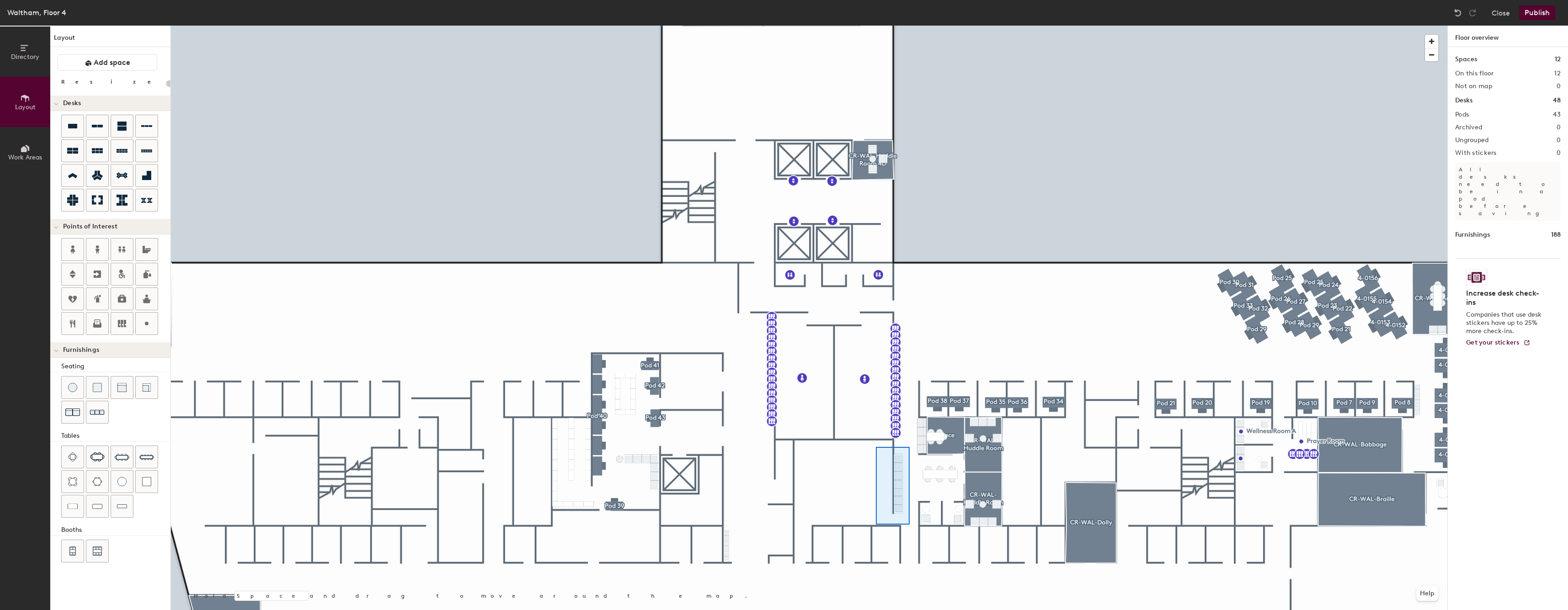
click at [876, 26] on div at bounding box center [809, 26] width 1276 height 0
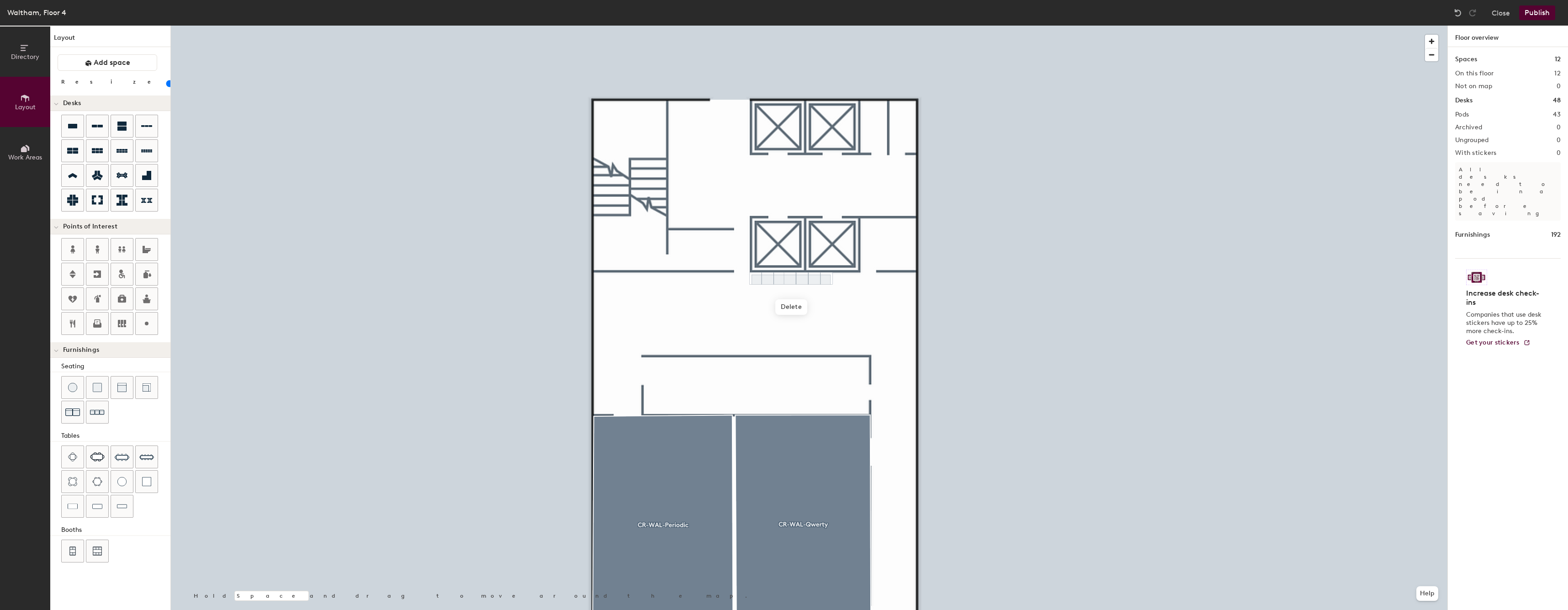
click at [859, 26] on div at bounding box center [809, 26] width 1276 height 0
click at [142, 453] on img at bounding box center [147, 457] width 15 height 15
click at [870, 26] on div at bounding box center [809, 26] width 1276 height 0
type input "20"
click at [779, 26] on div at bounding box center [809, 26] width 1276 height 0
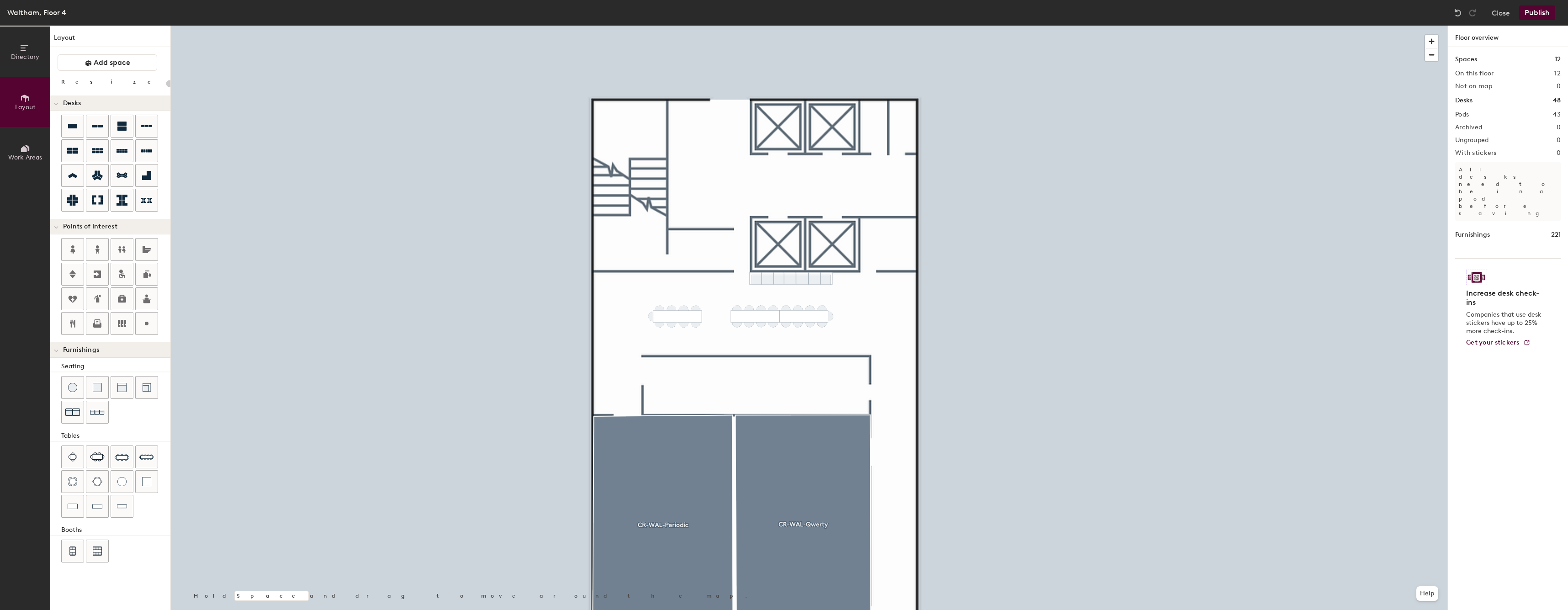
click at [618, 26] on div at bounding box center [809, 26] width 1276 height 0
click at [905, 26] on div at bounding box center [809, 26] width 1276 height 0
click at [909, 26] on div at bounding box center [809, 26] width 1276 height 0
click at [641, 26] on div at bounding box center [809, 26] width 1276 height 0
click at [866, 26] on div at bounding box center [809, 26] width 1276 height 0
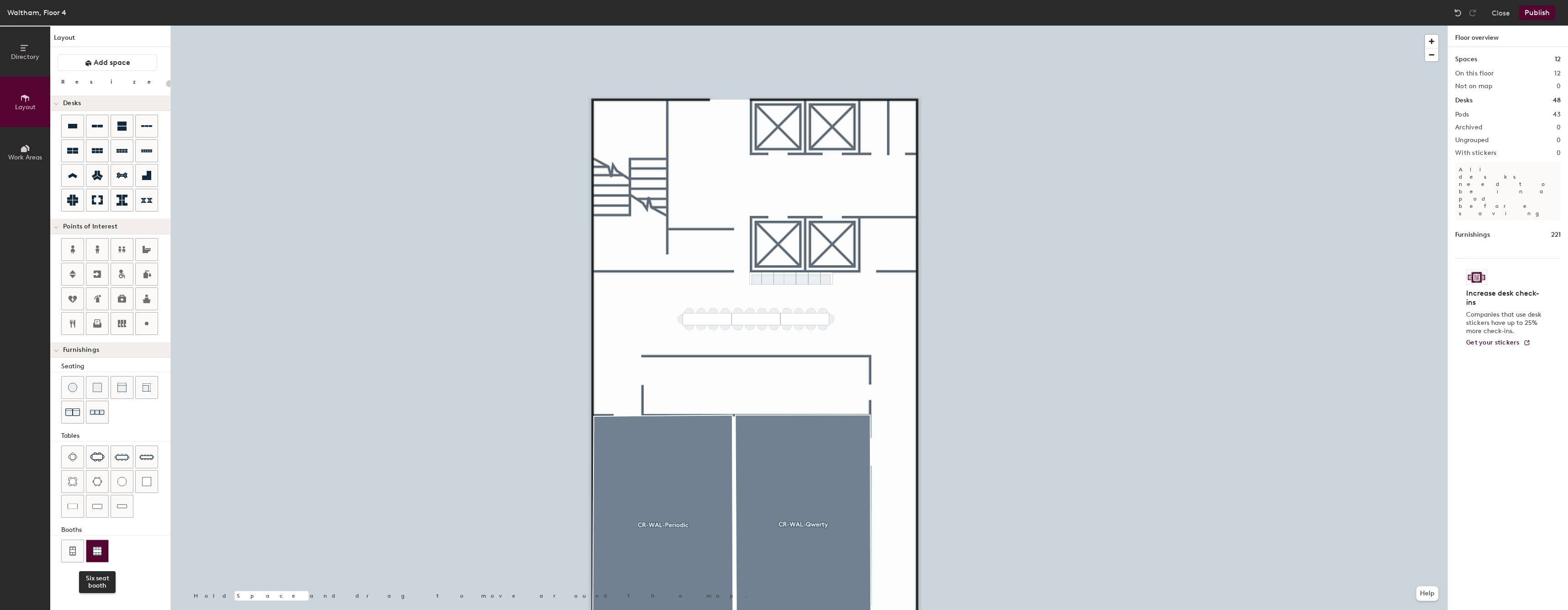
click at [99, 545] on div at bounding box center [97, 551] width 22 height 22
click at [869, 26] on div at bounding box center [809, 26] width 1276 height 0
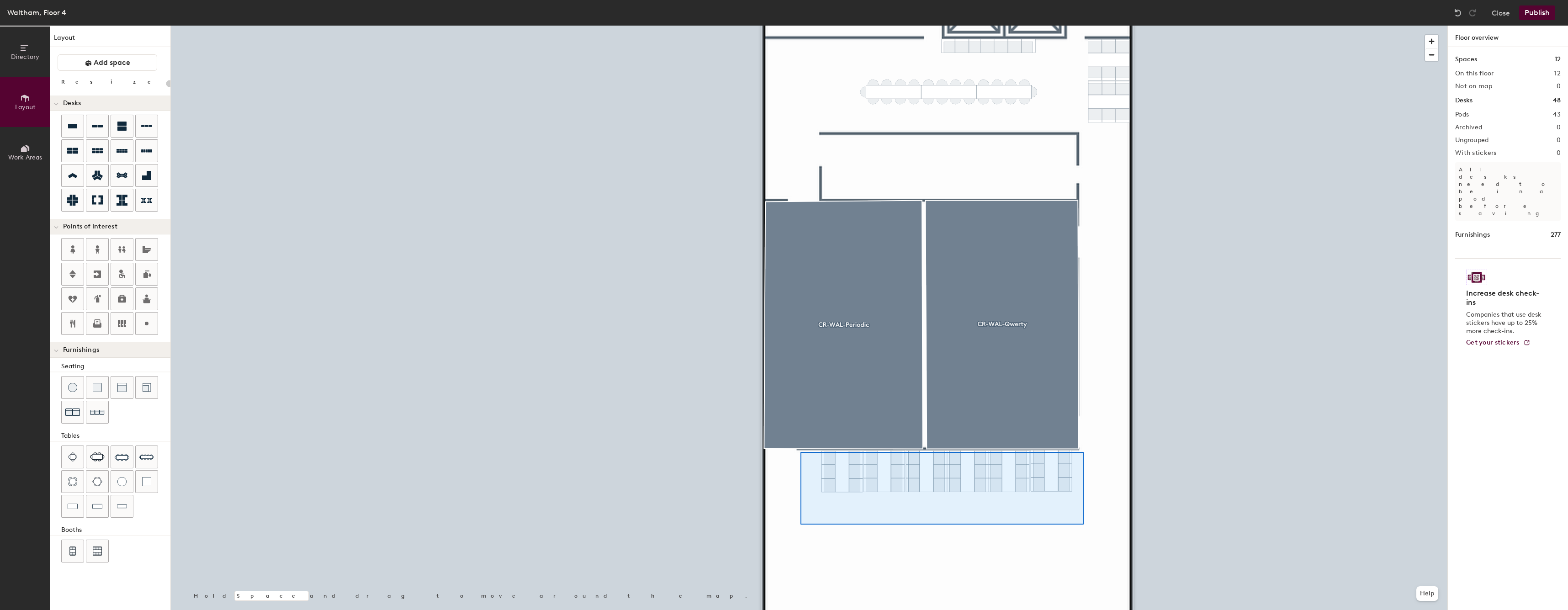
click at [814, 26] on div at bounding box center [809, 26] width 1276 height 0
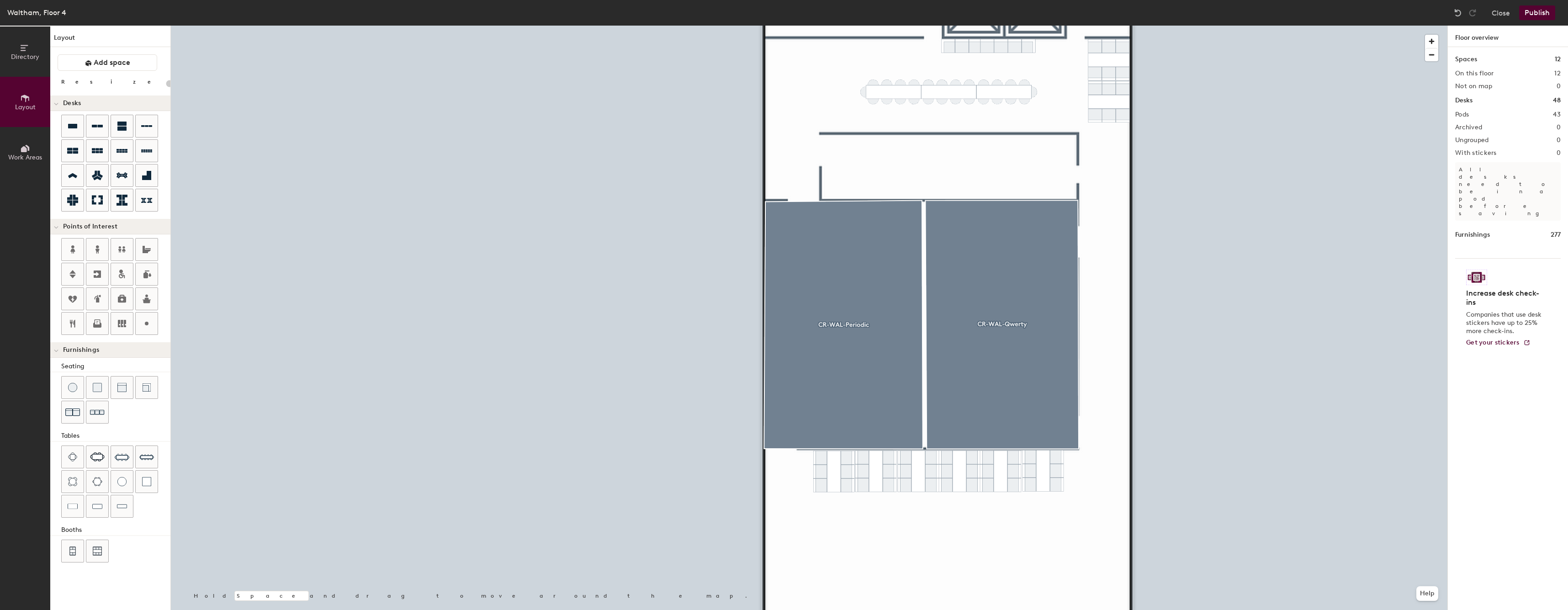
type input "20"
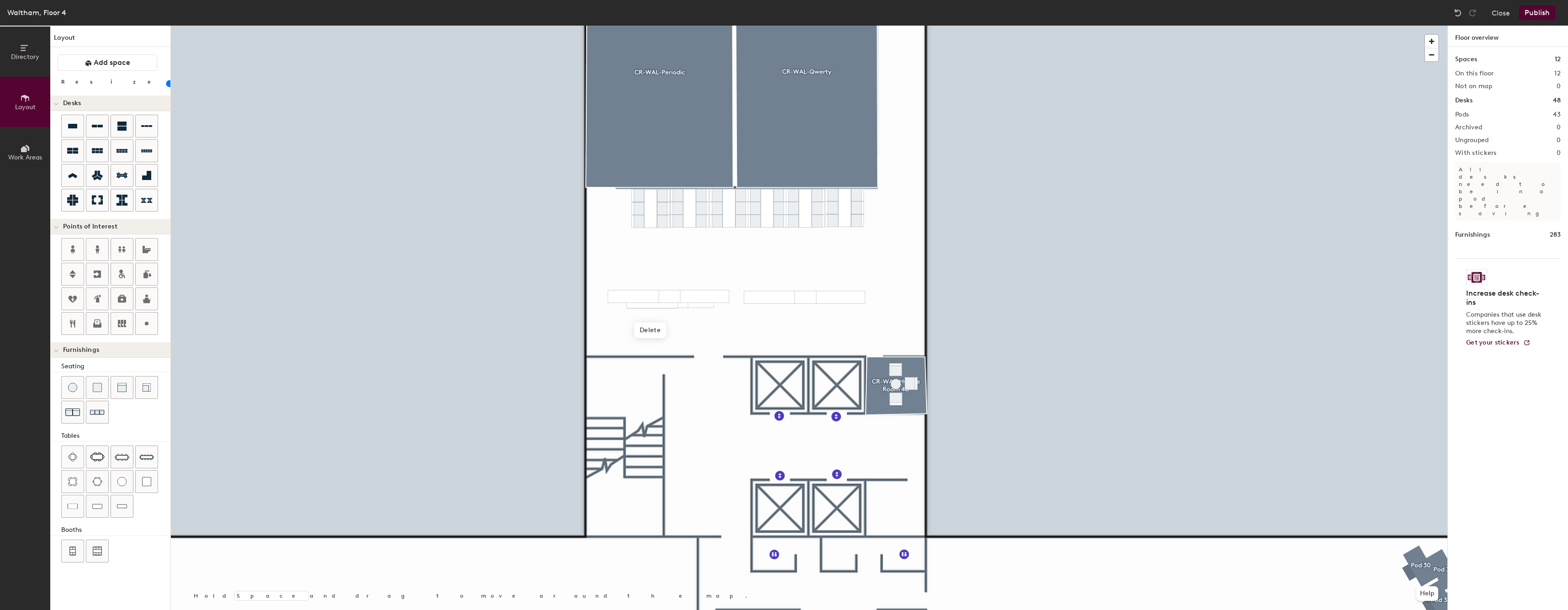
click at [698, 26] on div at bounding box center [809, 26] width 1276 height 0
click at [633, 26] on div at bounding box center [809, 26] width 1276 height 0
click at [608, 26] on div at bounding box center [809, 26] width 1276 height 0
click at [724, 26] on div at bounding box center [809, 26] width 1276 height 0
click at [626, 26] on div at bounding box center [809, 26] width 1276 height 0
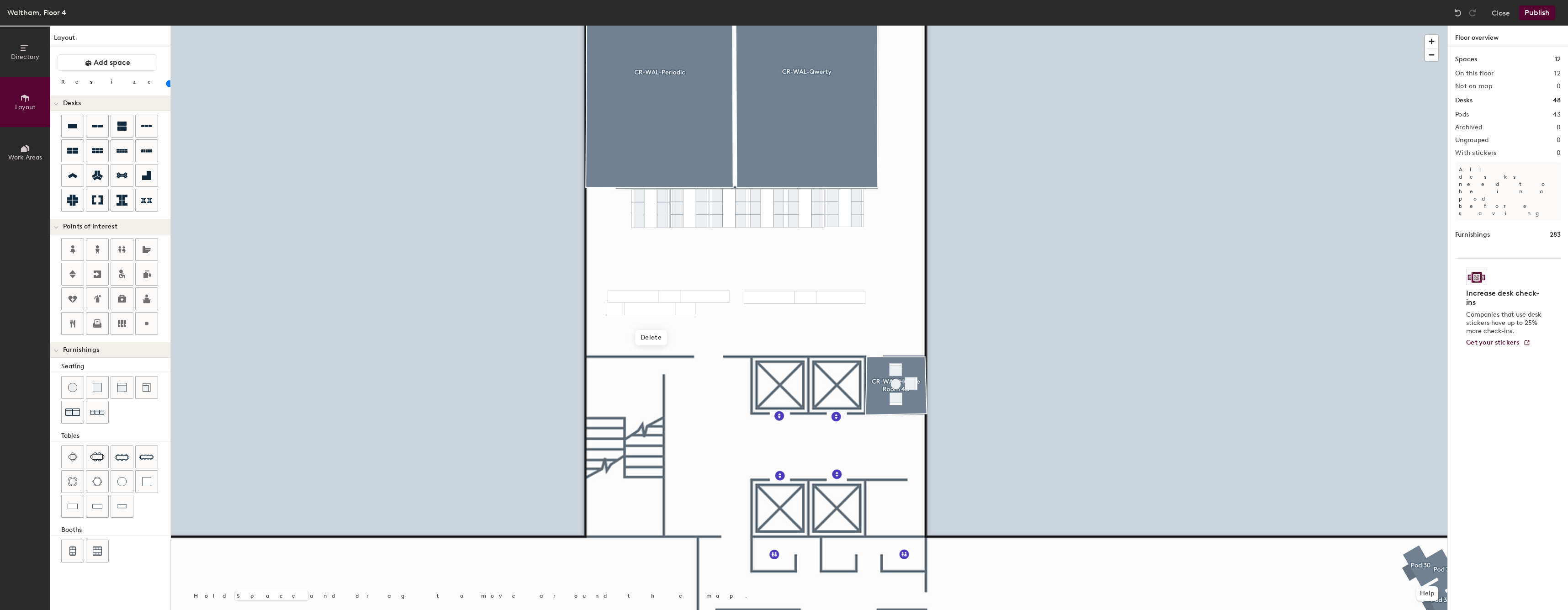
click at [700, 26] on div at bounding box center [809, 26] width 1276 height 0
click at [606, 26] on div at bounding box center [809, 26] width 1276 height 0
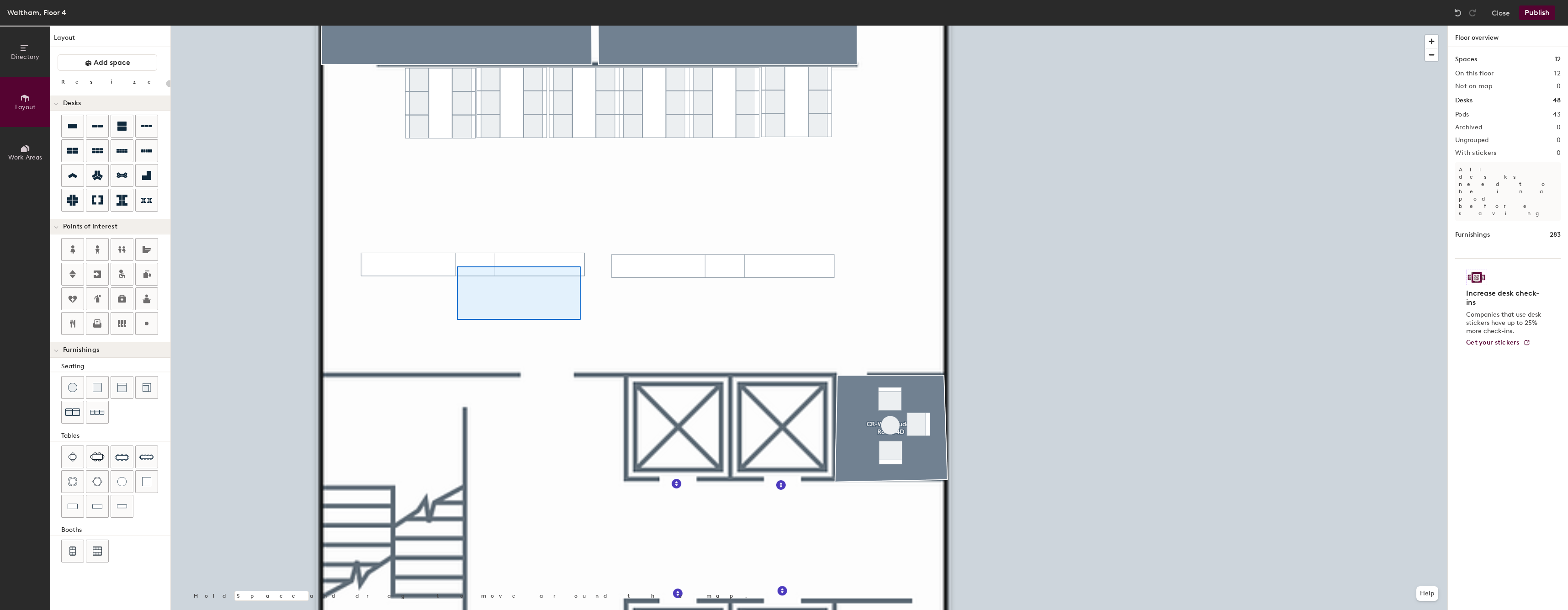
click at [457, 26] on div at bounding box center [809, 26] width 1276 height 0
click at [125, 249] on icon at bounding box center [122, 249] width 11 height 11
drag, startPoint x: 73, startPoint y: 501, endPoint x: 95, endPoint y: 486, distance: 26.6
click at [73, 501] on div at bounding box center [73, 507] width 22 height 22
click at [563, 26] on div at bounding box center [809, 26] width 1276 height 0
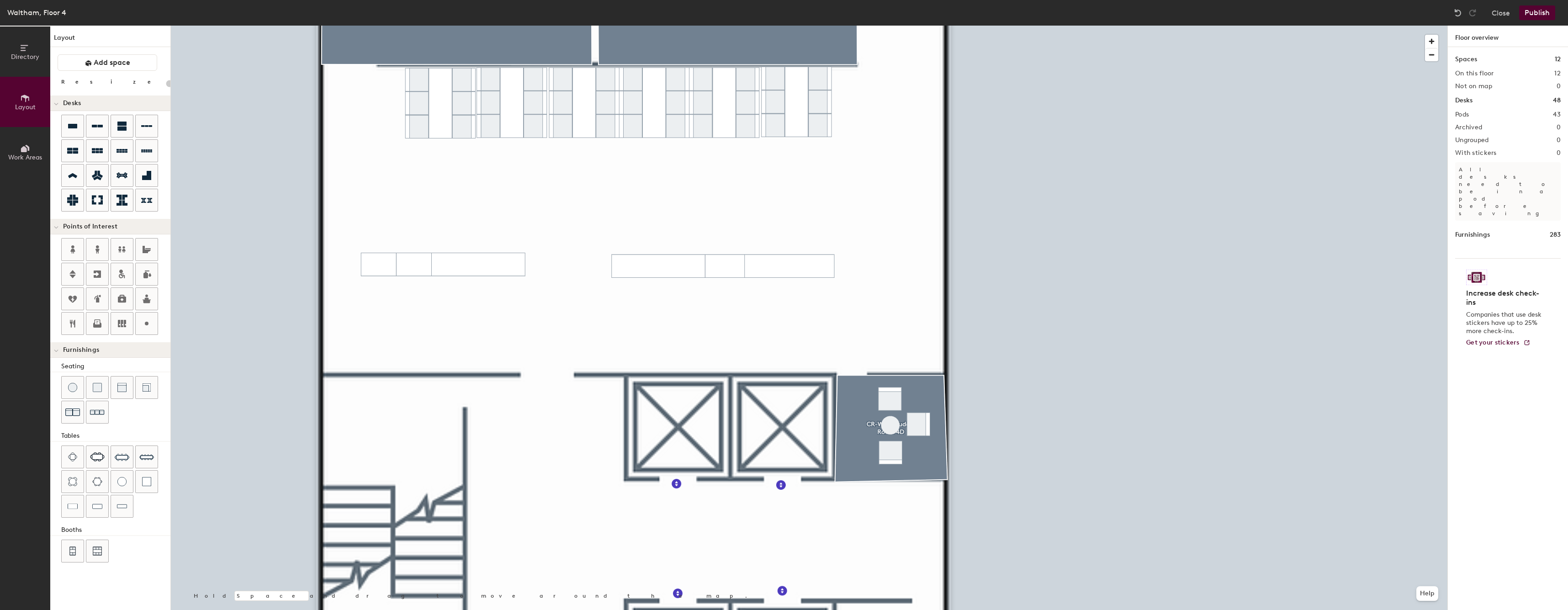
click at [422, 26] on div at bounding box center [809, 26] width 1276 height 0
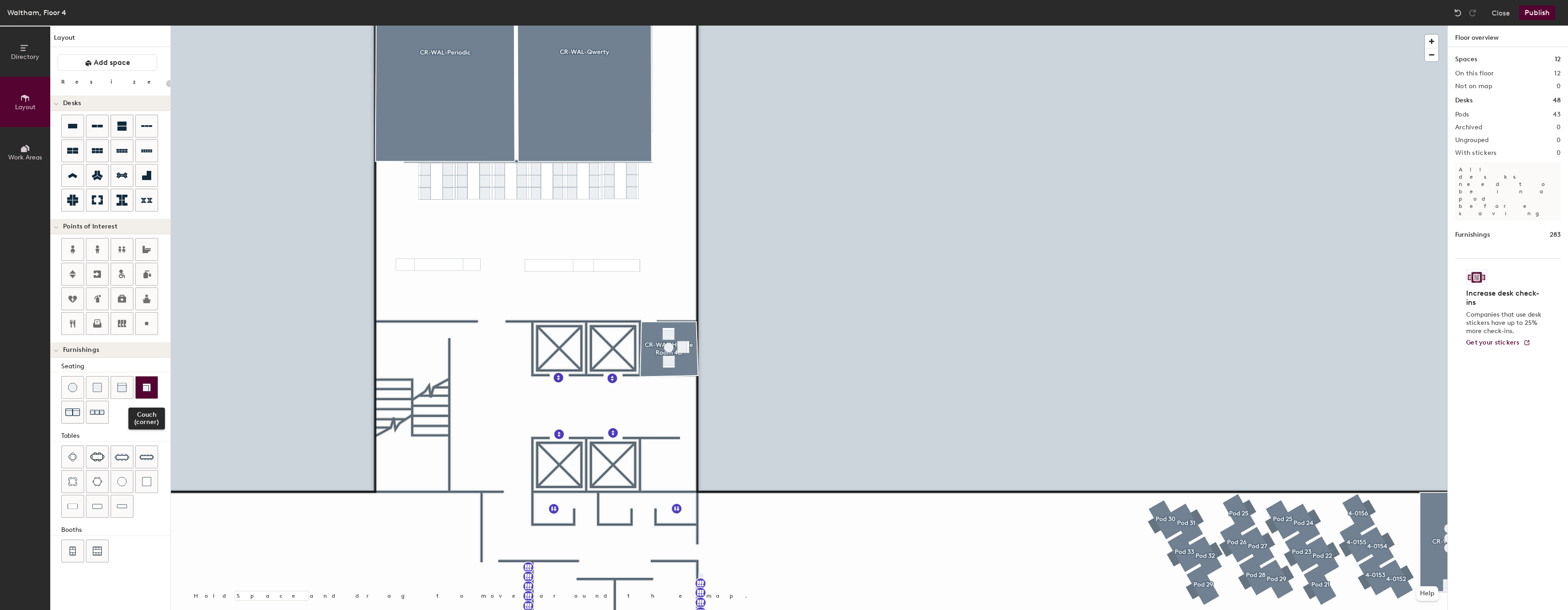
click at [153, 386] on div at bounding box center [147, 388] width 22 height 22
click at [129, 487] on div at bounding box center [122, 482] width 22 height 22
click at [740, 26] on div at bounding box center [809, 26] width 1276 height 0
type input "20"
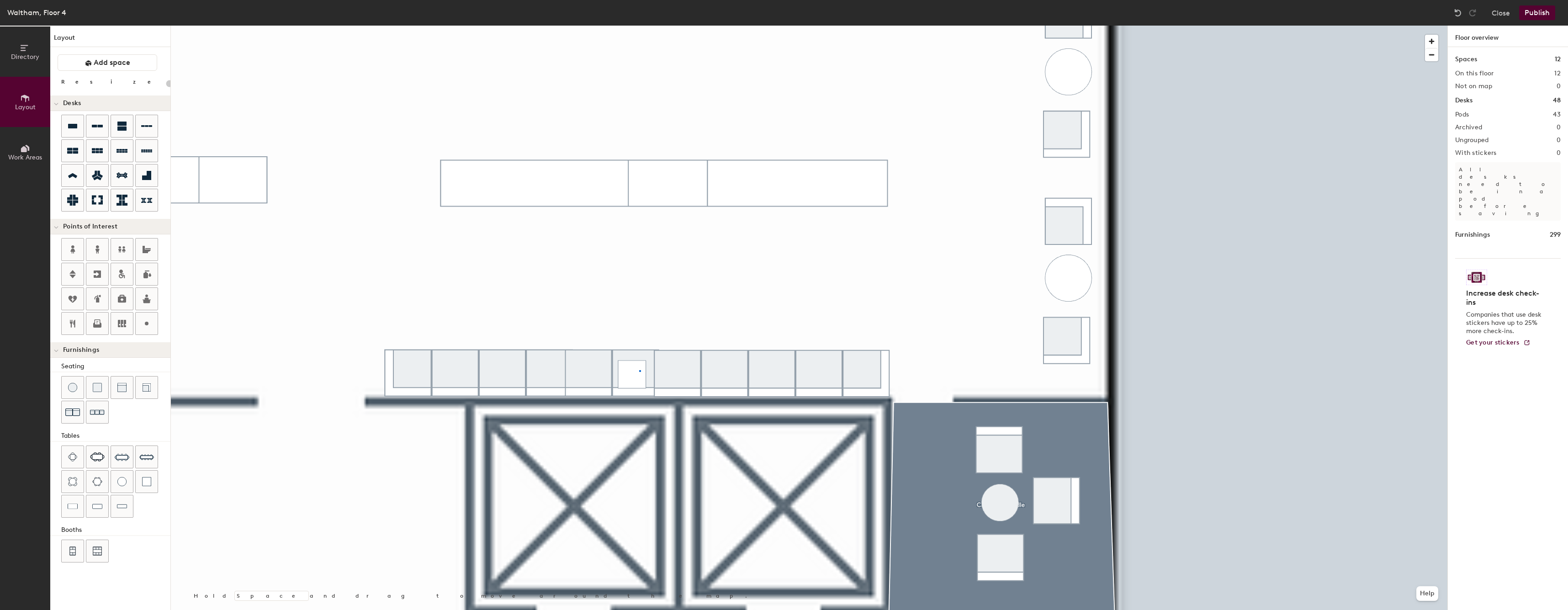
click at [639, 26] on div at bounding box center [809, 26] width 1276 height 0
drag, startPoint x: 0, startPoint y: 0, endPoint x: 621, endPoint y: 381, distance: 728.6
click at [621, 26] on div at bounding box center [809, 26] width 1276 height 0
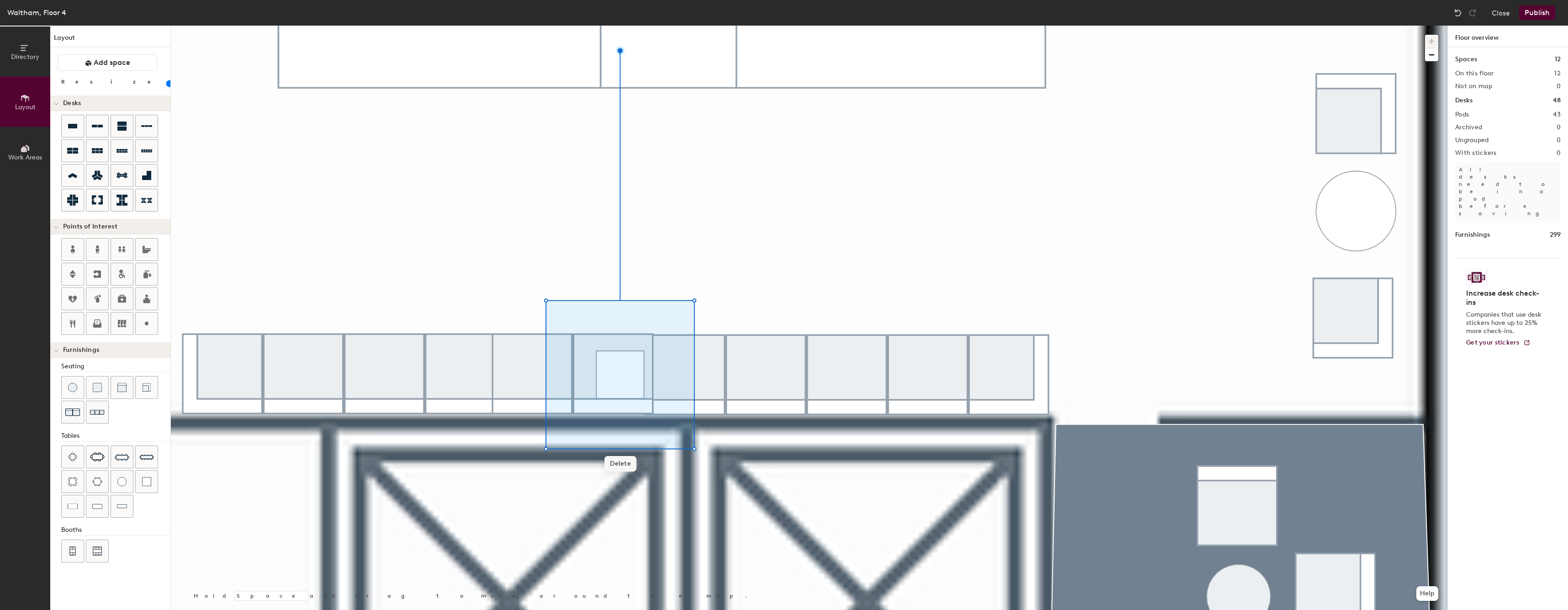
click at [612, 461] on span "Delete" at bounding box center [620, 463] width 32 height 15
click at [922, 26] on div at bounding box center [809, 26] width 1276 height 0
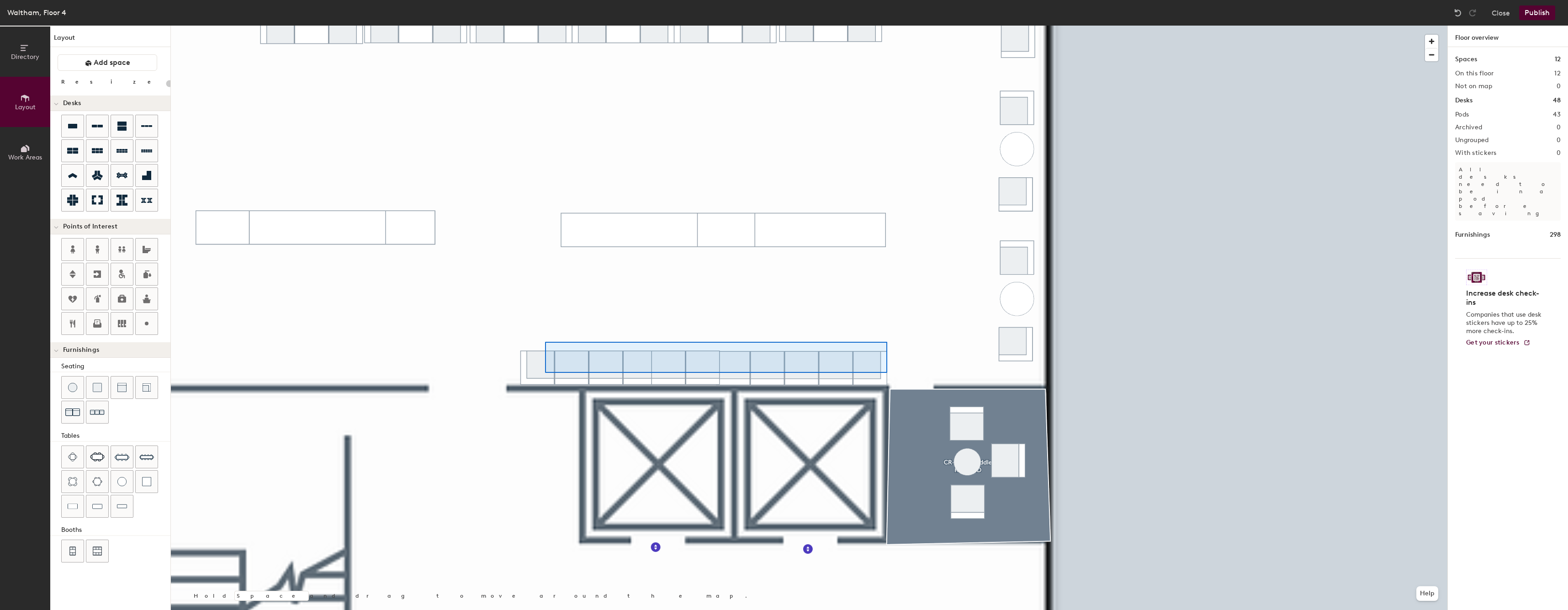
click at [544, 26] on div at bounding box center [809, 26] width 1276 height 0
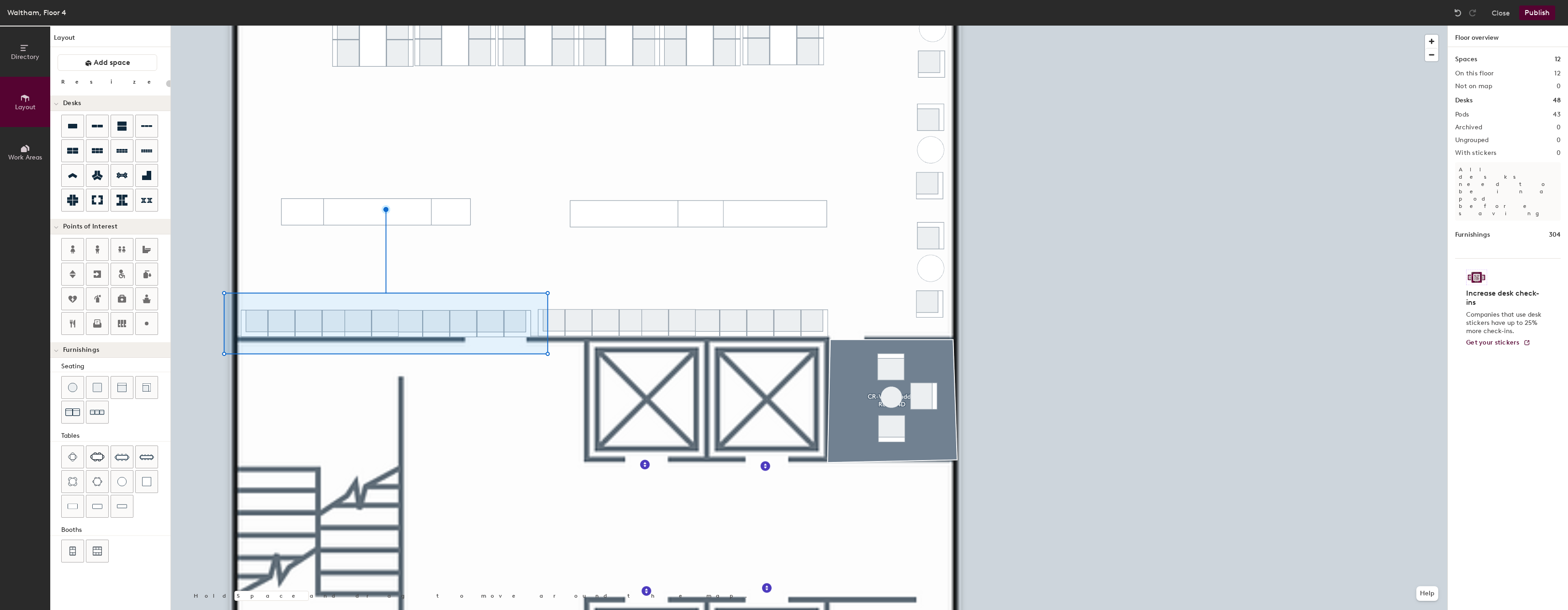
click at [468, 26] on div at bounding box center [809, 26] width 1276 height 0
click at [458, 26] on div at bounding box center [809, 26] width 1276 height 0
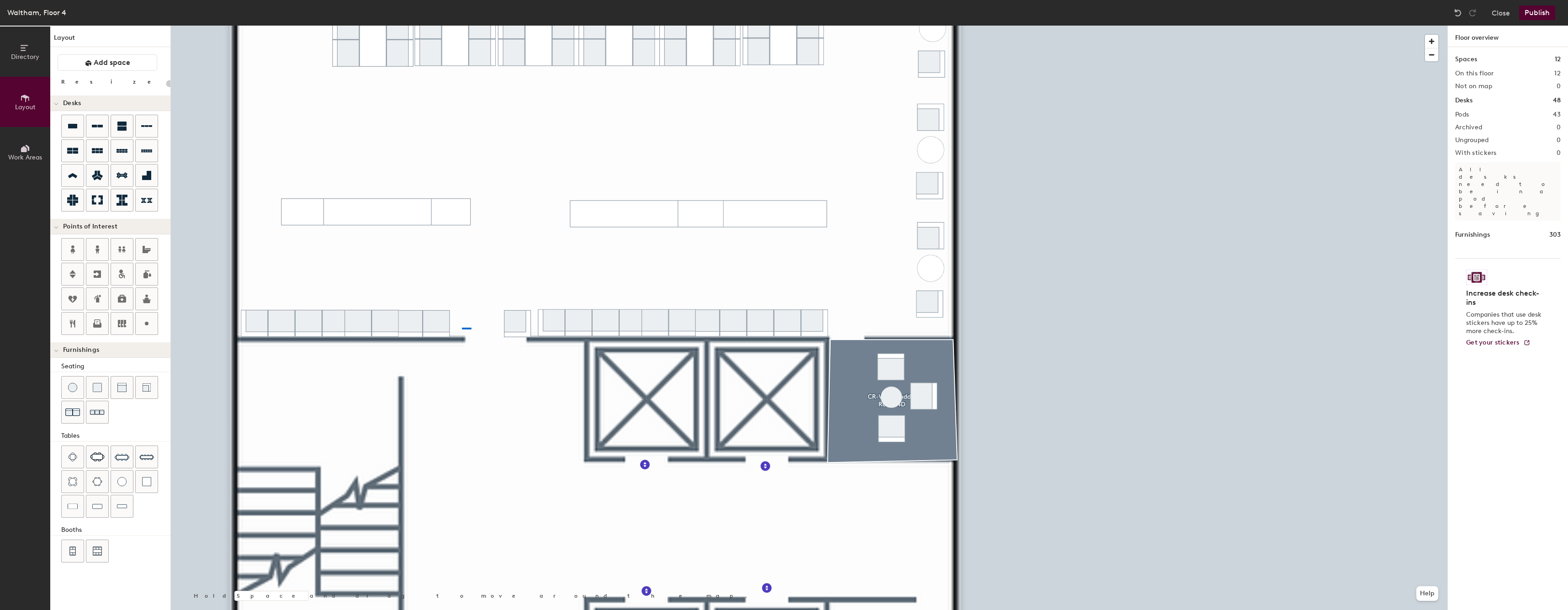
click at [424, 26] on div at bounding box center [809, 26] width 1276 height 0
click at [409, 26] on div at bounding box center [809, 26] width 1276 height 0
click at [233, 26] on div at bounding box center [809, 26] width 1276 height 0
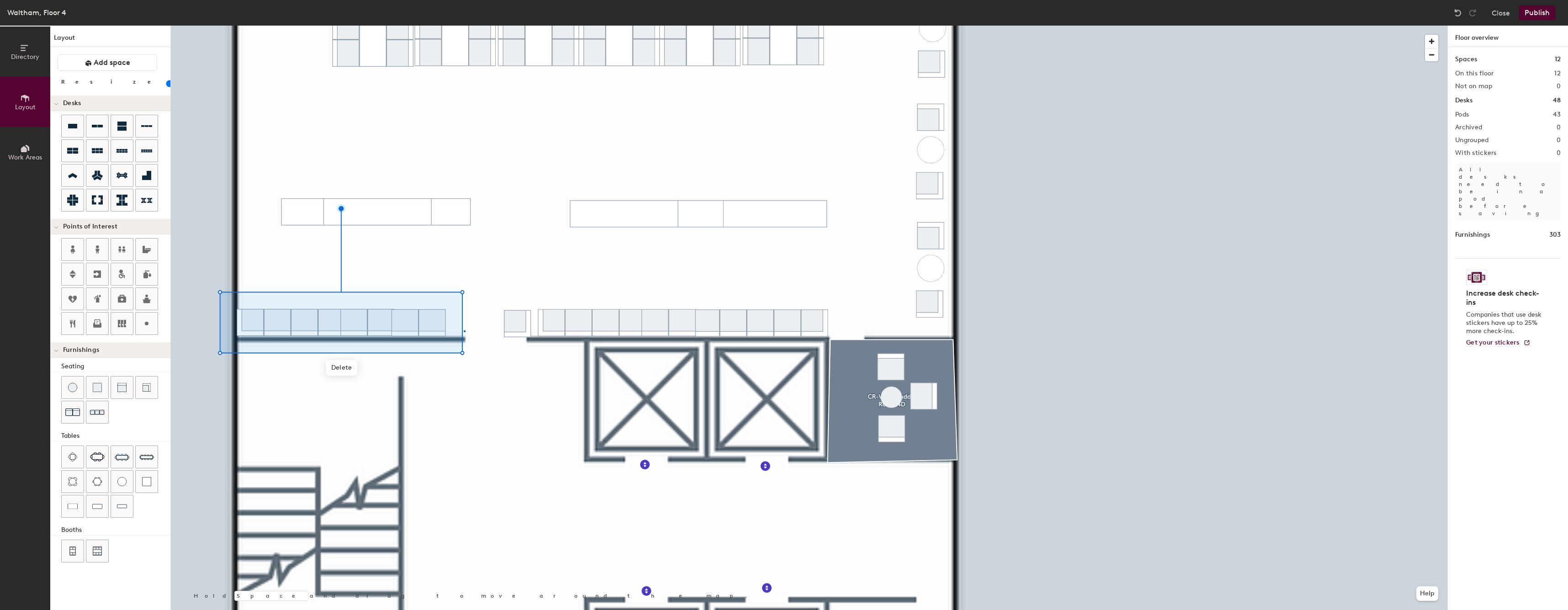
click at [464, 26] on div at bounding box center [809, 26] width 1276 height 0
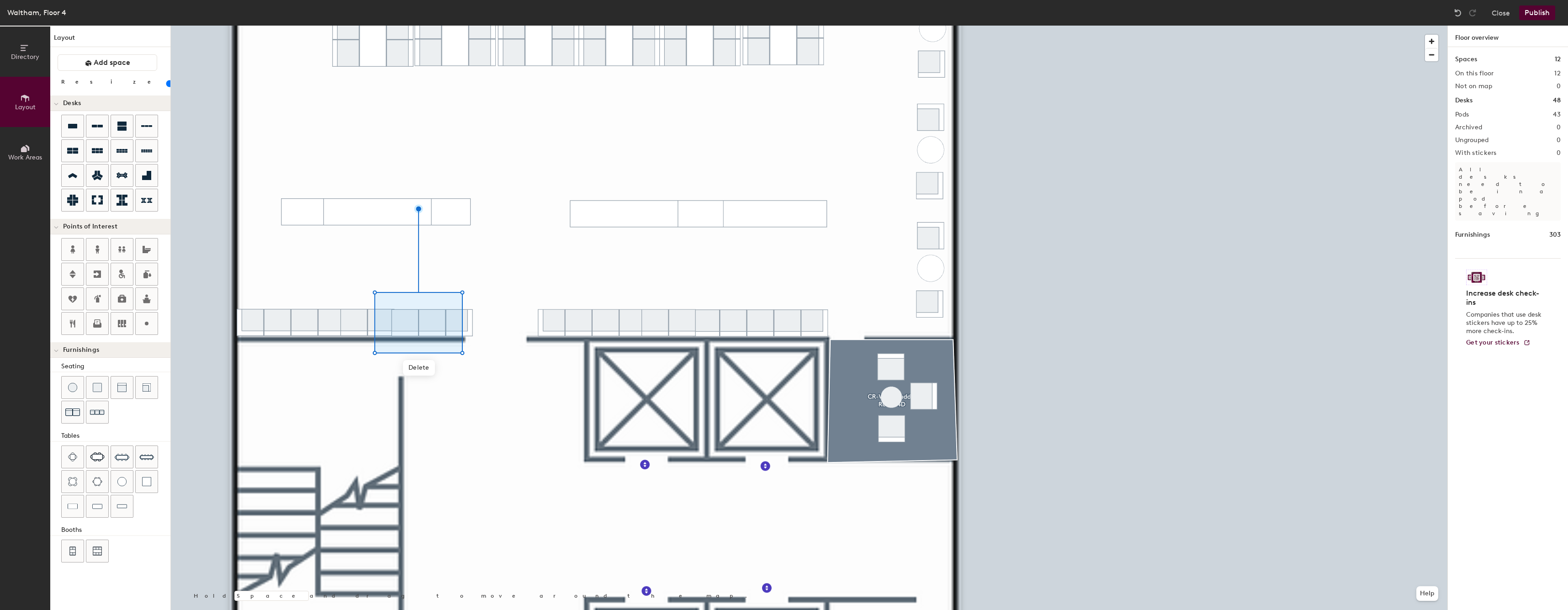
click at [483, 26] on div at bounding box center [809, 26] width 1276 height 0
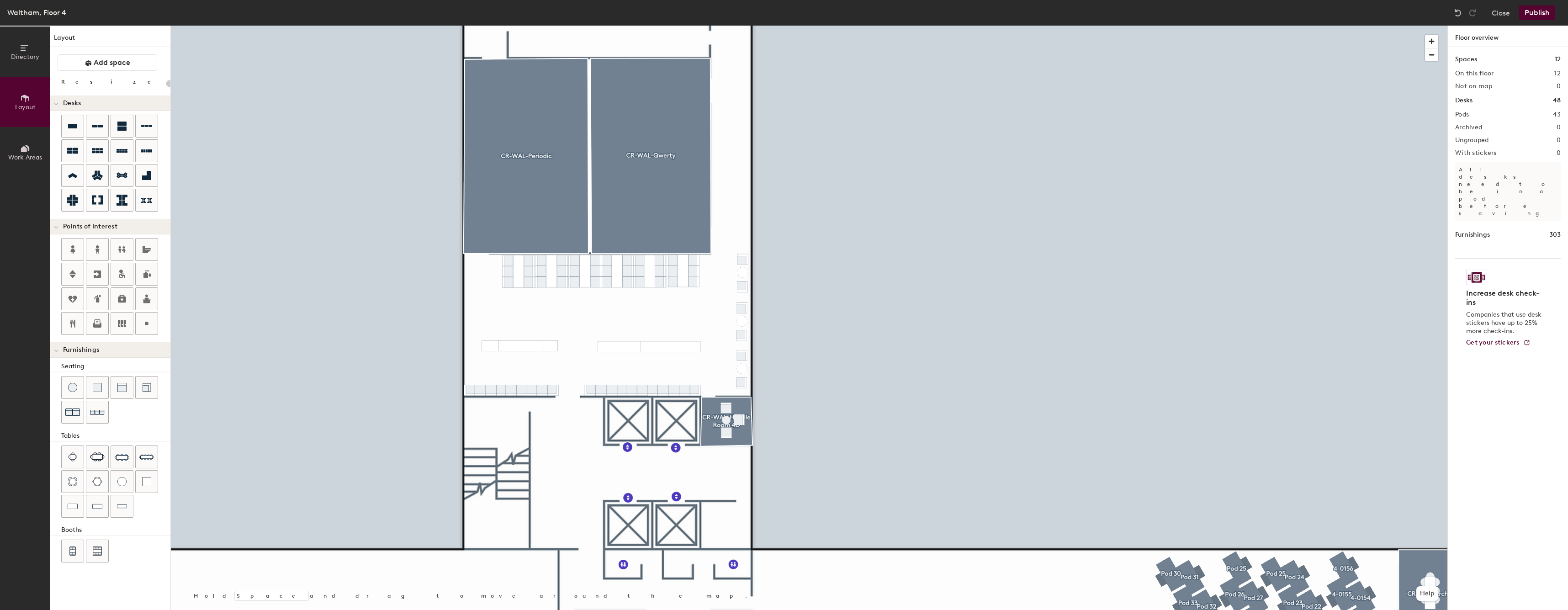
click at [1542, 20] on div "Waltham, Floor 4 Close Publish" at bounding box center [784, 12] width 1568 height 26
click at [1542, 16] on button "Publish" at bounding box center [1536, 12] width 36 height 15
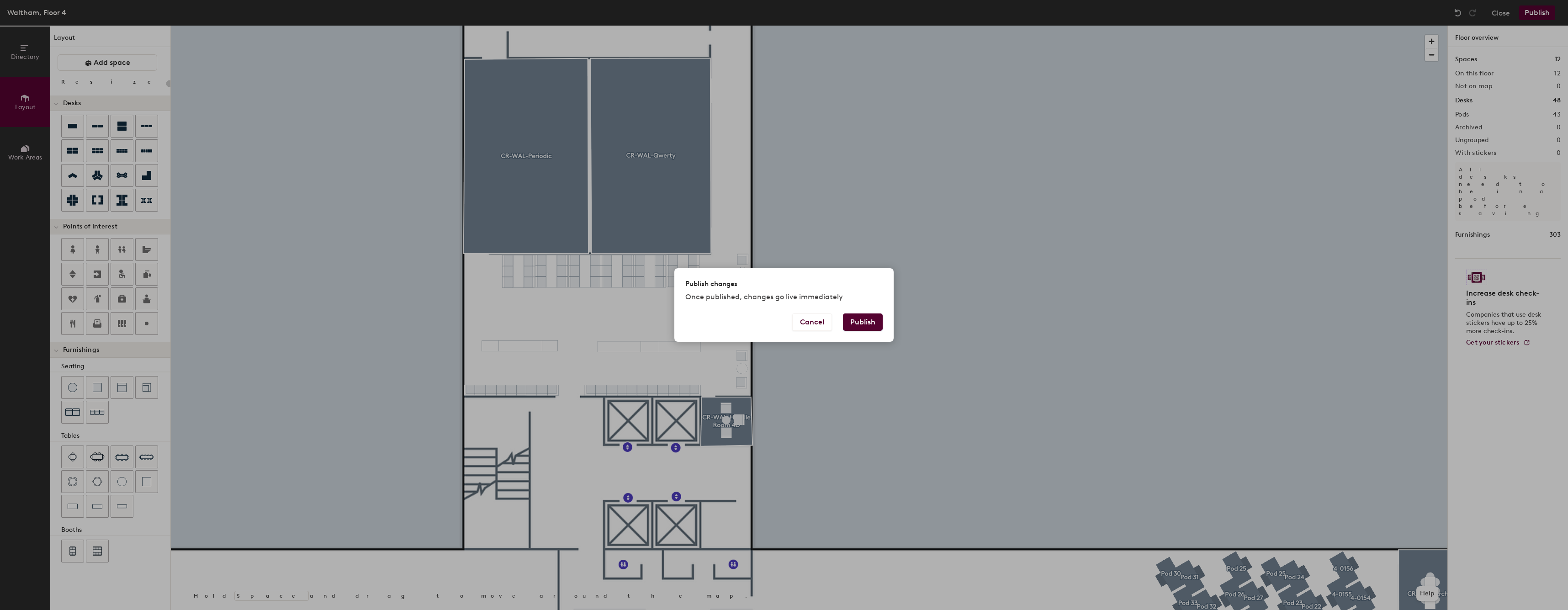
click at [869, 323] on button "Publish" at bounding box center [863, 323] width 40 height 18
type input "20"
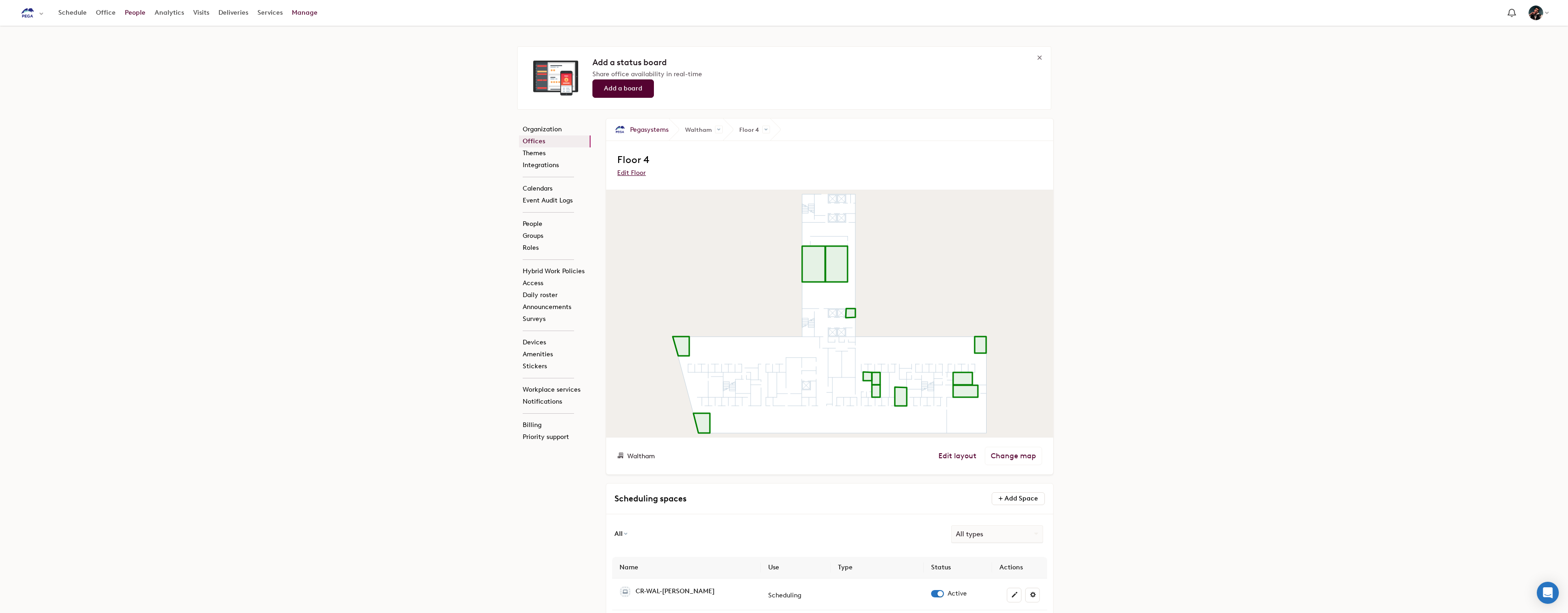
click at [121, 16] on link "People" at bounding box center [135, 13] width 30 height 16
